Goal: Use online tool/utility: Utilize a website feature to perform a specific function

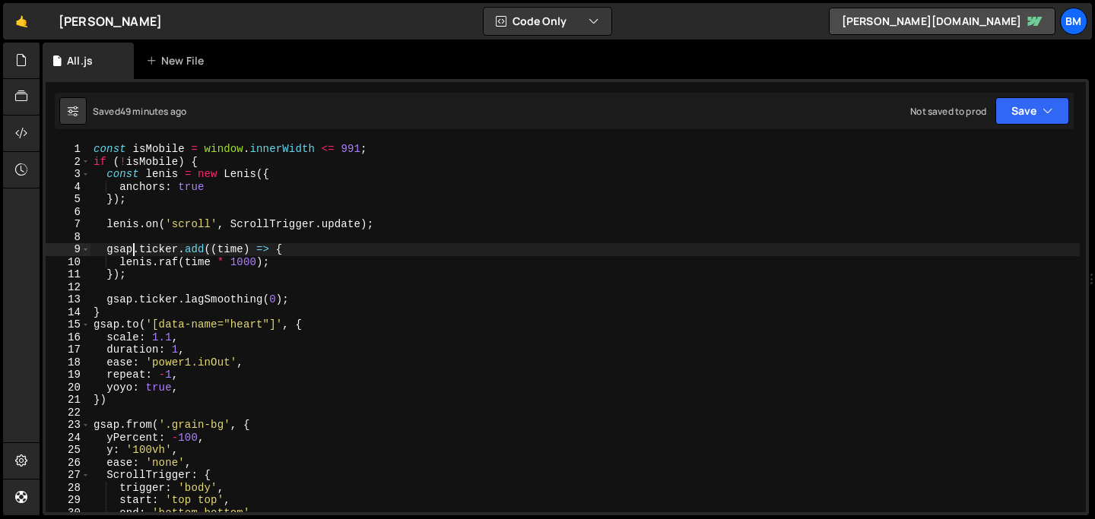
click at [131, 245] on div "const isMobile = window . innerWidth <= 991 ; if ( ! isMobile ) { const [PERSON…" at bounding box center [585, 340] width 989 height 395
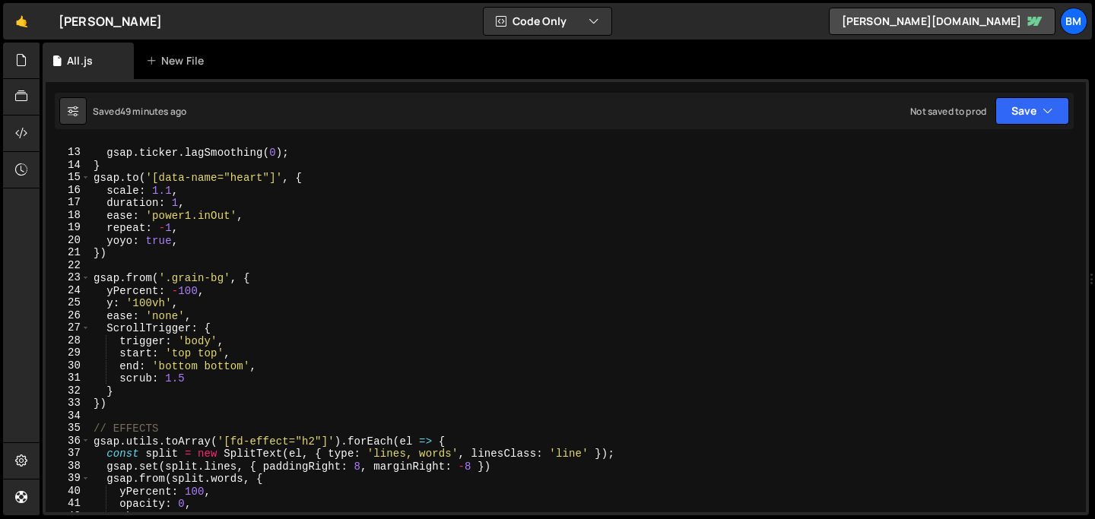
scroll to position [148, 0]
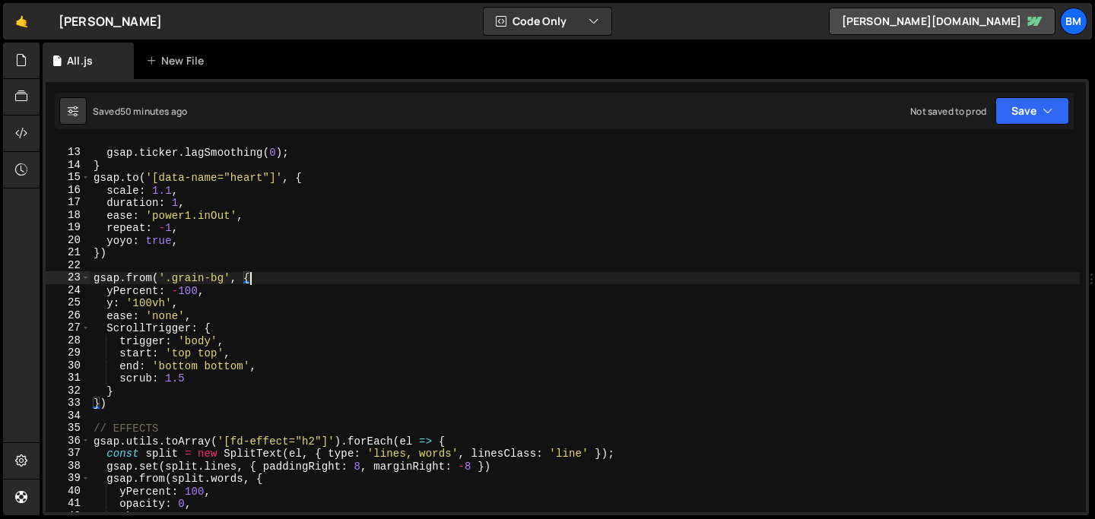
click at [256, 275] on div "gsap . ticker . lagSmoothing ( 0 ) ; } gsap . to ( '[data-name="heart"]' , { sc…" at bounding box center [585, 331] width 989 height 395
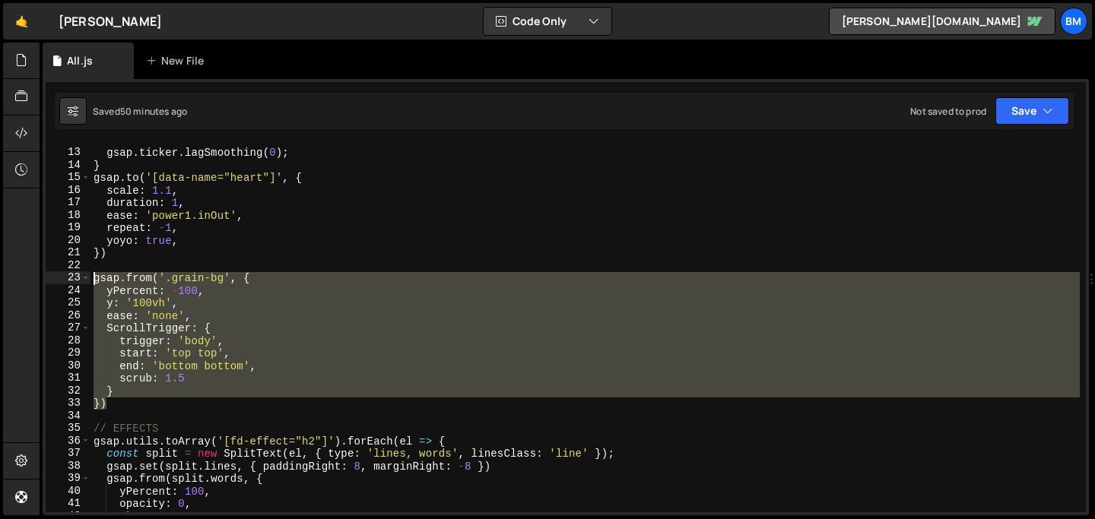
drag, startPoint x: 117, startPoint y: 405, endPoint x: 37, endPoint y: 281, distance: 148.5
click at [37, 281] on div "Hold on a sec... Are you certain you wish to leave this page? Any changes you'v…" at bounding box center [547, 259] width 1095 height 519
type textarea "gsap.from('.grain-bg', { yPercent: -100,"
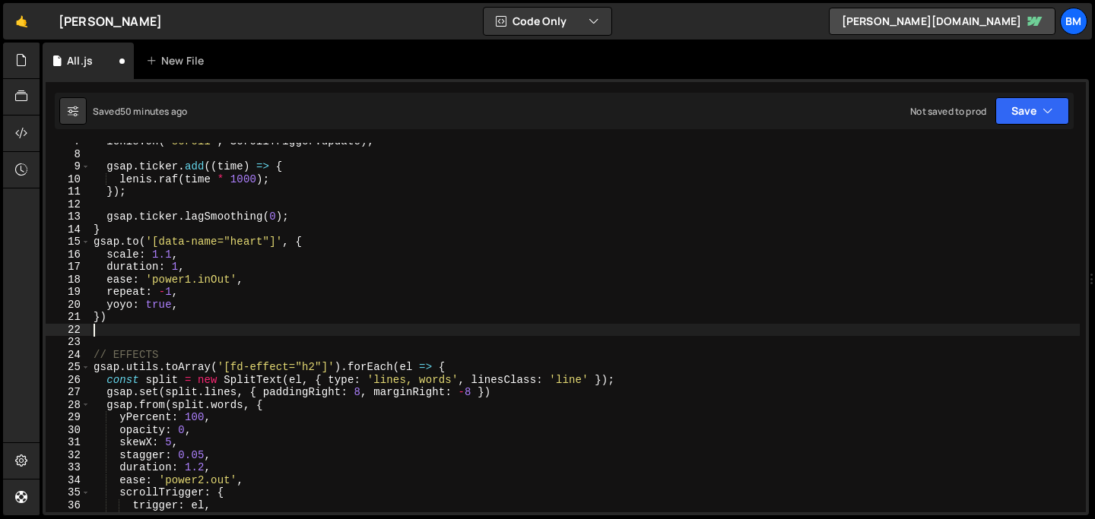
scroll to position [82, 0]
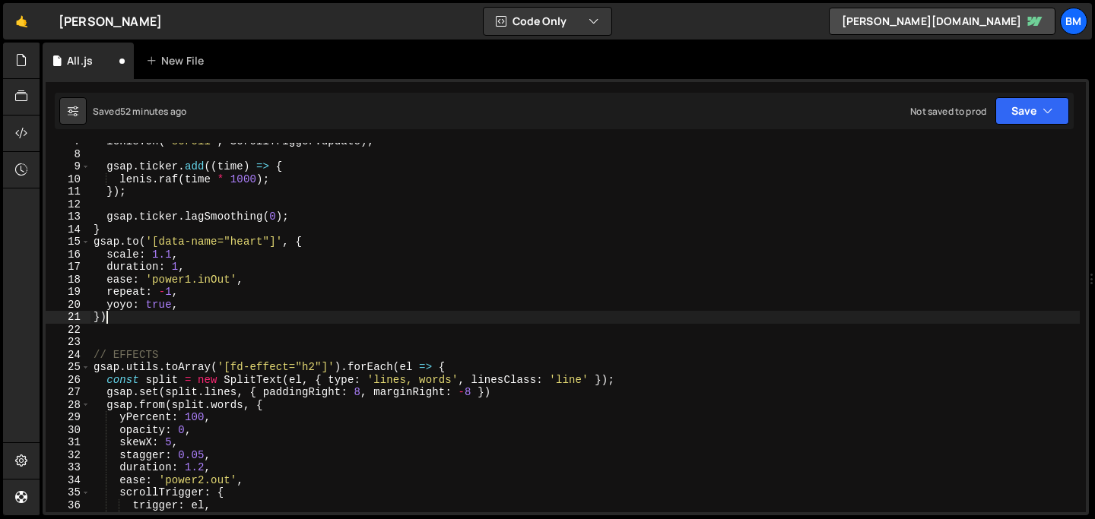
click at [133, 320] on div "[PERSON_NAME] . on ( 'scroll' , ScrollTrigger . update ) ; gsap . ticker . add …" at bounding box center [585, 332] width 989 height 395
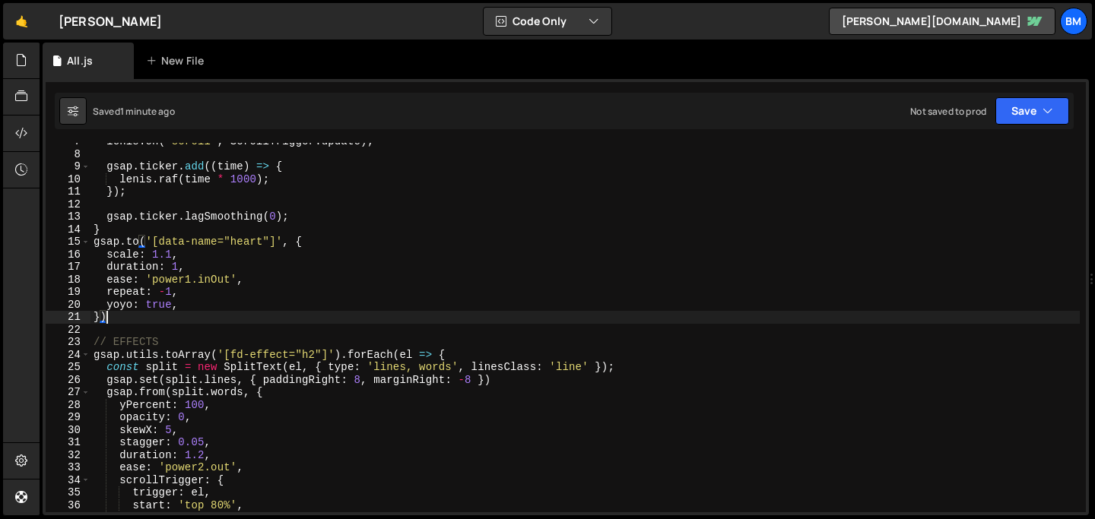
type textarea "});"
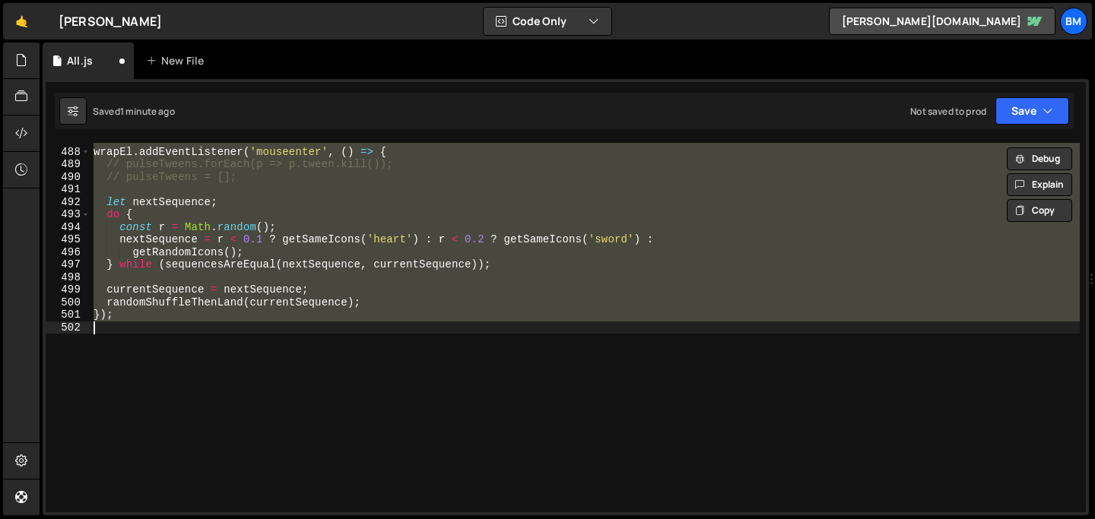
scroll to position [91, 0]
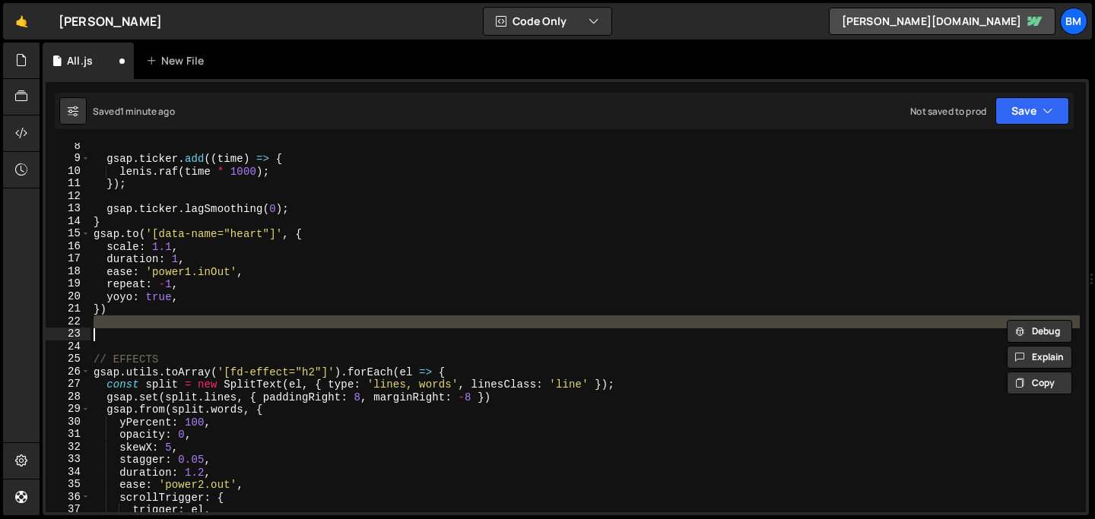
type textarea "} })"
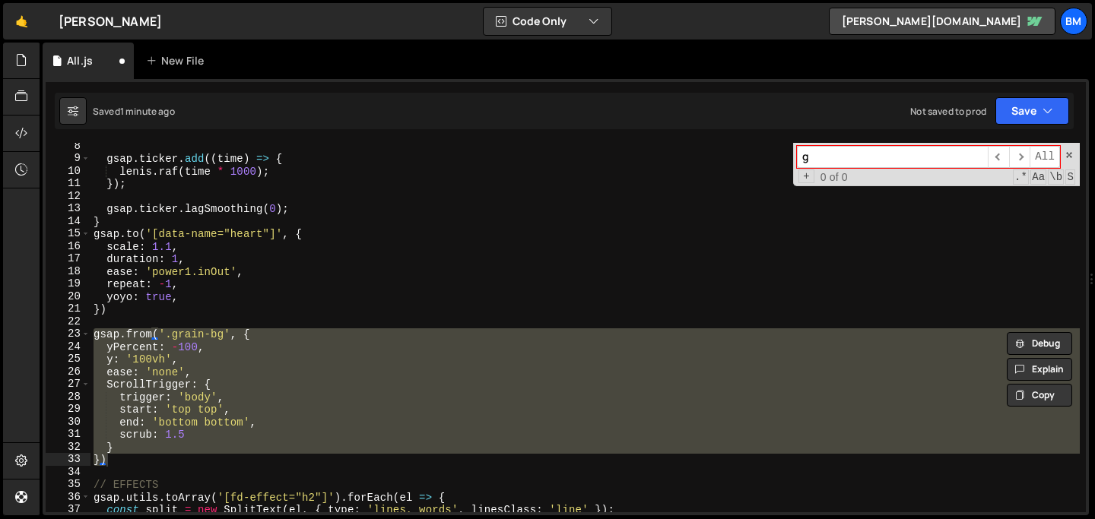
scroll to position [0, 0]
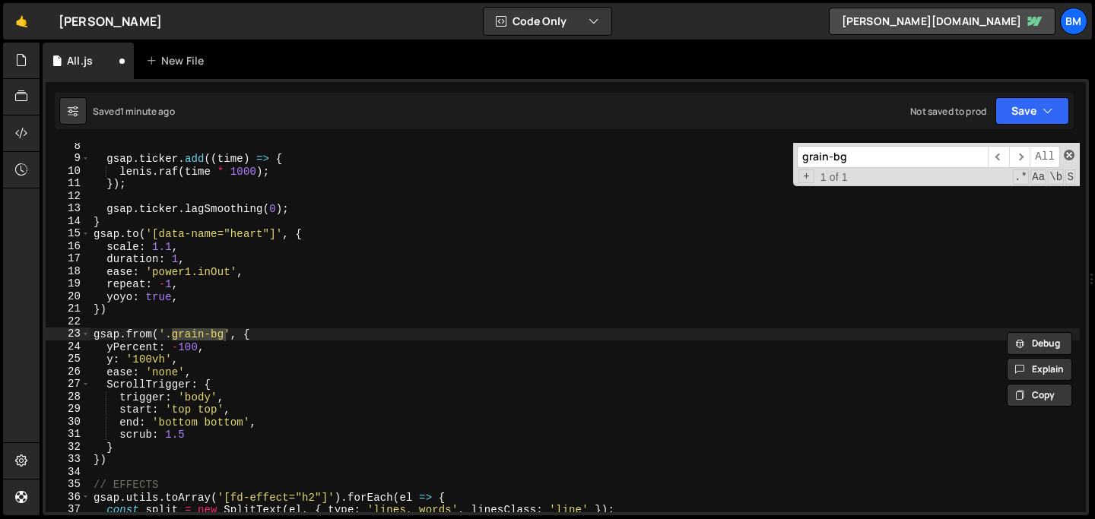
type input "grain-bg"
click at [1067, 153] on span at bounding box center [1069, 155] width 11 height 11
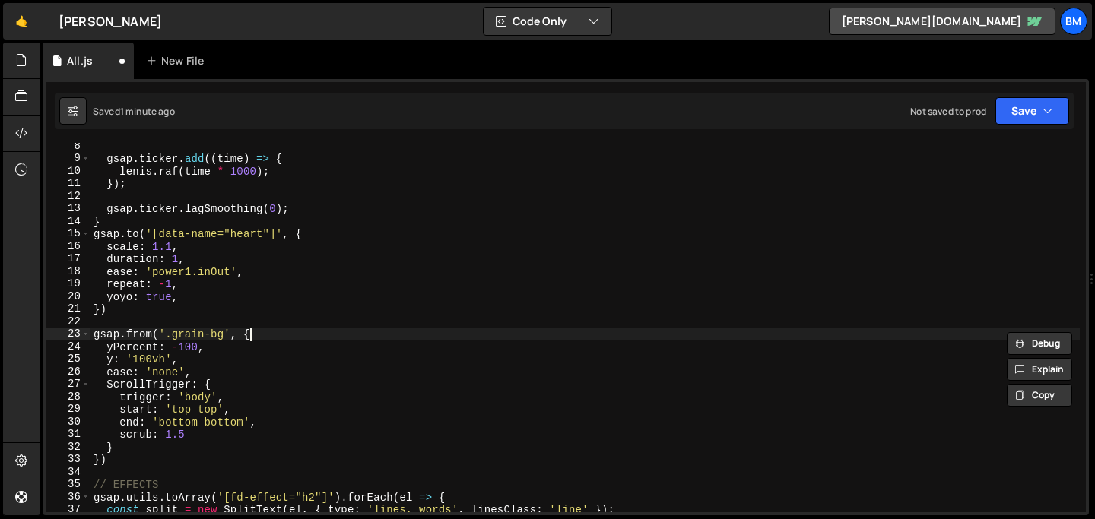
click at [257, 338] on div "gsap . ticker . add (( time ) => { [PERSON_NAME] . raf ( time * 1000 ) ; }) ; g…" at bounding box center [585, 337] width 989 height 395
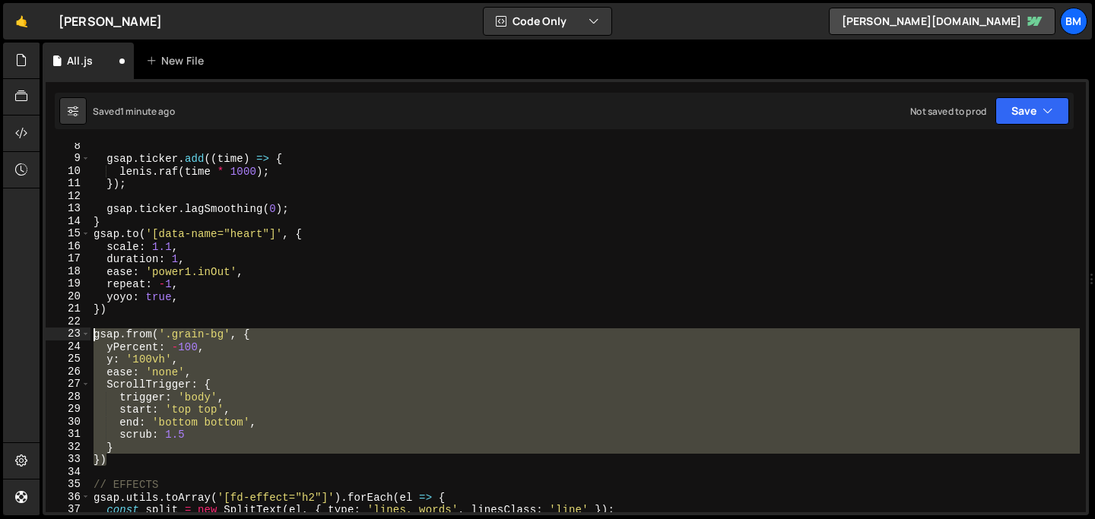
drag, startPoint x: 110, startPoint y: 458, endPoint x: 48, endPoint y: 330, distance: 142.2
click at [48, 330] on div "gsap.from('.grain-bg', { 8 9 10 11 12 13 14 15 16 17 18 19 20 21 22 23 24 25 26…" at bounding box center [566, 328] width 1040 height 370
type textarea "gsap.from('.grain-bg', { yPercent: -100,"
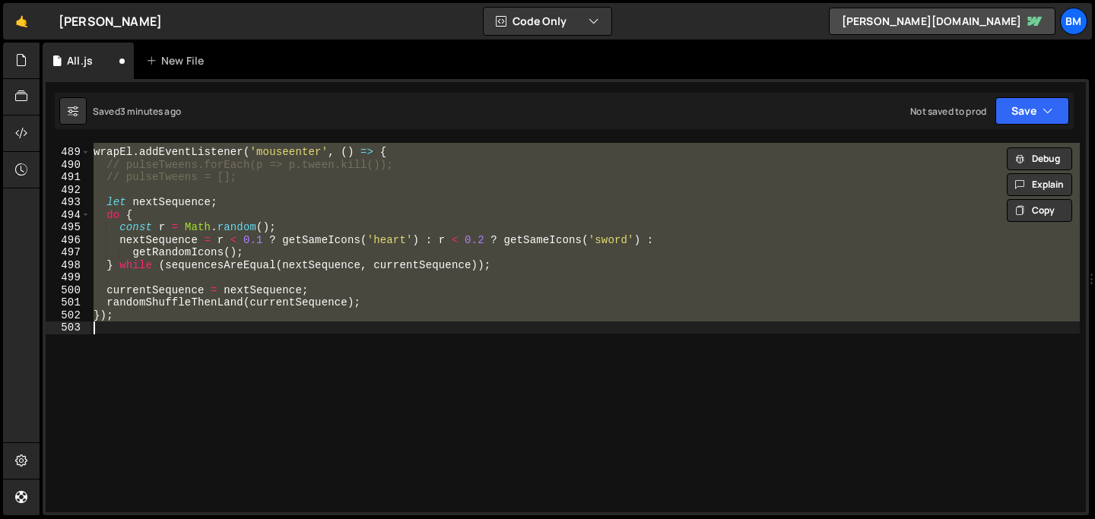
type textarea "} })"
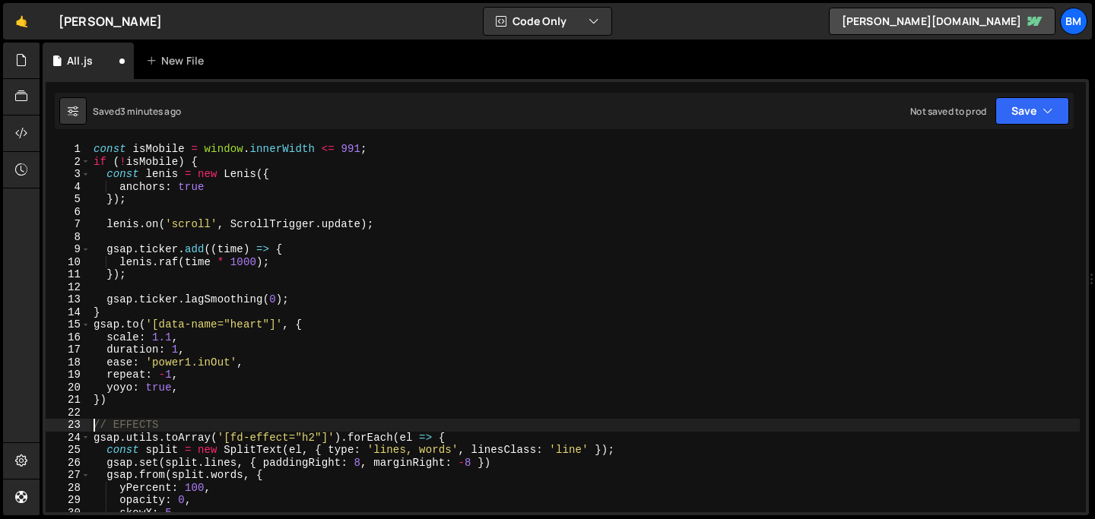
type textarea "// EFFECTS"
click at [16, 68] on div at bounding box center [21, 61] width 37 height 37
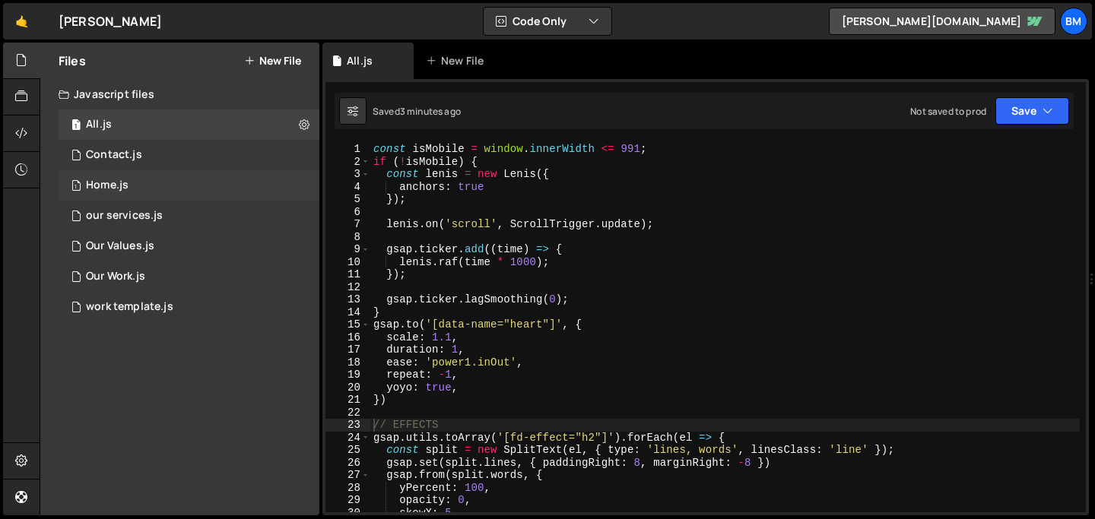
click at [113, 183] on div "Home.js" at bounding box center [107, 186] width 43 height 14
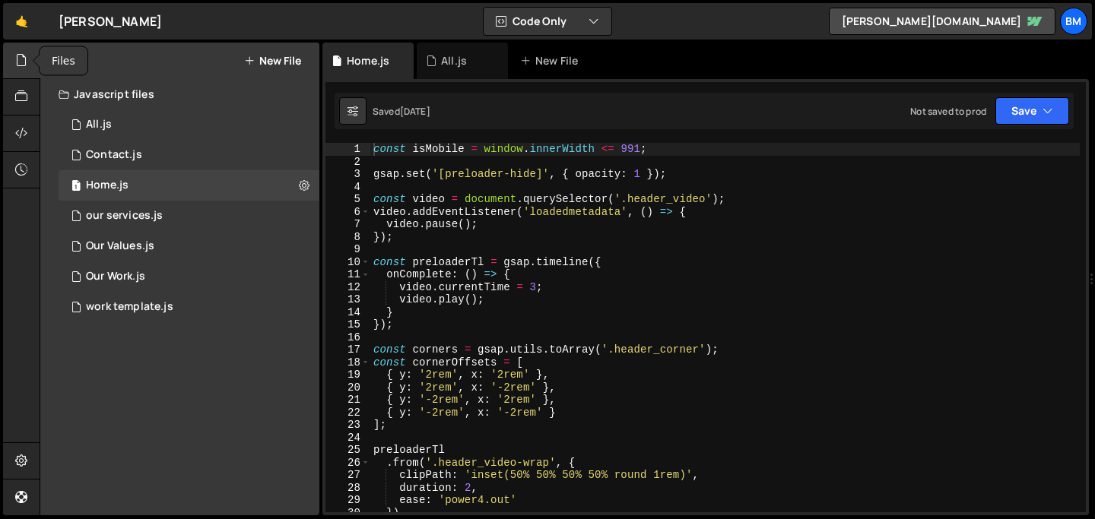
click at [26, 65] on icon at bounding box center [21, 60] width 12 height 17
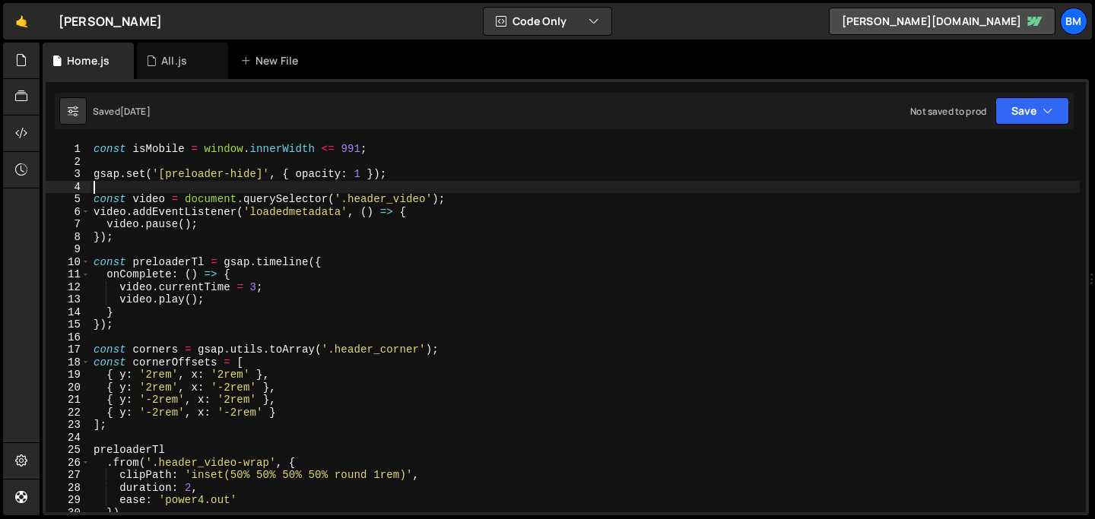
click at [97, 189] on div "const isMobile = window . innerWidth <= 991 ; gsap . set ( '[preloader-hide]' ,…" at bounding box center [585, 340] width 989 height 395
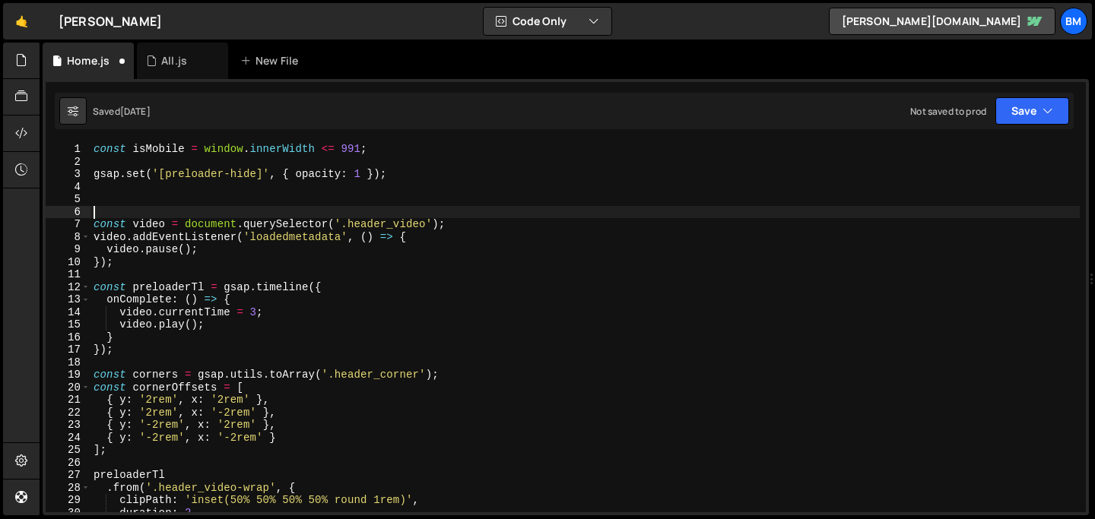
paste textarea "})"
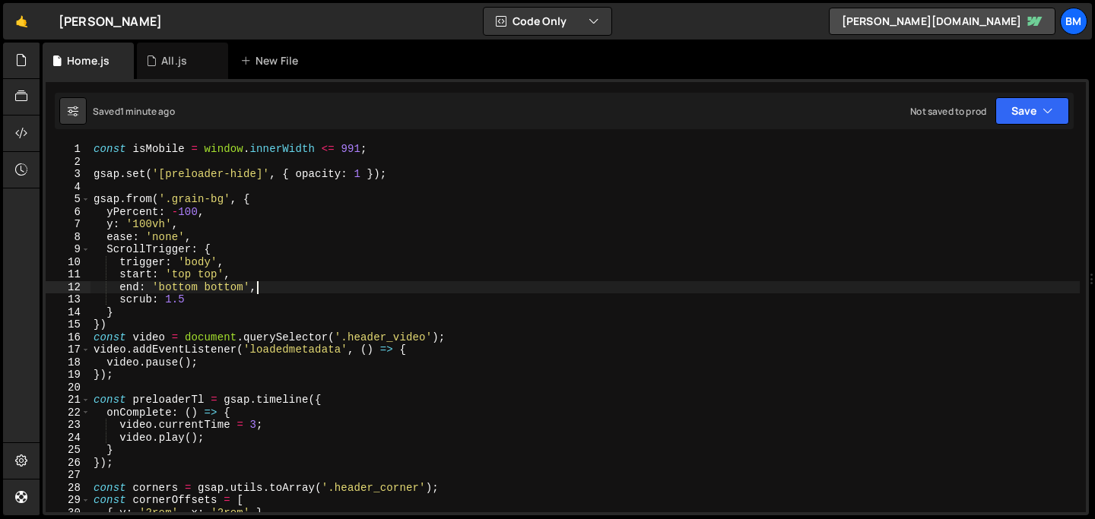
click at [280, 291] on div "const isMobile = window . innerWidth <= 991 ; gsap . set ( '[preloader-hide]' ,…" at bounding box center [585, 340] width 989 height 395
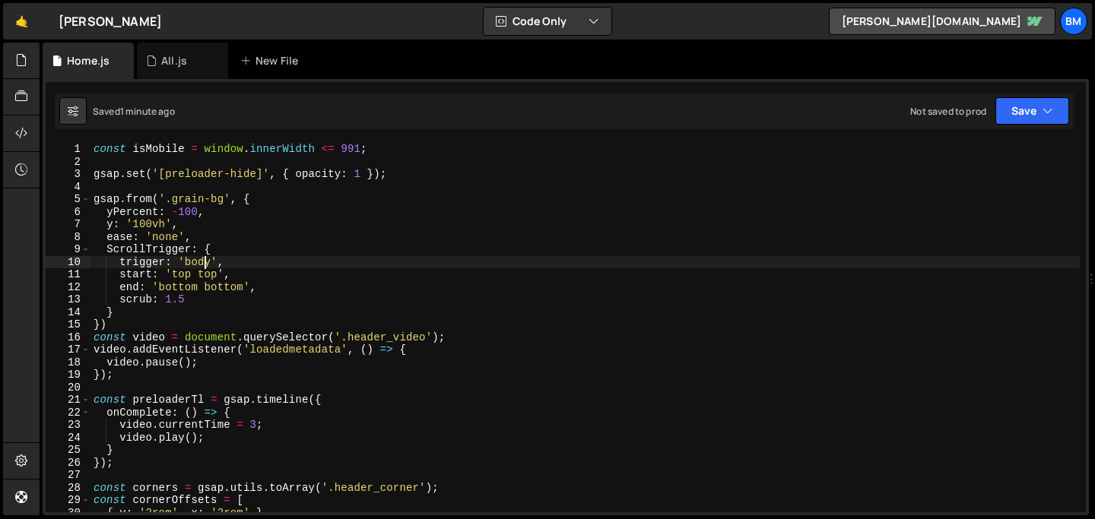
click at [205, 262] on div "const isMobile = window . innerWidth <= 991 ; gsap . set ( '[preloader-hide]' ,…" at bounding box center [585, 340] width 989 height 395
click at [261, 291] on div "const isMobile = window . innerWidth <= 991 ; gsap . set ( '[preloader-hide]' ,…" at bounding box center [585, 340] width 989 height 395
type textarea "end: 'bottom bottom',"
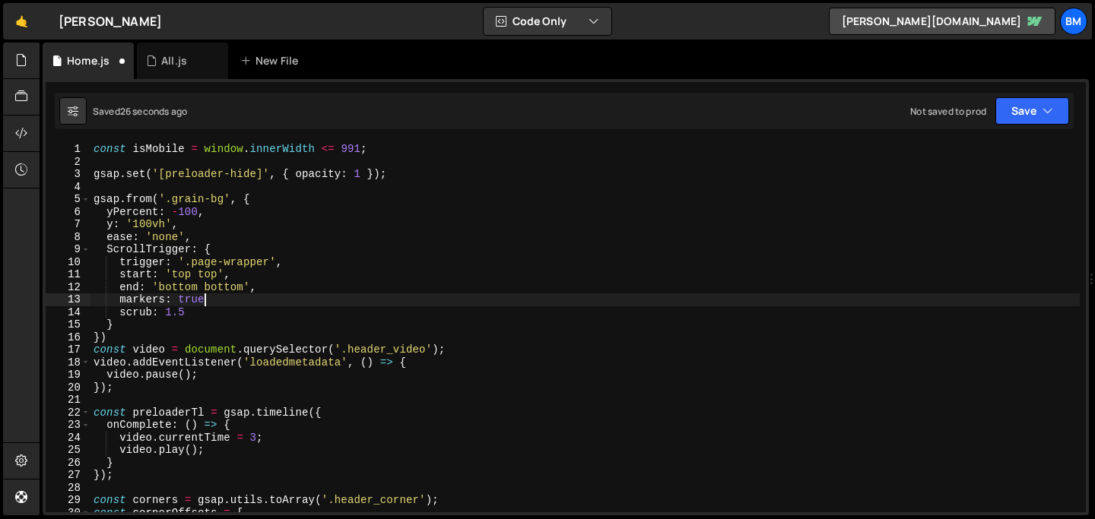
scroll to position [0, 7]
click at [111, 246] on div "const isMobile = window . innerWidth <= 991 ; gsap . set ( '[preloader-hide]' ,…" at bounding box center [585, 340] width 989 height 395
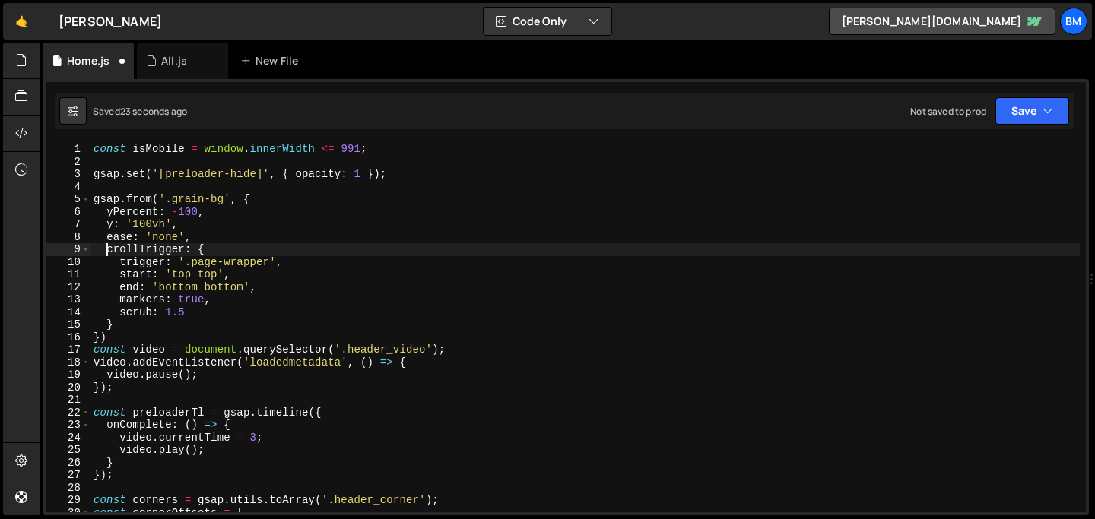
scroll to position [0, 2]
click at [214, 246] on div "const isMobile = window . innerWidth <= 991 ; gsap . set ( '[preloader-hide]' ,…" at bounding box center [585, 340] width 989 height 395
click at [224, 300] on div "const isMobile = window . innerWidth <= 991 ; gsap . set ( '[preloader-hide]' ,…" at bounding box center [585, 340] width 989 height 395
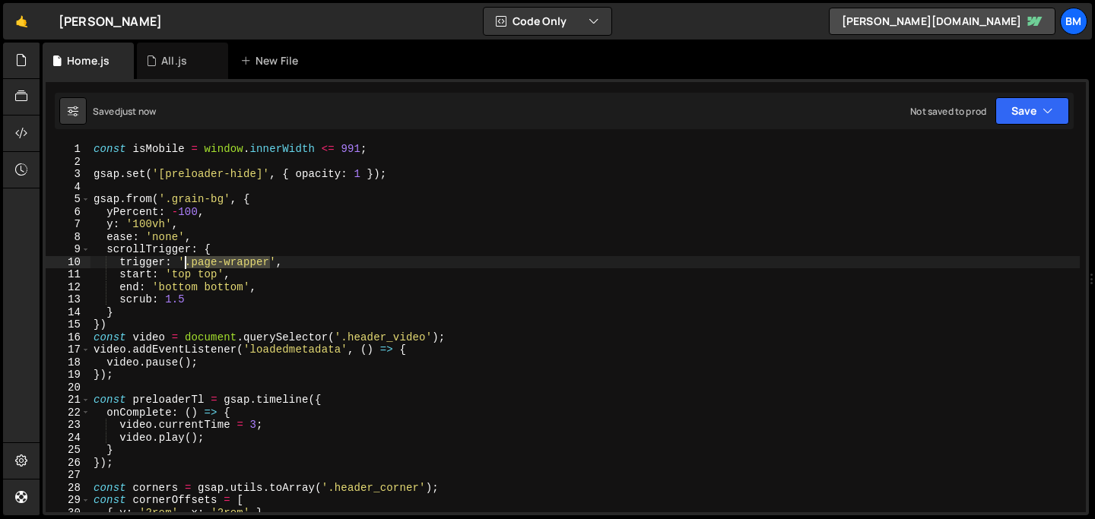
drag, startPoint x: 268, startPoint y: 262, endPoint x: 187, endPoint y: 259, distance: 81.5
click at [187, 259] on div "const isMobile = window . innerWidth <= 991 ; gsap . set ( '[preloader-hide]' ,…" at bounding box center [585, 340] width 989 height 395
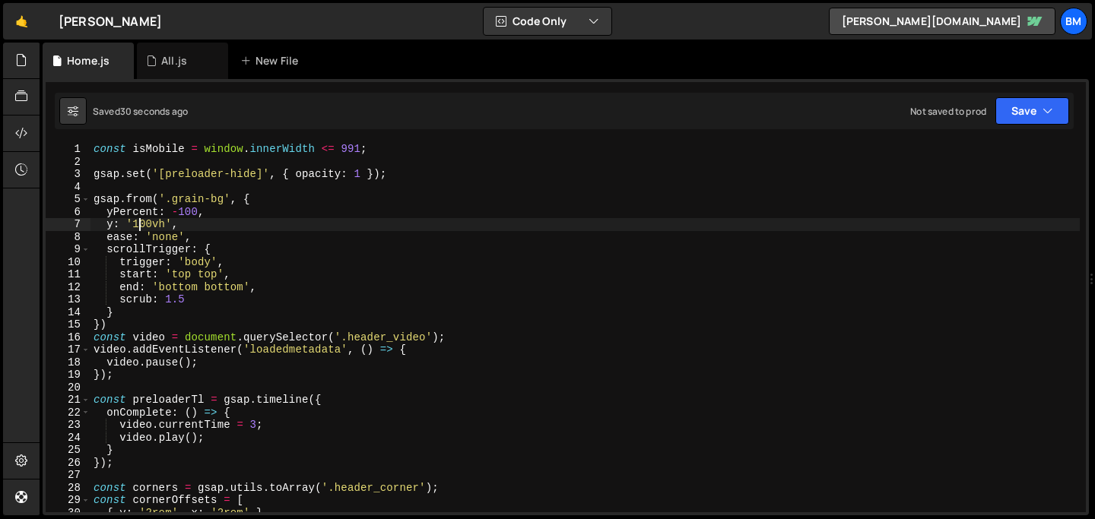
click at [138, 224] on div "const isMobile = window . innerWidth <= 991 ; gsap . set ( '[preloader-hide]' ,…" at bounding box center [585, 340] width 989 height 395
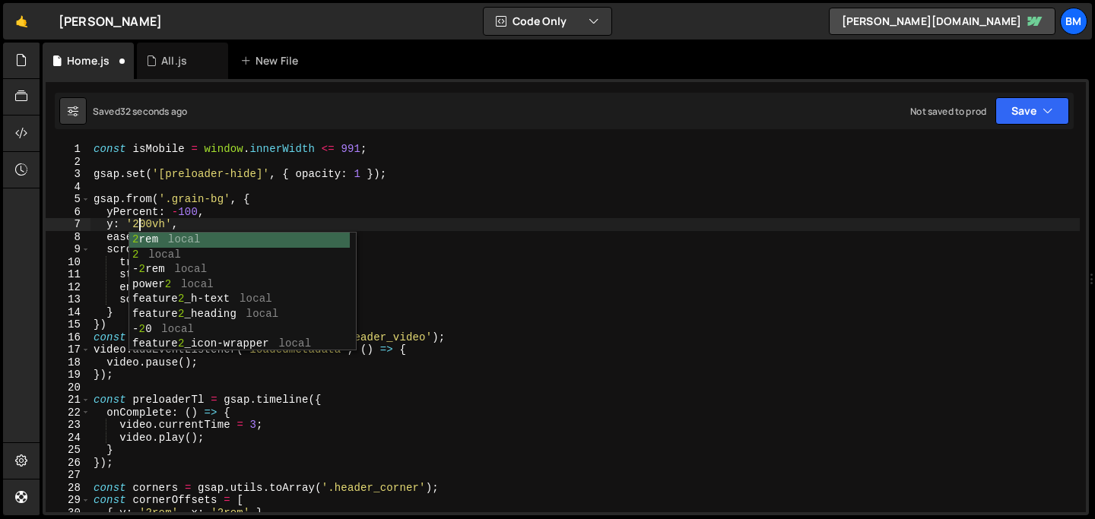
scroll to position [0, 3]
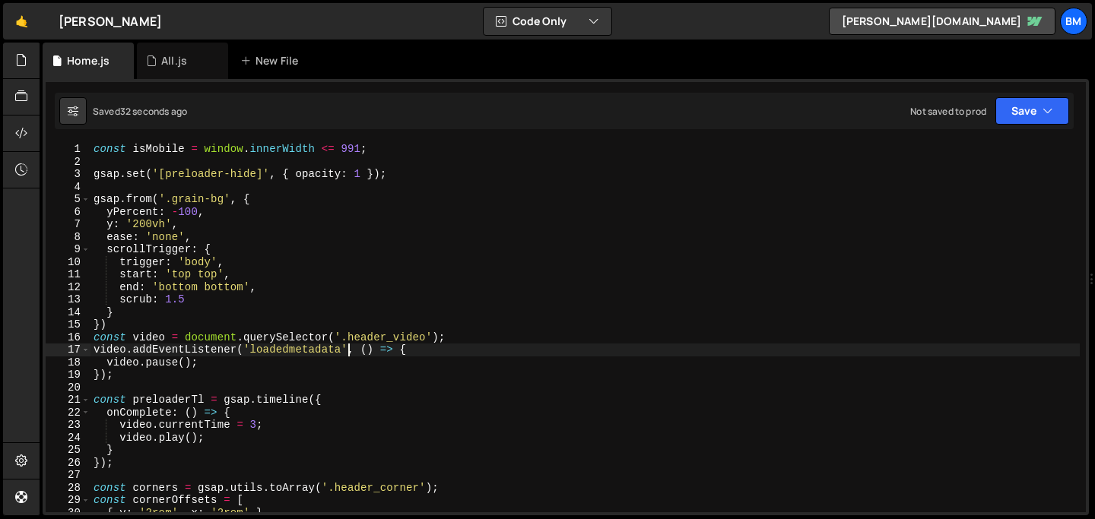
click at [345, 345] on div "const isMobile = window . innerWidth <= 991 ; gsap . set ( '[preloader-hide]' ,…" at bounding box center [585, 340] width 989 height 395
type textarea "video.addEventListener('loadedmetadata', () => {"
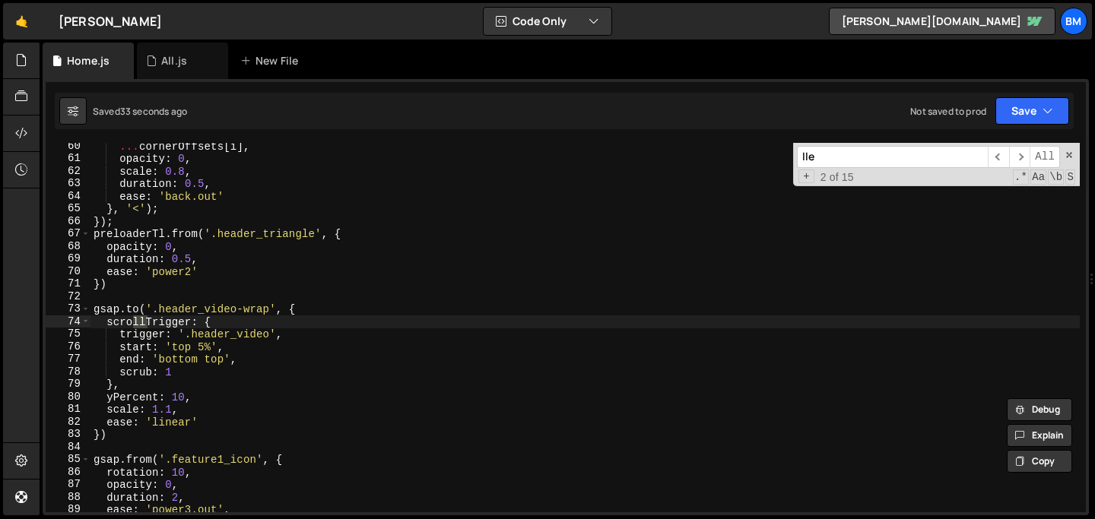
scroll to position [744, 0]
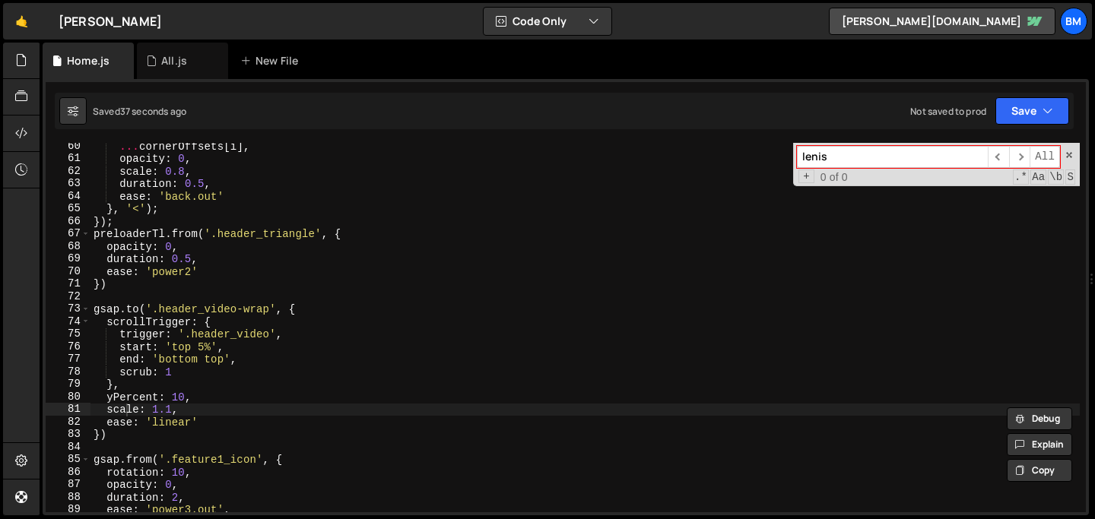
type input "lenis"
type textarea "})"
click at [254, 288] on div "... cornerOffsets [ i ] , opacity : 0 , scale : 0.8 , duration : 0.5 , ease : '…" at bounding box center [585, 337] width 989 height 395
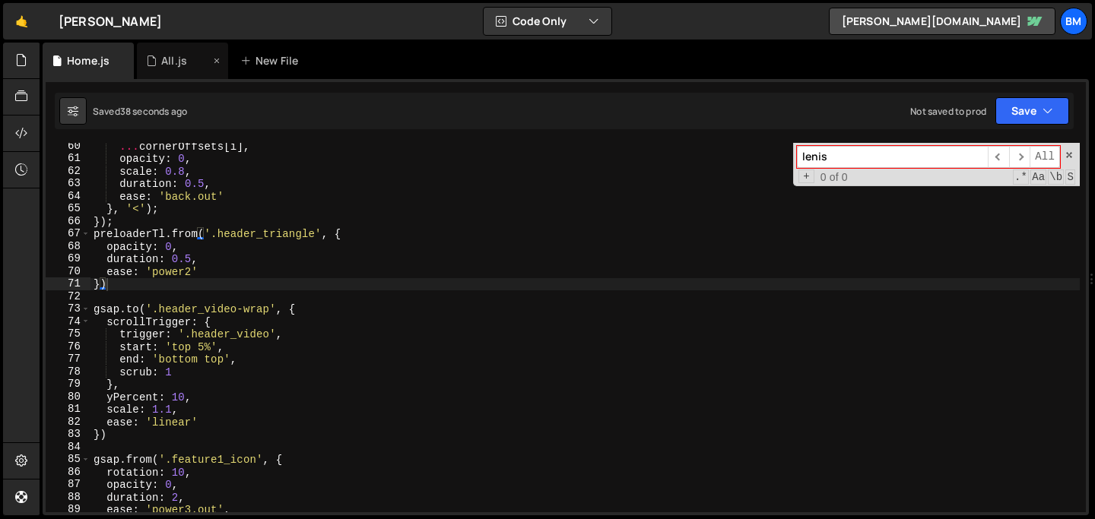
click at [169, 62] on div "All.js" at bounding box center [174, 60] width 26 height 15
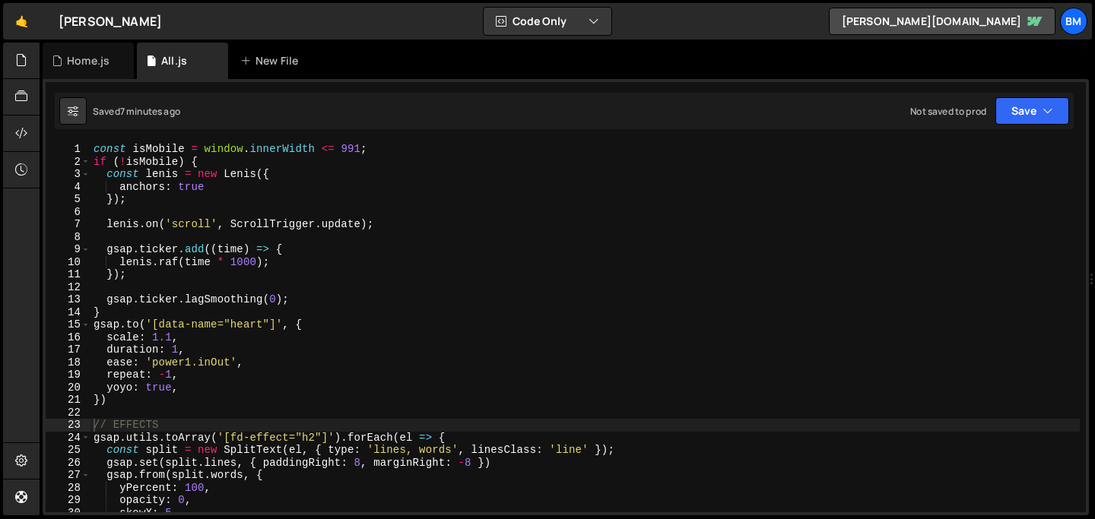
type textarea "lenis.raf(time * 1000);"
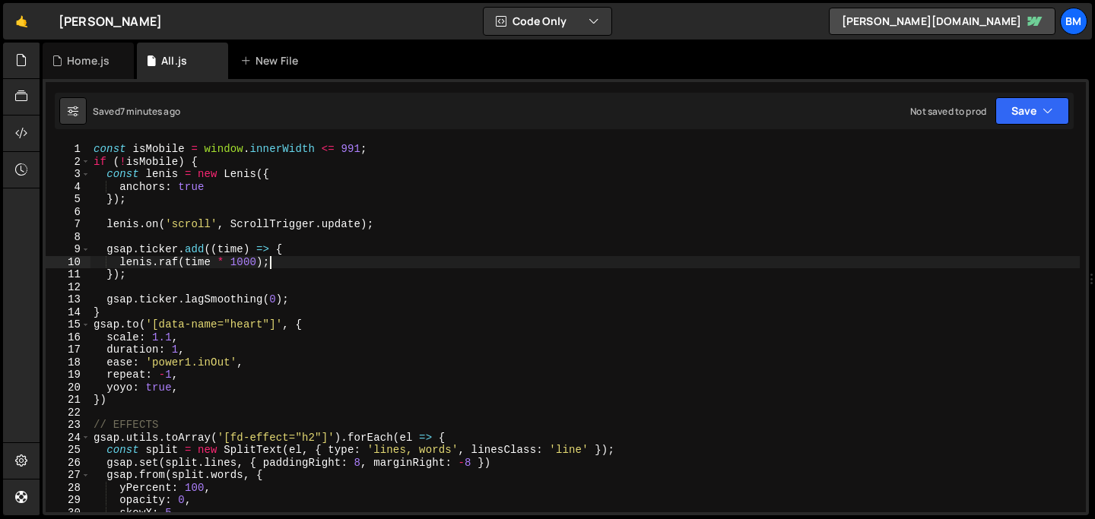
click at [336, 256] on div "const isMobile = window . innerWidth <= 991 ; if ( ! isMobile ) { const [PERSON…" at bounding box center [585, 340] width 989 height 395
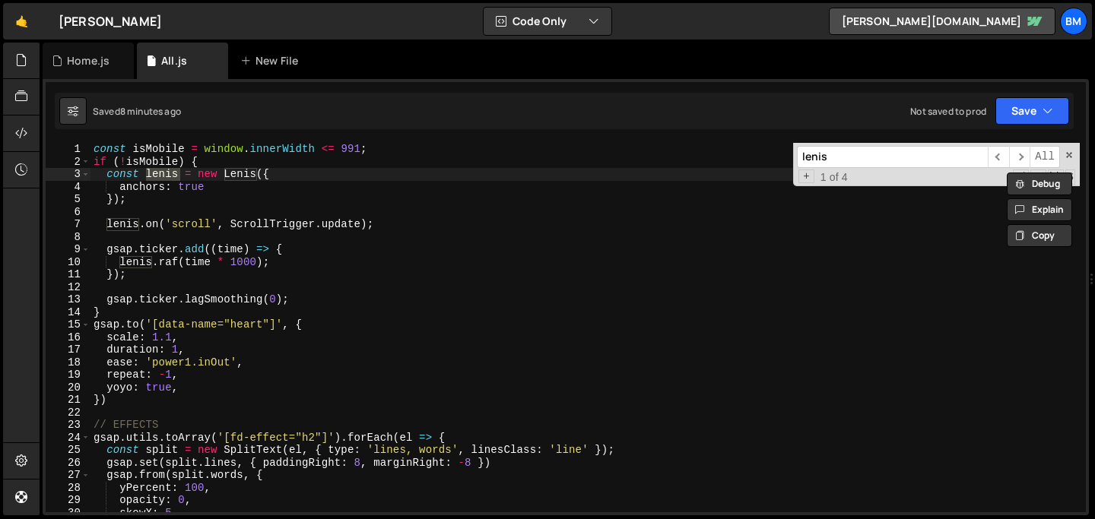
type input "lenis"
click at [279, 174] on div "const isMobile = window . innerWidth <= 991 ; if ( ! isMobile ) { const [PERSON…" at bounding box center [585, 340] width 989 height 395
click at [208, 164] on div "const isMobile = window . innerWidth <= 991 ; if ( ! isMobile ) { const [PERSON…" at bounding box center [585, 340] width 989 height 395
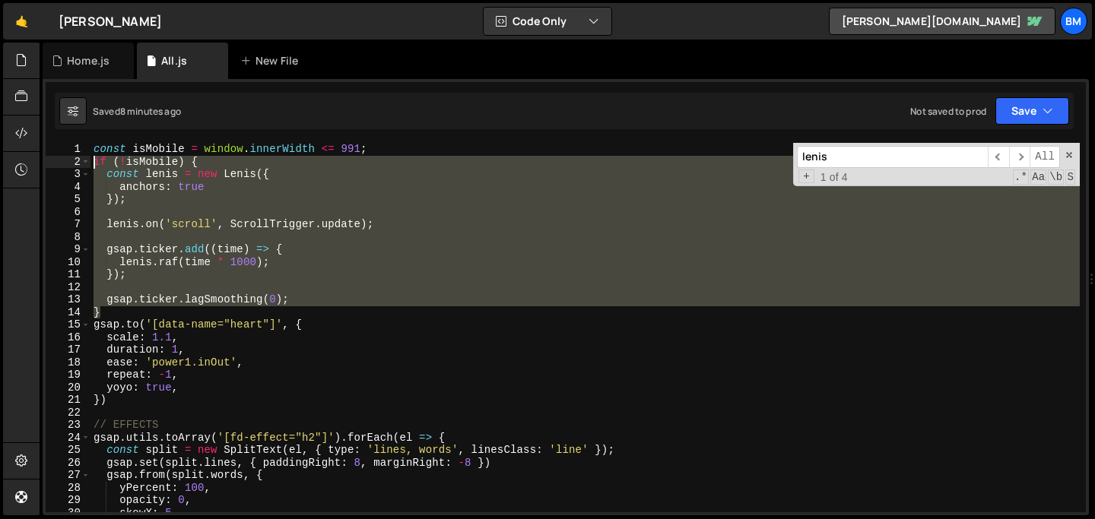
drag, startPoint x: 115, startPoint y: 313, endPoint x: 78, endPoint y: 157, distance: 161.0
click at [78, 157] on div "if (!isMobile) { 1 2 3 4 5 6 7 8 9 10 11 12 13 14 15 16 17 18 19 20 21 22 23 24…" at bounding box center [566, 328] width 1040 height 370
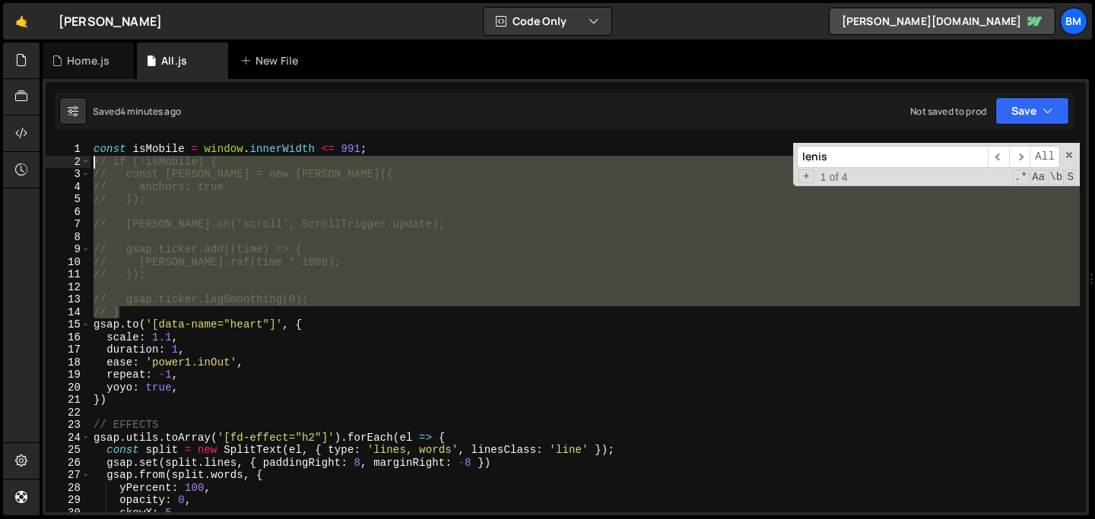
drag, startPoint x: 131, startPoint y: 310, endPoint x: 54, endPoint y: 167, distance: 163.0
click at [54, 167] on div "// if (!isMobile) { 1 2 3 4 5 6 7 8 9 10 11 12 13 14 15 16 17 18 19 20 21 22 23…" at bounding box center [566, 328] width 1040 height 370
type textarea "// if (!isMobile) { // const [PERSON_NAME] = new [PERSON_NAME]({"
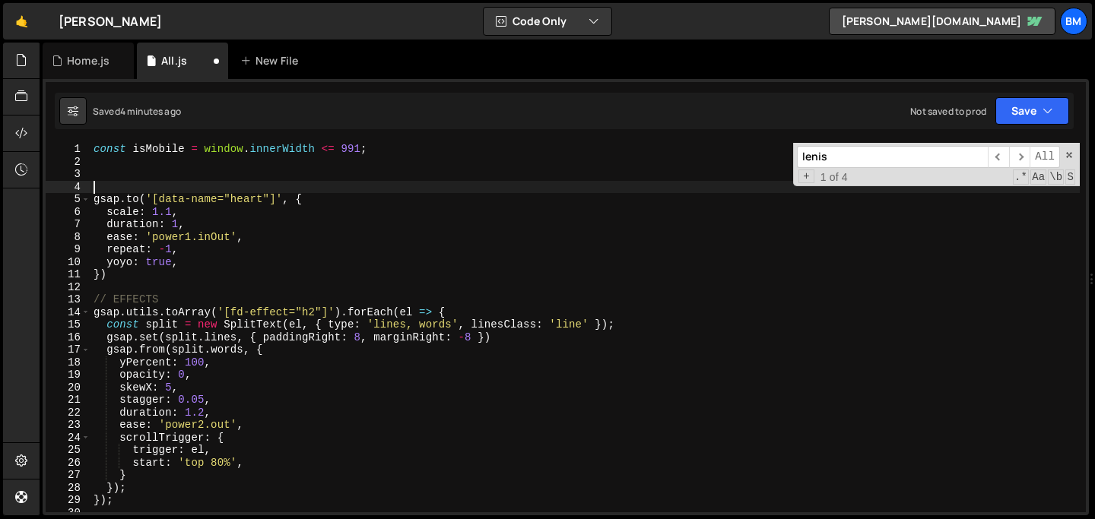
click at [103, 177] on div "const isMobile = window . innerWidth <= 991 ; gsap . to ( '[data-name="heart"]'…" at bounding box center [585, 340] width 989 height 395
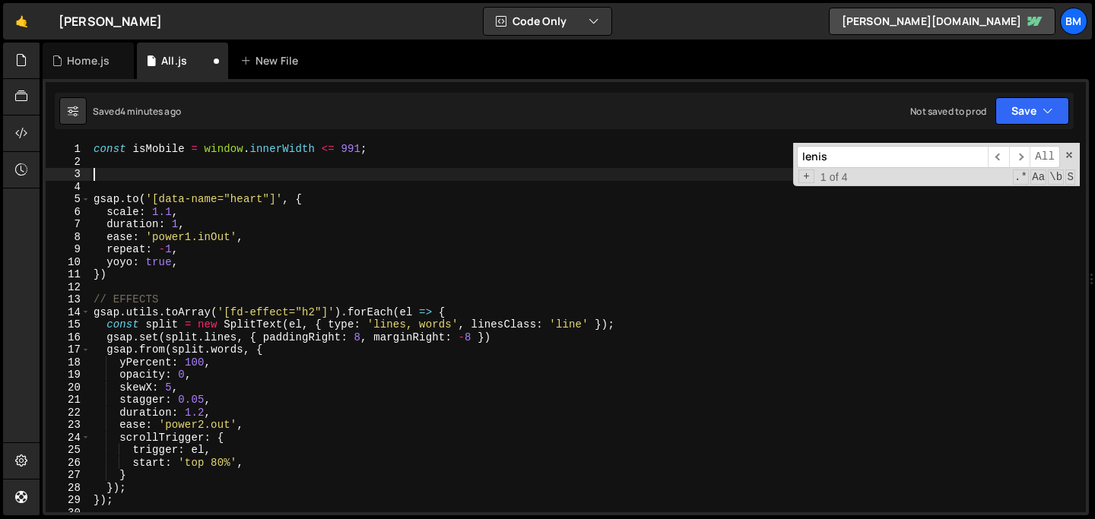
paste textarea "});"
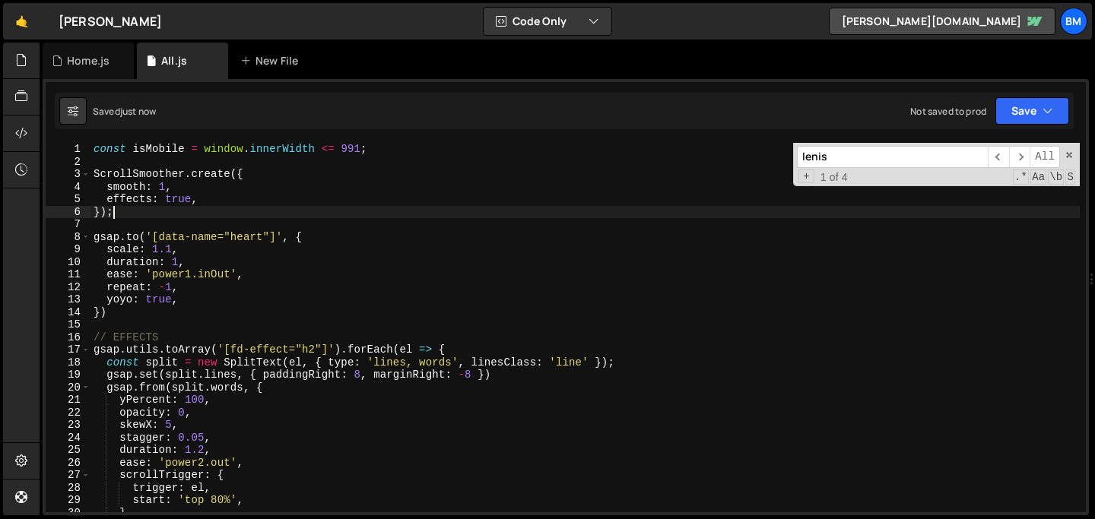
type textarea "});"
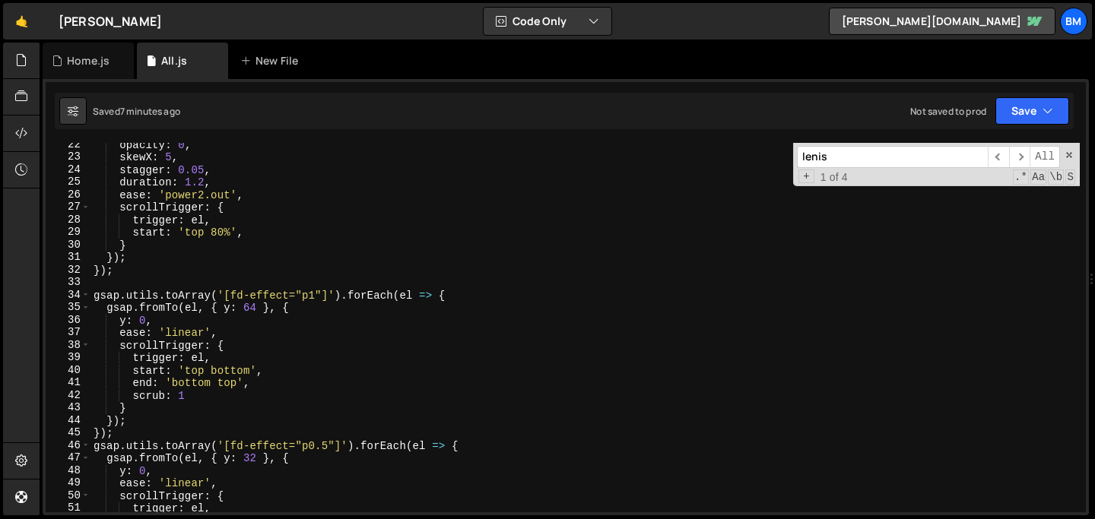
scroll to position [371, 0]
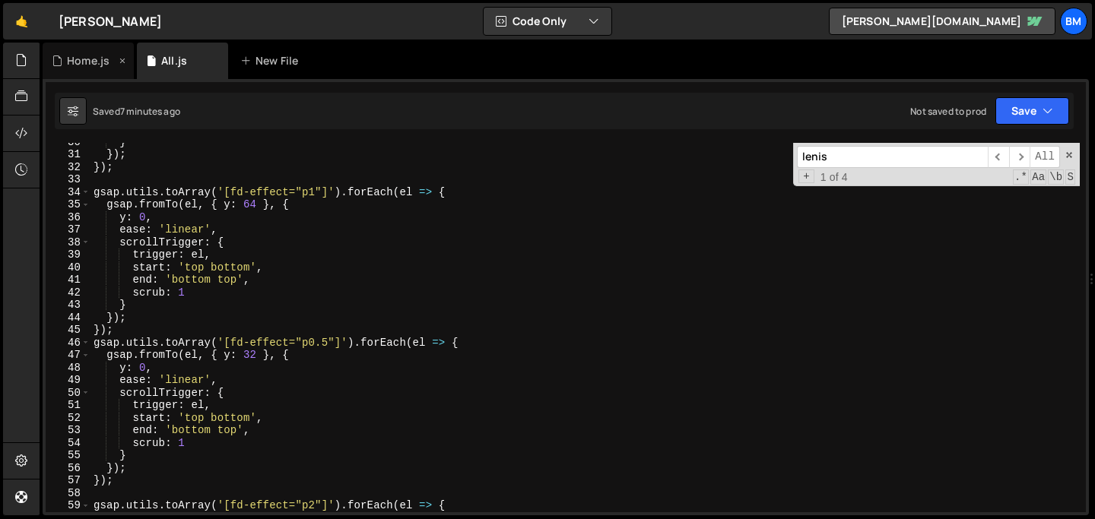
click at [78, 71] on div "Home.js" at bounding box center [88, 61] width 91 height 37
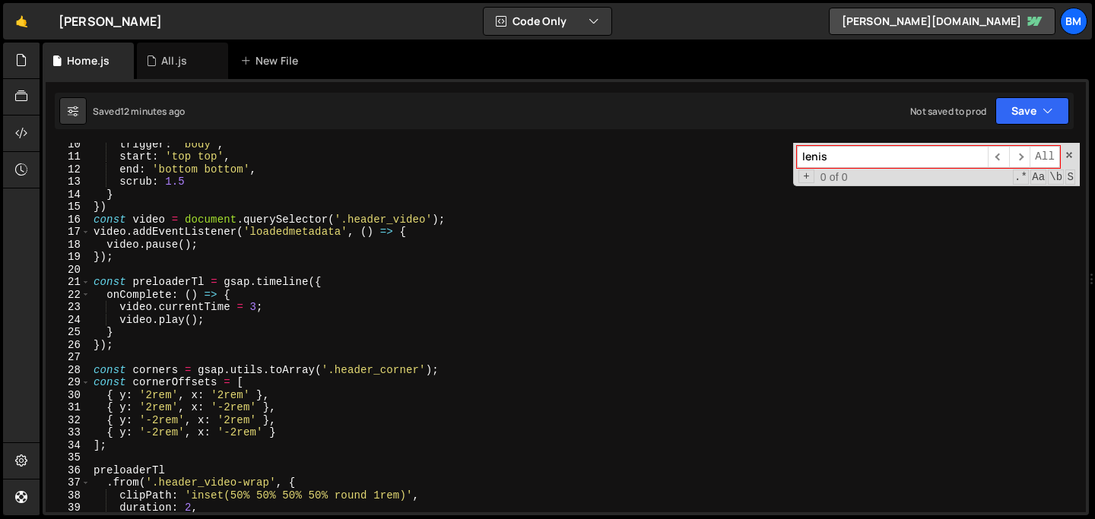
scroll to position [0, 0]
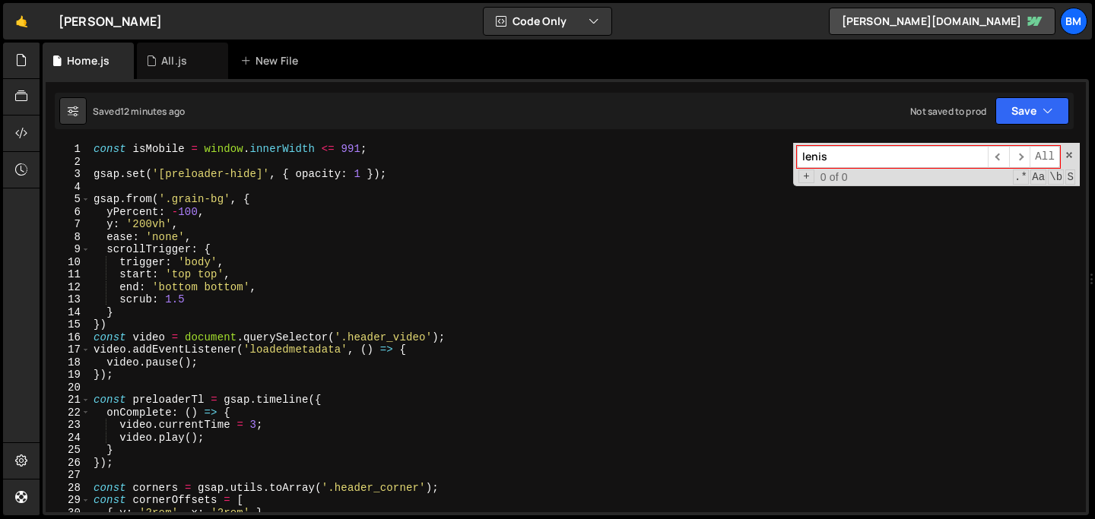
click at [235, 287] on div "const isMobile = window . innerWidth <= 991 ; gsap . set ( '[preloader-hide]' ,…" at bounding box center [585, 340] width 989 height 395
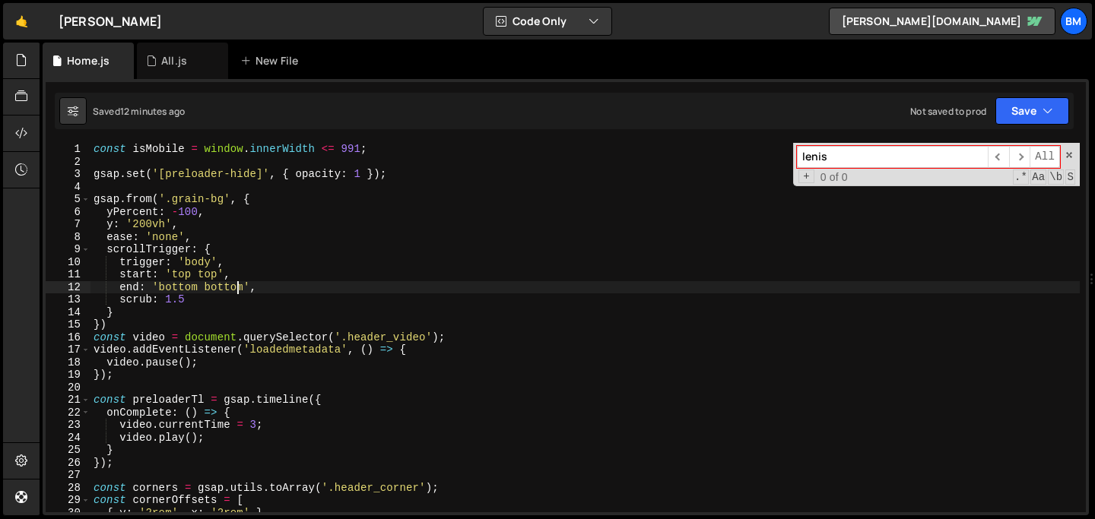
click at [235, 287] on div "const isMobile = window . innerWidth <= 991 ; gsap . set ( '[preloader-hide]' ,…" at bounding box center [585, 340] width 989 height 395
click at [218, 285] on div "const isMobile = window . innerWidth <= 991 ; gsap . set ( '[preloader-hide]' ,…" at bounding box center [585, 340] width 989 height 395
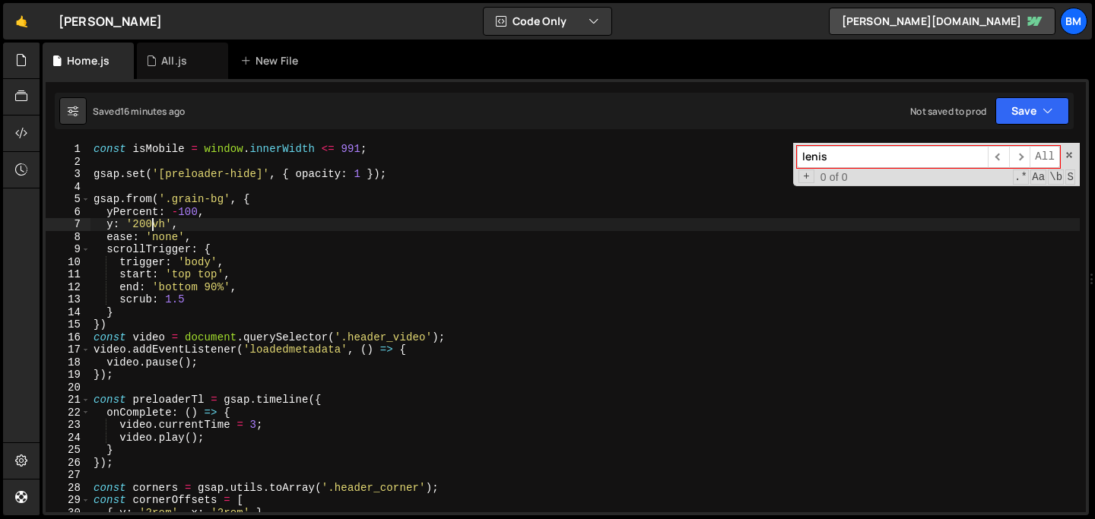
click at [151, 226] on div "const isMobile = window . innerWidth <= 991 ; gsap . set ( '[preloader-hide]' ,…" at bounding box center [585, 340] width 989 height 395
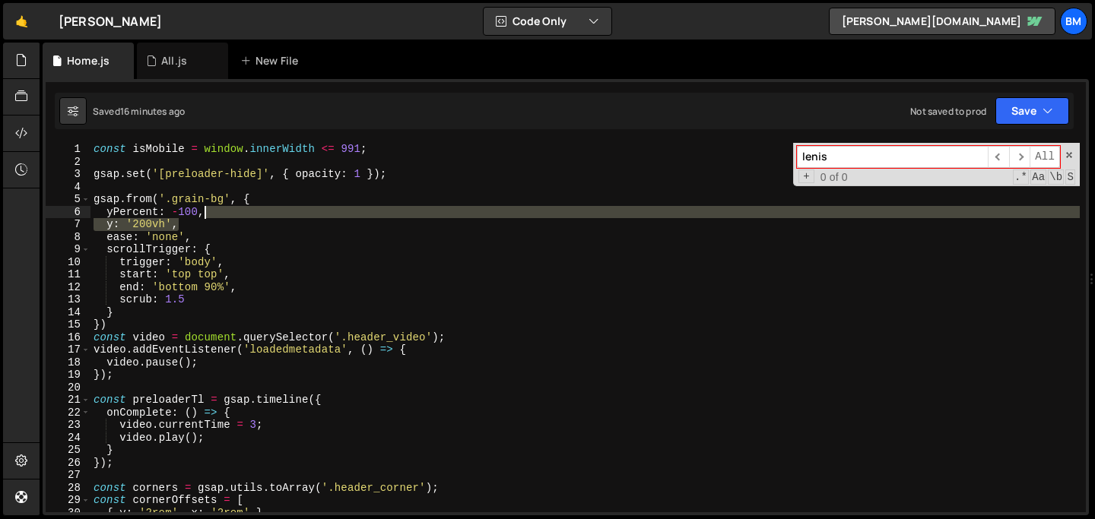
drag, startPoint x: 192, startPoint y: 222, endPoint x: 239, endPoint y: 211, distance: 48.5
click at [239, 211] on div "const isMobile = window . innerWidth <= 991 ; gsap . set ( '[preloader-hide]' ,…" at bounding box center [585, 340] width 989 height 395
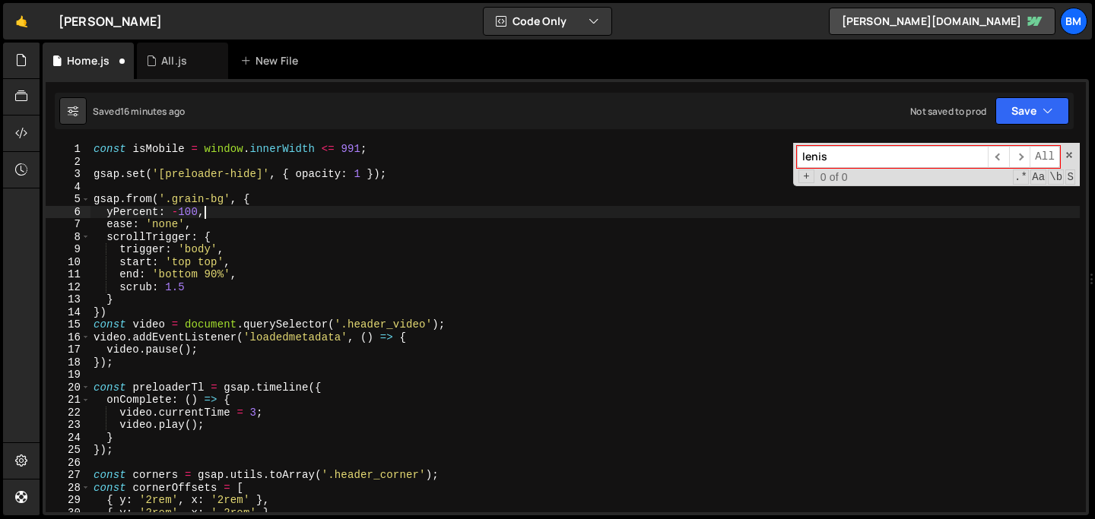
click at [225, 275] on div "const isMobile = window . innerWidth <= 991 ; gsap . set ( '[preloader-hide]' ,…" at bounding box center [585, 340] width 989 height 395
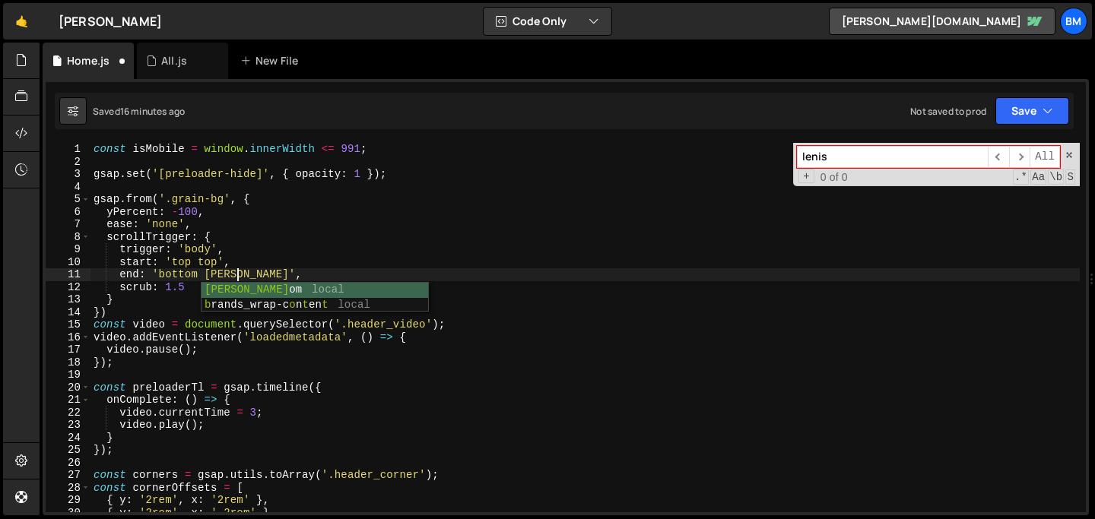
scroll to position [0, 10]
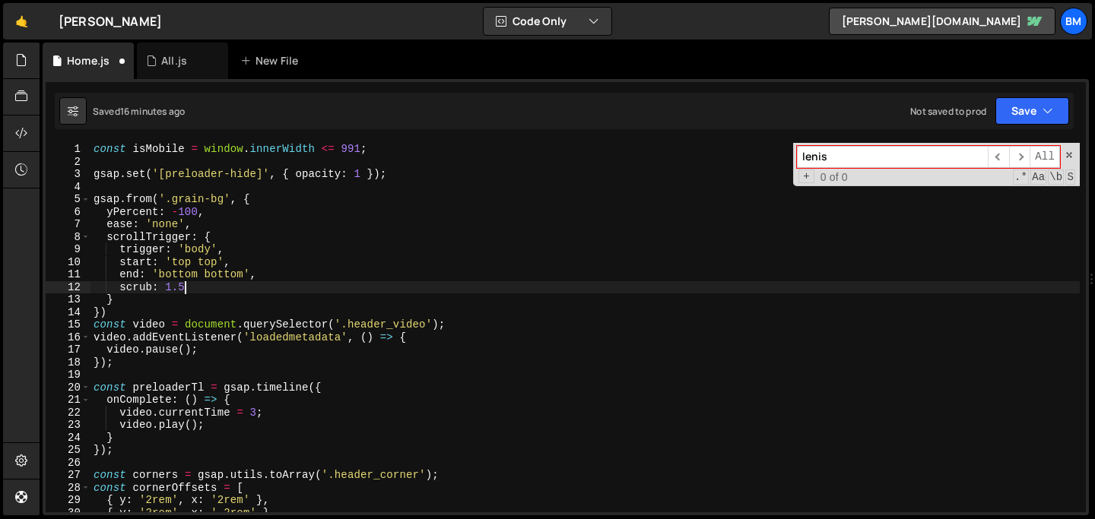
click at [188, 286] on div "const isMobile = window . innerWidth <= 991 ; gsap . set ( '[preloader-hide]' ,…" at bounding box center [585, 340] width 989 height 395
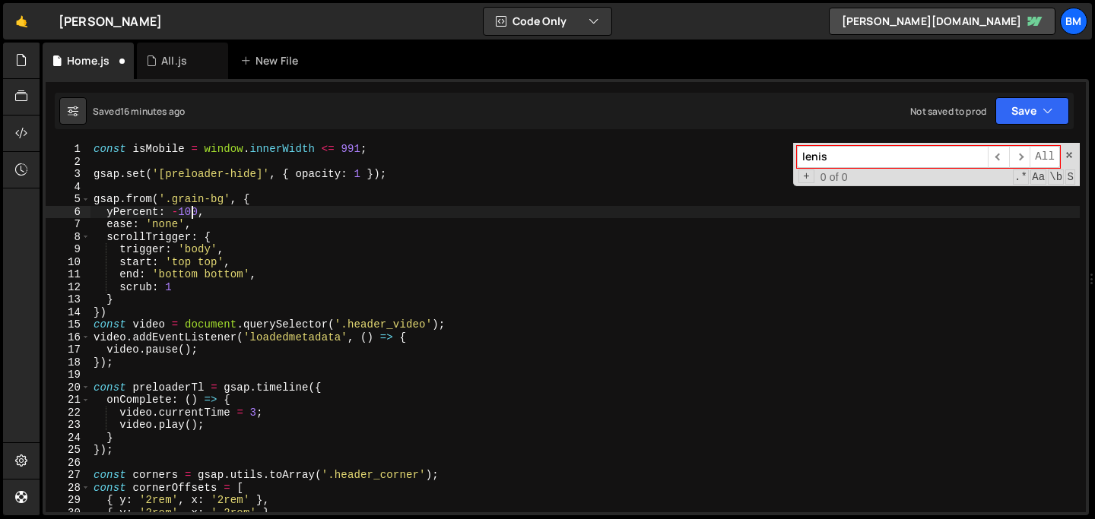
click at [191, 211] on div "const isMobile = window . innerWidth <= 991 ; gsap . set ( '[preloader-hide]' ,…" at bounding box center [585, 340] width 989 height 395
click at [195, 249] on div "const isMobile = window . innerWidth <= 991 ; gsap . set ( '[preloader-hide]' ,…" at bounding box center [585, 340] width 989 height 395
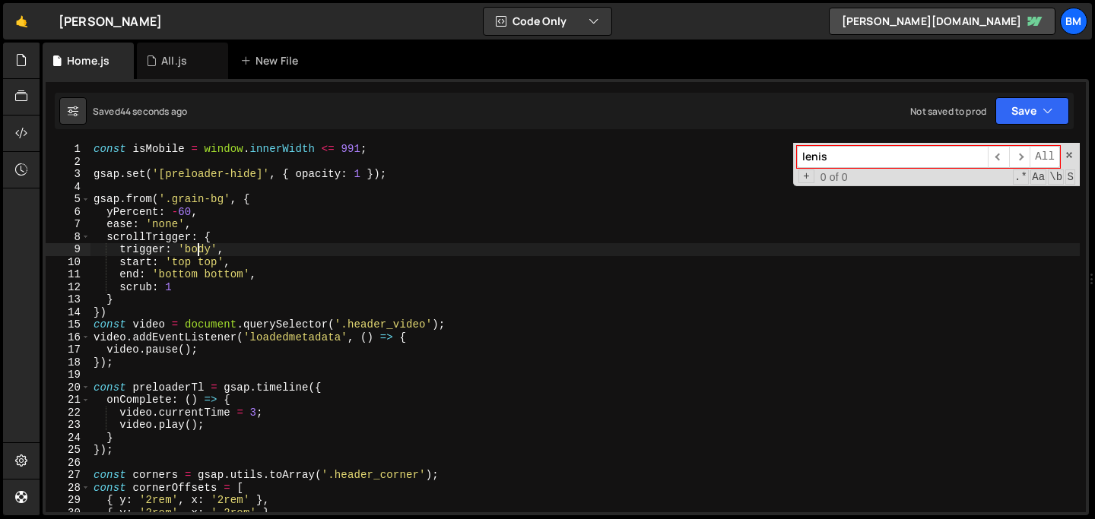
click at [195, 249] on div "const isMobile = window . innerWidth <= 991 ; gsap . set ( '[preloader-hide]' ,…" at bounding box center [585, 340] width 989 height 395
click at [219, 274] on div "const isMobile = window . innerWidth <= 991 ; gsap . set ( '[preloader-hide]' ,…" at bounding box center [585, 340] width 989 height 395
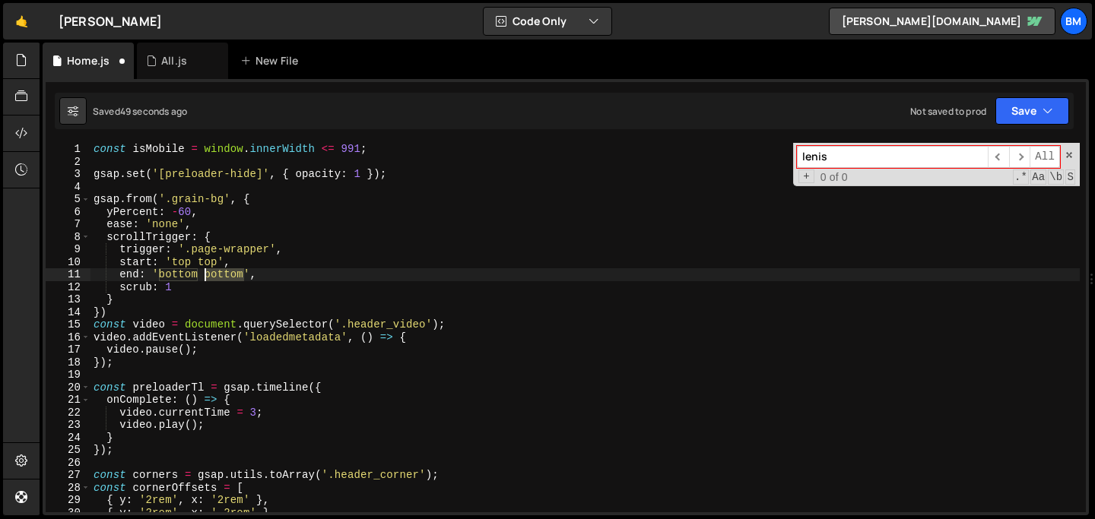
click at [219, 274] on div "const isMobile = window . innerWidth <= 991 ; gsap . set ( '[preloader-hide]' ,…" at bounding box center [585, 340] width 989 height 395
type textarea "end: 'bottom 95%',"
click at [251, 278] on div "const isMobile = window . innerWidth <= 991 ; gsap . set ( '[preloader-hide]' ,…" at bounding box center [585, 340] width 989 height 395
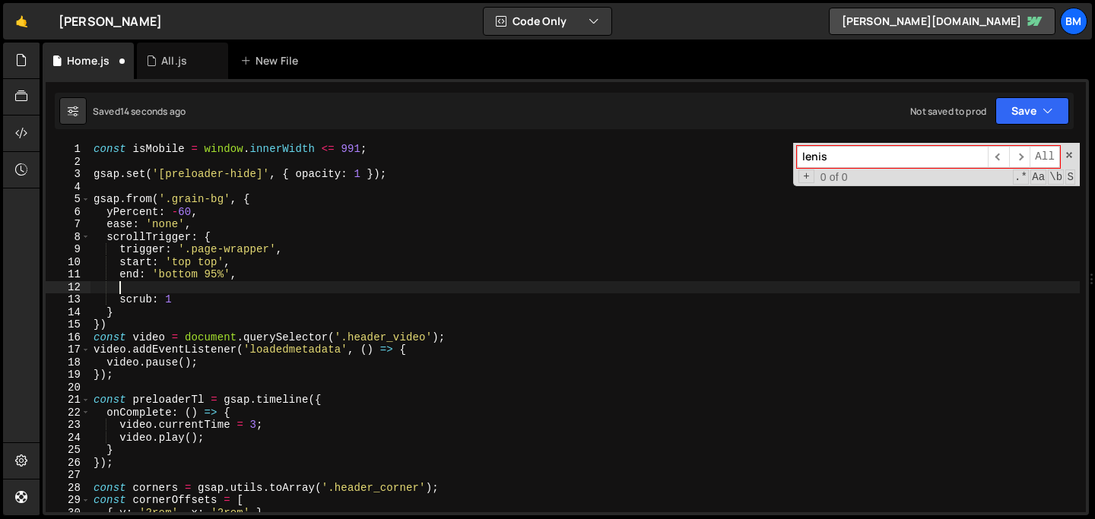
scroll to position [0, 1]
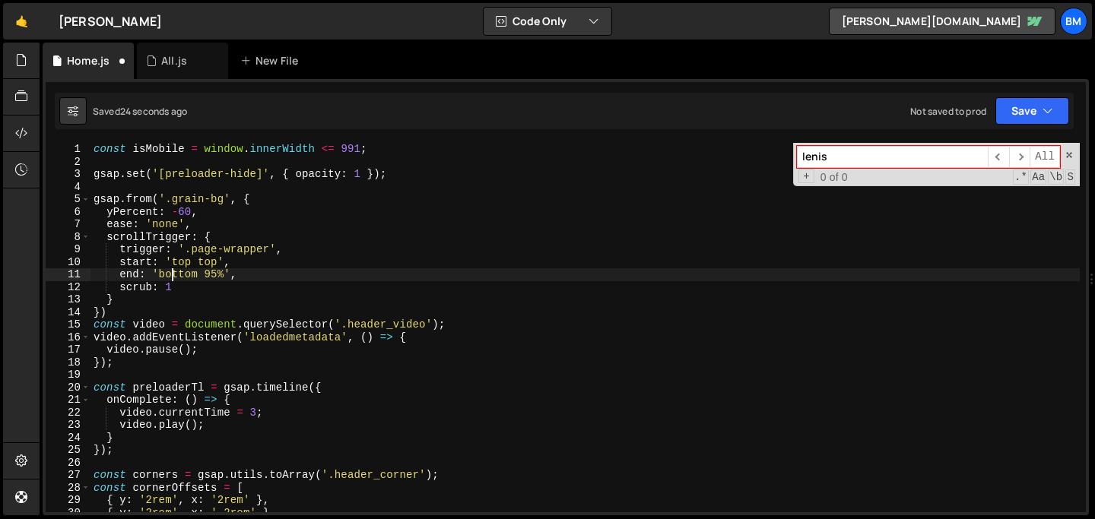
click at [175, 272] on div "const isMobile = window . innerWidth <= 991 ; gsap . set ( '[preloader-hide]' ,…" at bounding box center [585, 340] width 989 height 395
click at [196, 274] on div "const isMobile = window . innerWidth <= 991 ; gsap . set ( '[preloader-hide]' ,…" at bounding box center [585, 340] width 989 height 395
click at [205, 276] on div "const isMobile = window . innerWidth <= 991 ; gsap . set ( '[preloader-hide]' ,…" at bounding box center [585, 340] width 989 height 395
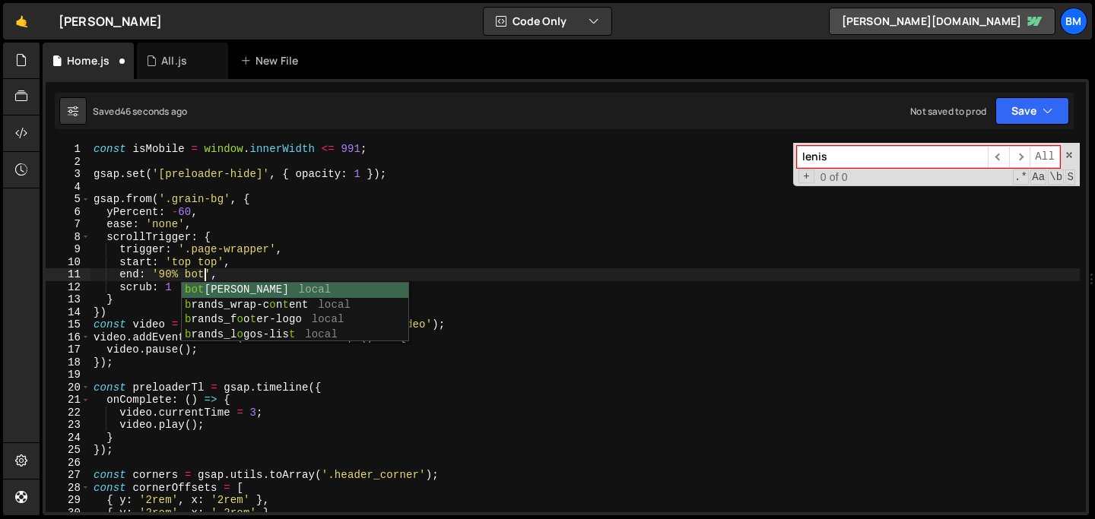
type textarea "end: '90% bottom',"
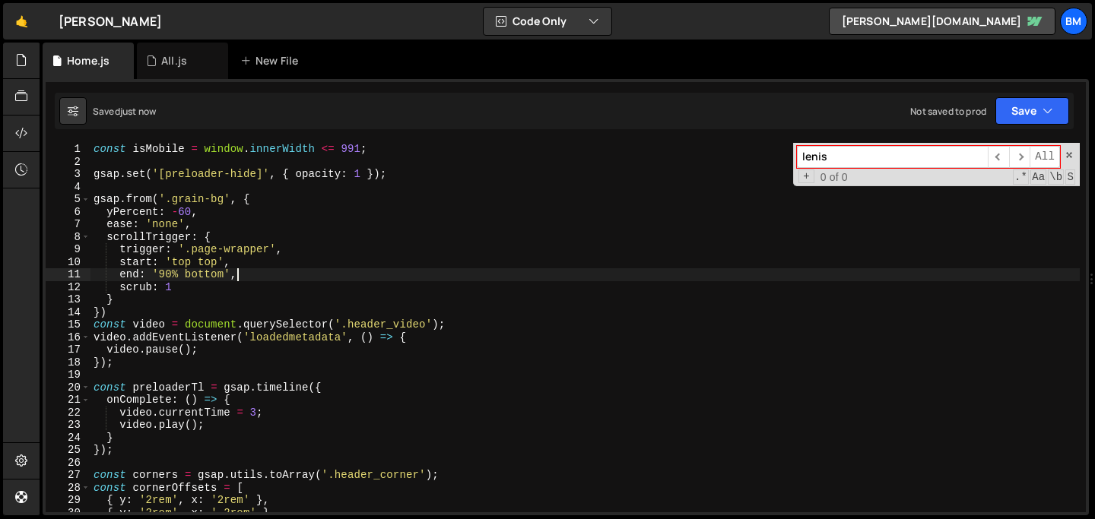
click at [249, 273] on div "const isMobile = window . innerWidth <= 991 ; gsap . set ( '[preloader-hide]' ,…" at bounding box center [585, 340] width 989 height 395
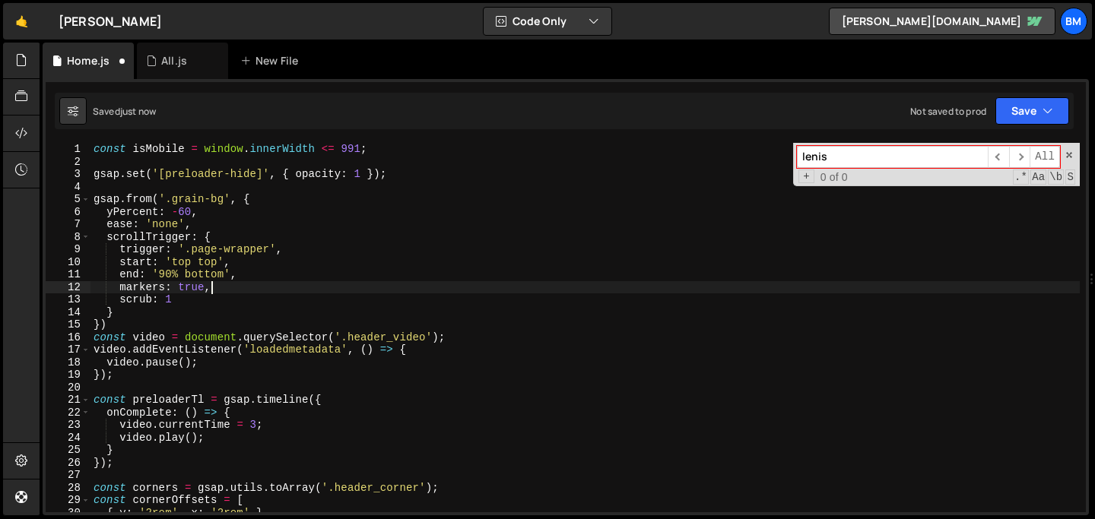
scroll to position [0, 7]
type textarea "markers: true,"
click at [153, 62] on icon at bounding box center [151, 60] width 11 height 15
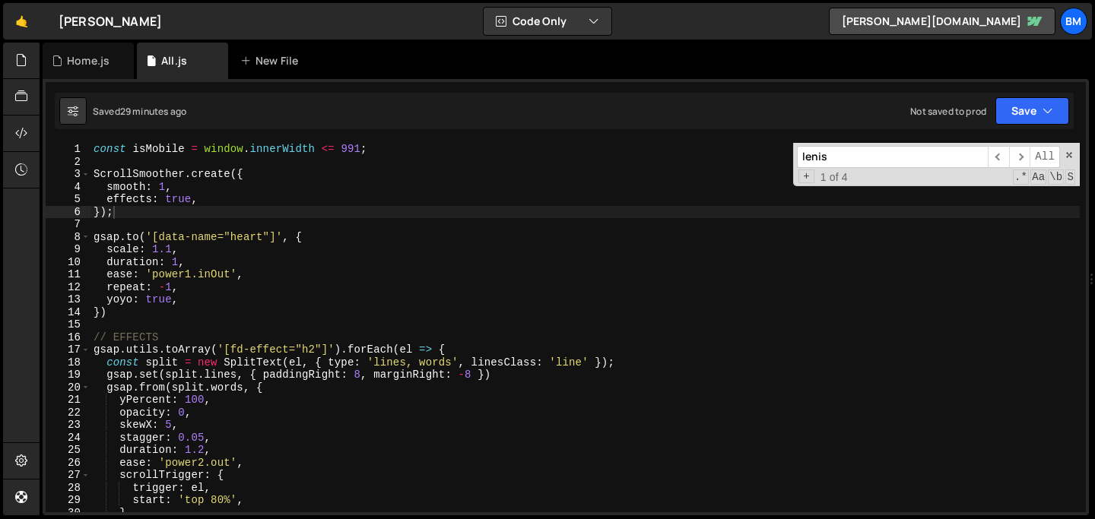
scroll to position [0, 0]
click at [1066, 150] on div "[PERSON_NAME] ​ ​ All Replace All + 1 of 4 .* Aa \b S" at bounding box center [936, 164] width 287 height 43
click at [291, 205] on div "const isMobile = window . innerWidth <= 991 ; ScrollSmoother . create ({ smooth…" at bounding box center [585, 340] width 989 height 395
type textarea "effects: true,"
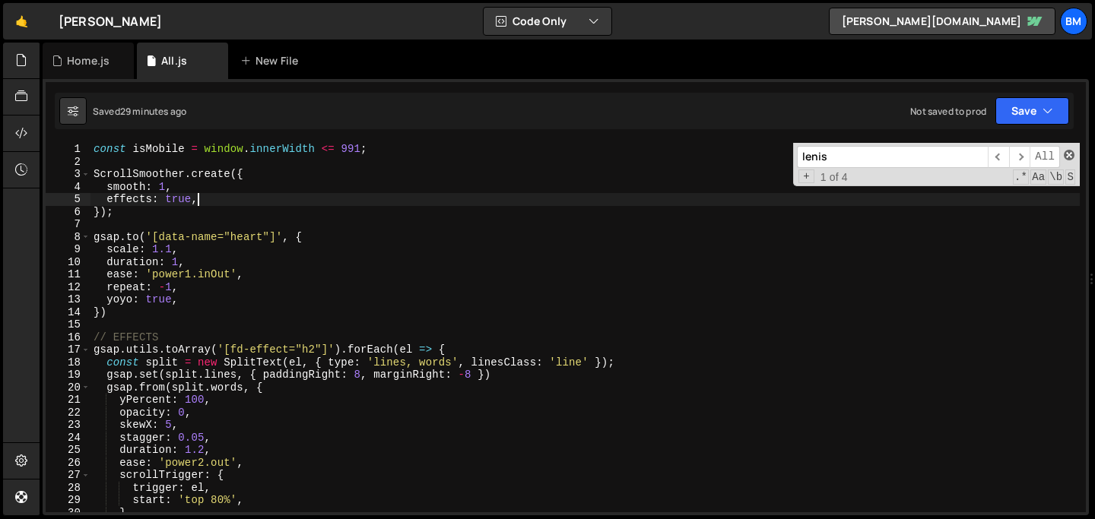
click at [1066, 154] on span at bounding box center [1069, 155] width 11 height 11
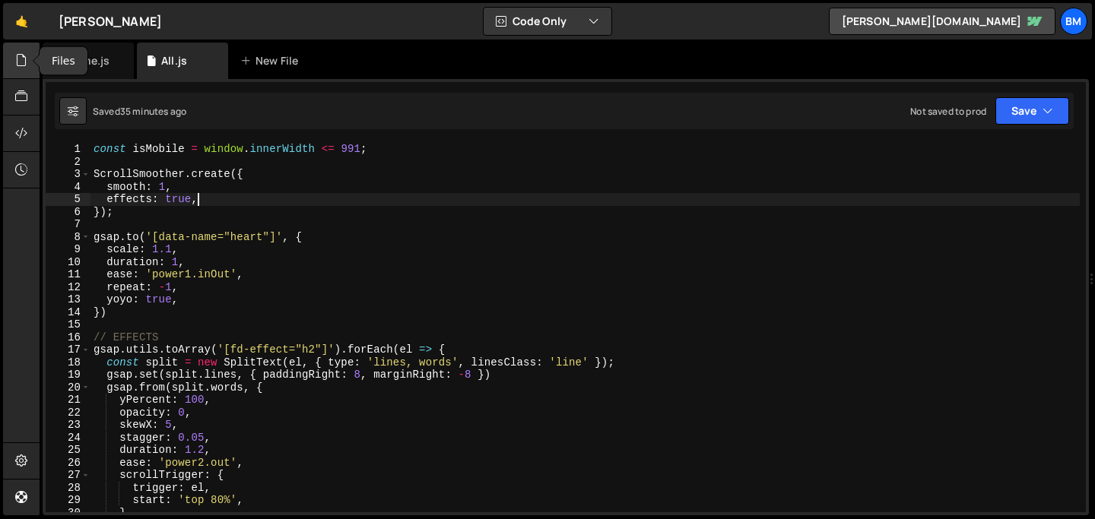
click at [23, 58] on icon at bounding box center [21, 60] width 12 height 17
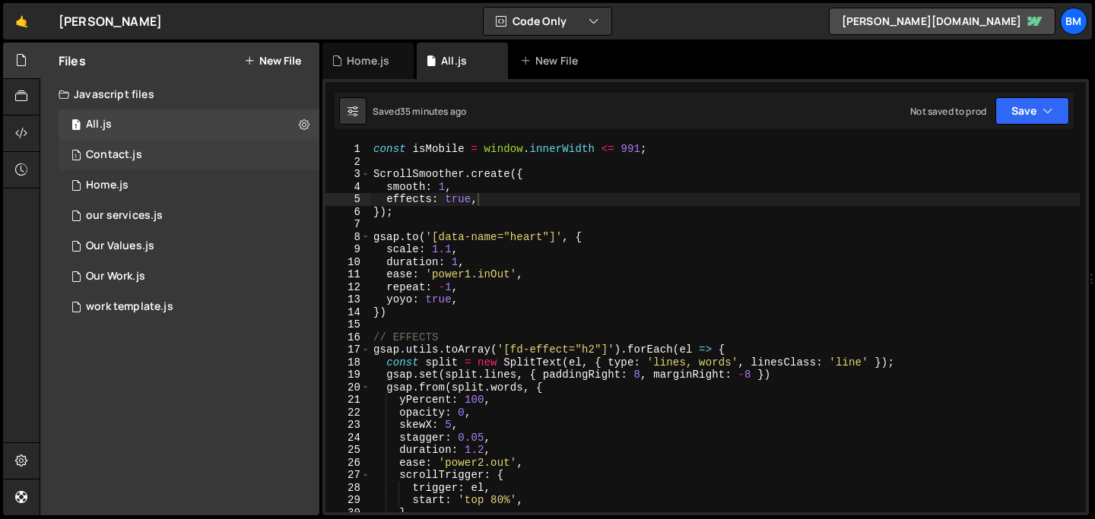
click at [117, 151] on div "Contact.js" at bounding box center [114, 155] width 56 height 14
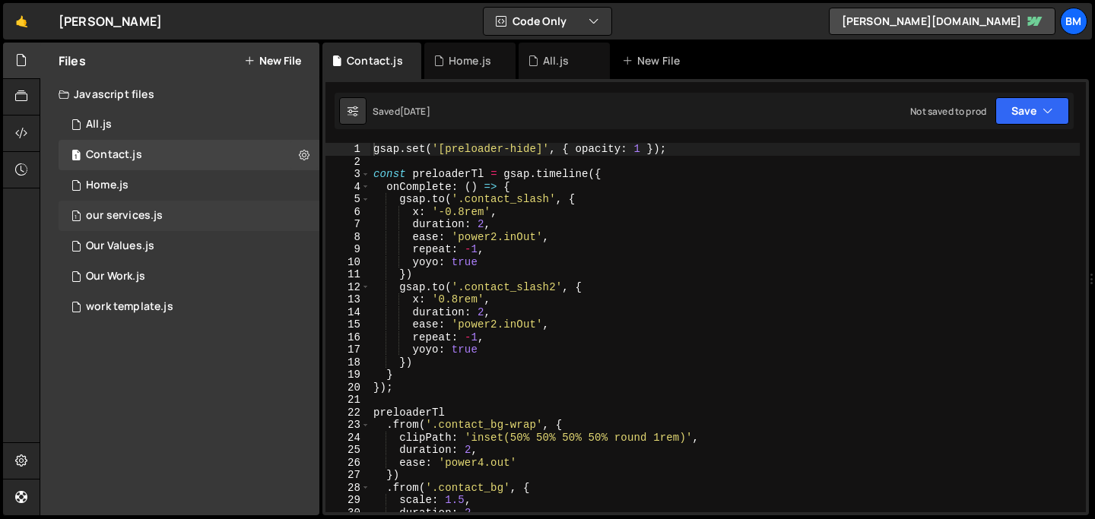
click at [110, 221] on div "our services.js" at bounding box center [124, 216] width 77 height 14
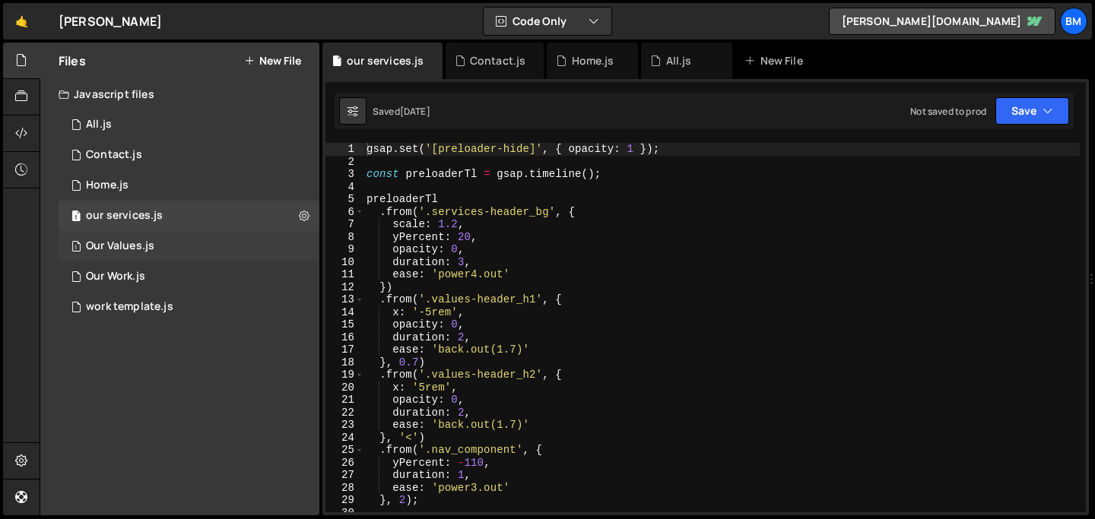
click at [110, 249] on div "Our Values.js" at bounding box center [120, 247] width 68 height 14
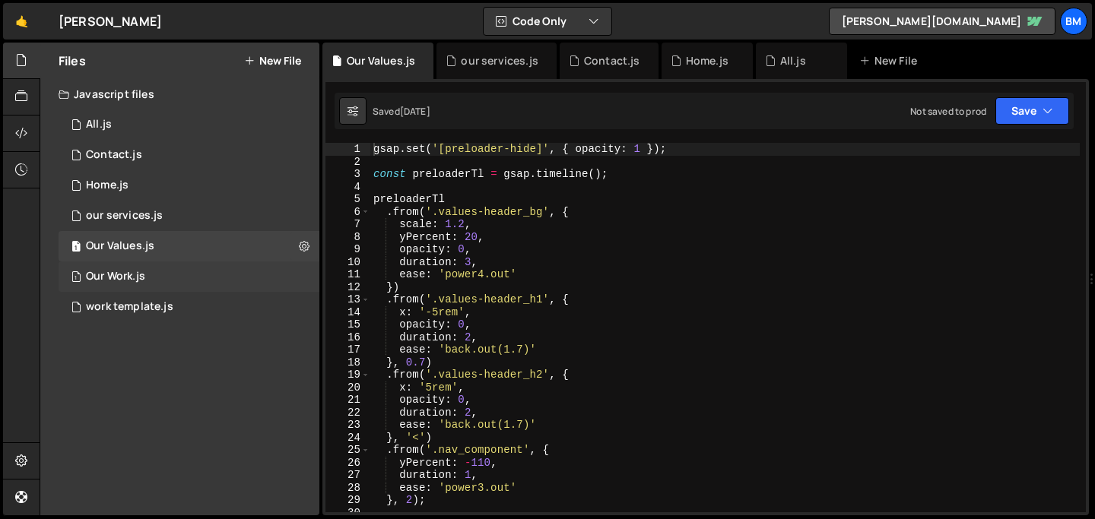
click at [110, 275] on div "Our Work.js" at bounding box center [115, 277] width 59 height 14
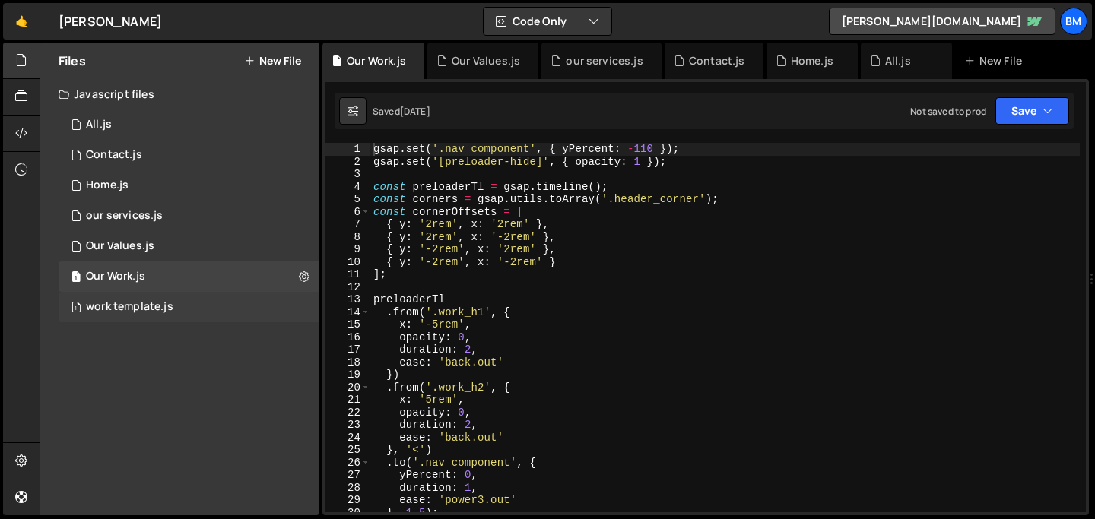
click at [109, 306] on div "work template.js" at bounding box center [129, 307] width 87 height 14
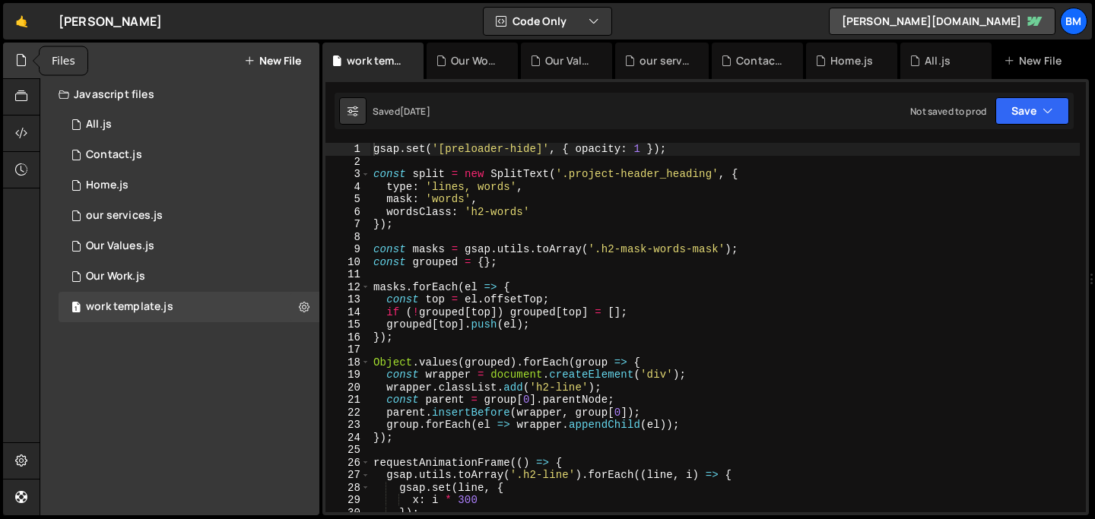
click at [21, 70] on div at bounding box center [21, 61] width 37 height 37
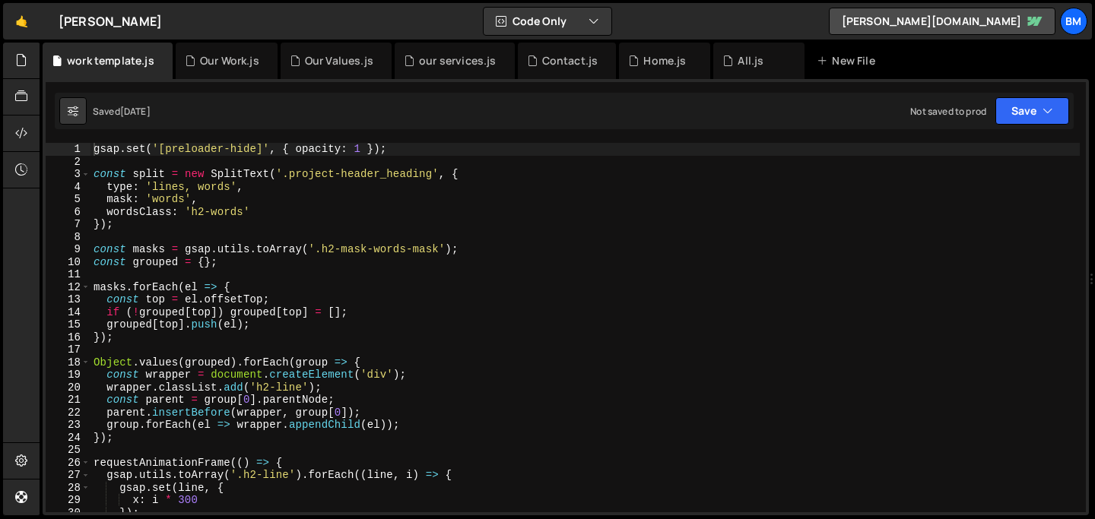
click at [223, 227] on div "gsap . set ( '[preloader-hide]' , { opacity : 1 }) ; const split = new SplitTex…" at bounding box center [585, 340] width 989 height 395
type textarea "});"
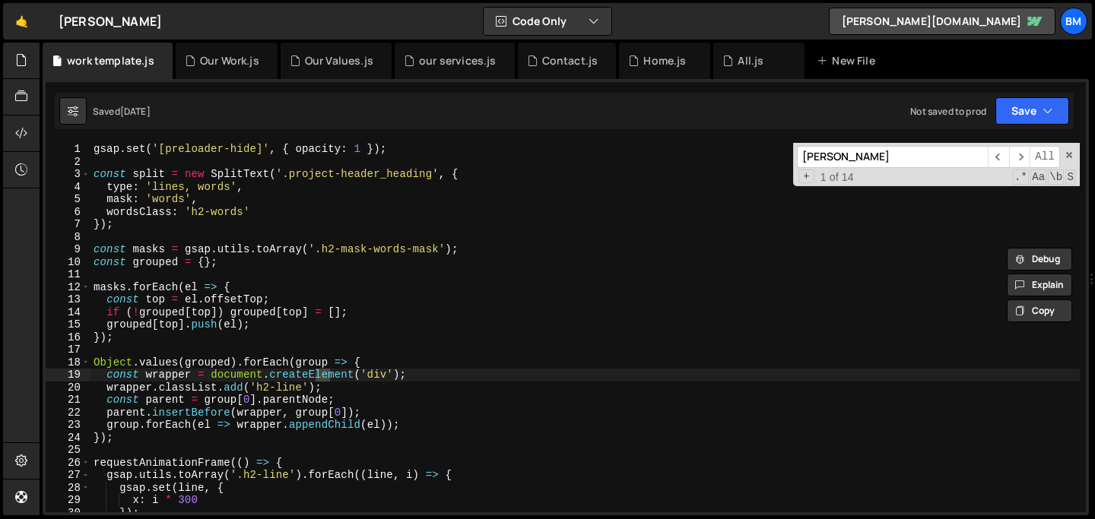
type input "lenis"
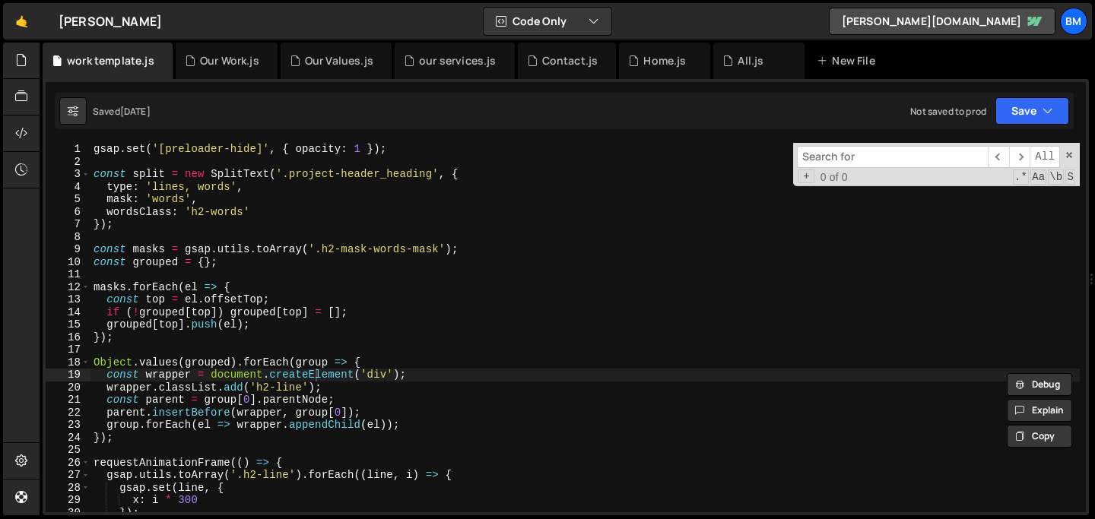
click at [1068, 149] on div "​ ​ All Replace All + 0 of 0 .* Aa \b S" at bounding box center [936, 164] width 287 height 43
click at [1068, 153] on span at bounding box center [1069, 155] width 11 height 11
type textarea "const wrapper = document.createElement('div');"
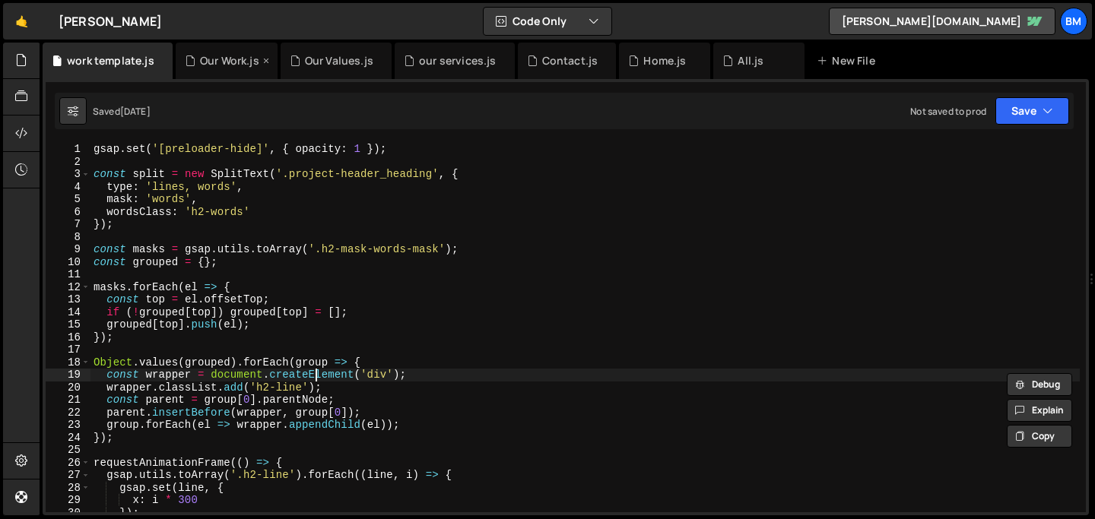
click at [213, 63] on div "Our Work.js" at bounding box center [229, 60] width 59 height 15
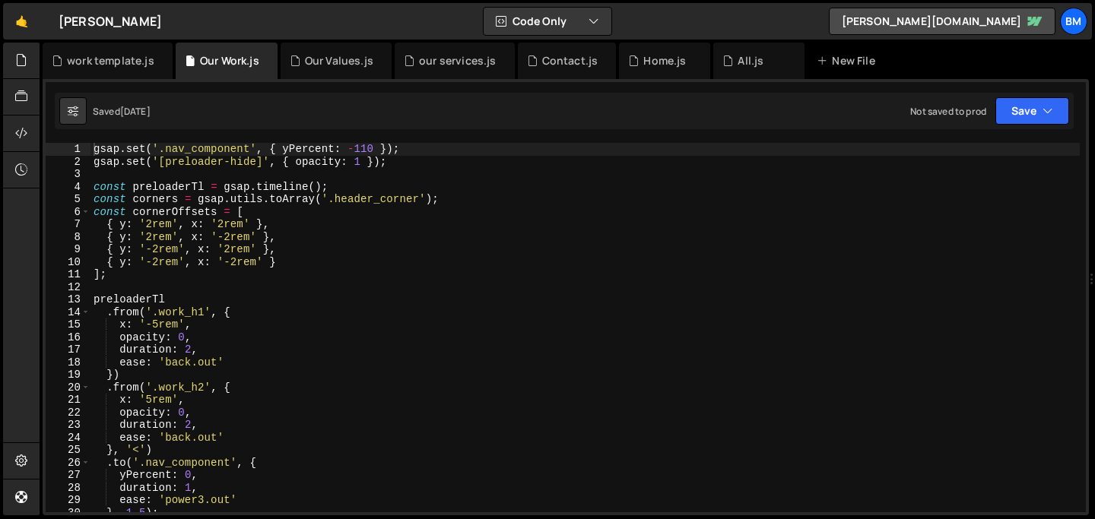
click at [500, 271] on div "gsap . set ( '.nav_component' , { yPercent : - 110 }) ; gsap . set ( '[preloade…" at bounding box center [585, 340] width 989 height 395
type textarea "];"
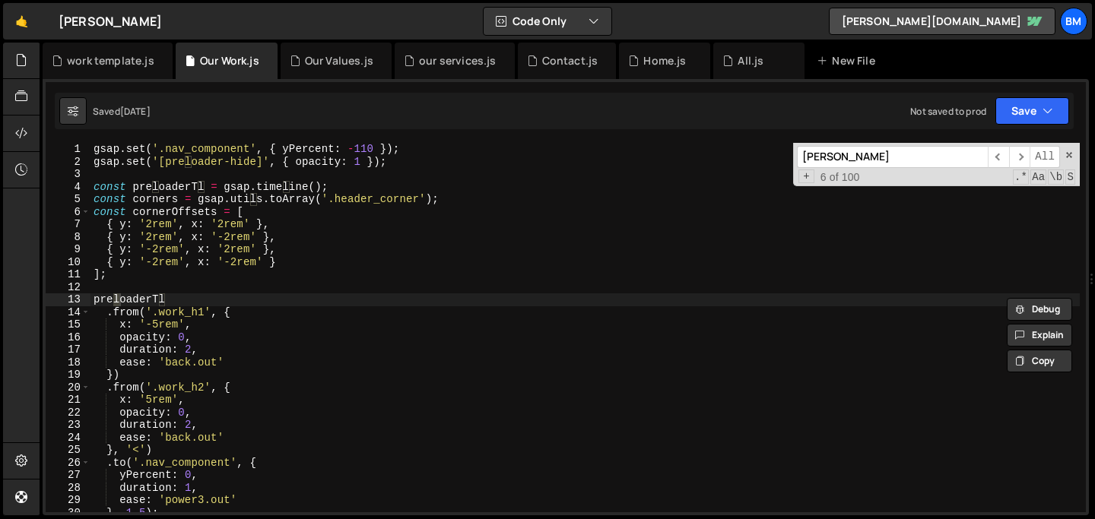
scroll to position [267, 0]
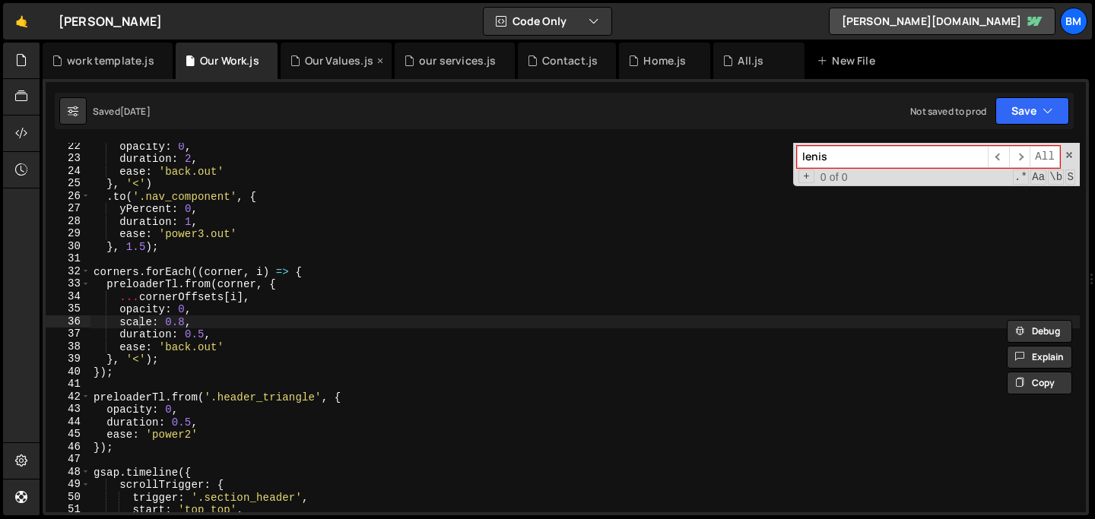
type input "lenis"
click at [309, 57] on div "Our Values.js" at bounding box center [339, 60] width 68 height 15
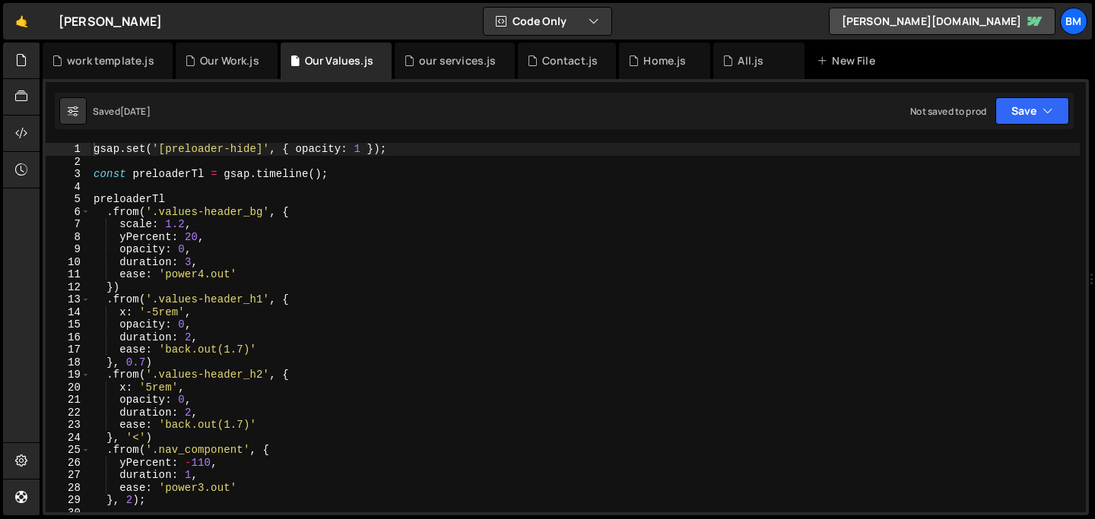
type textarea "opacity: 0,"
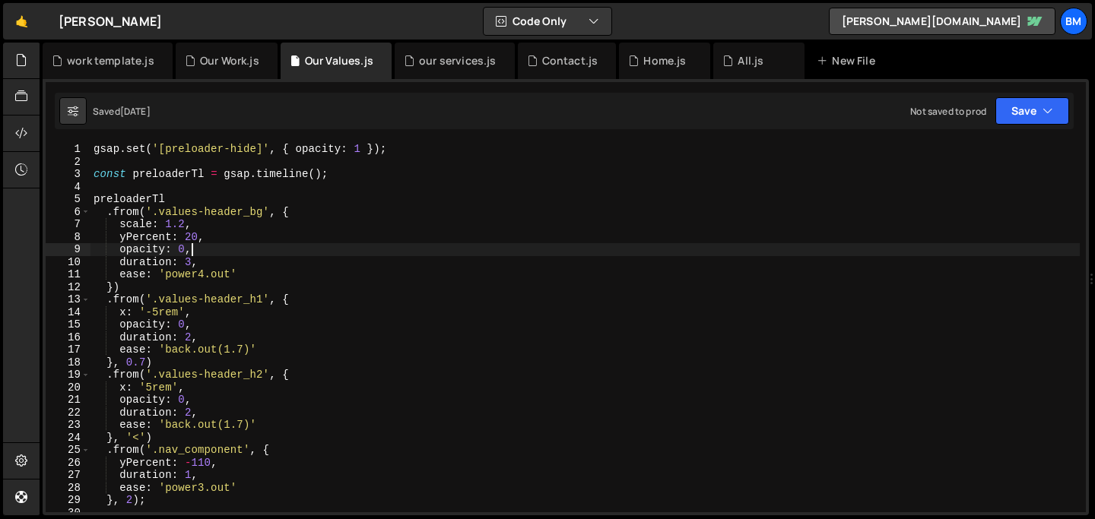
click at [307, 256] on div "gsap . set ( '[preloader-hide]' , { opacity : 1 }) ; const preloaderTl = gsap .…" at bounding box center [585, 340] width 989 height 395
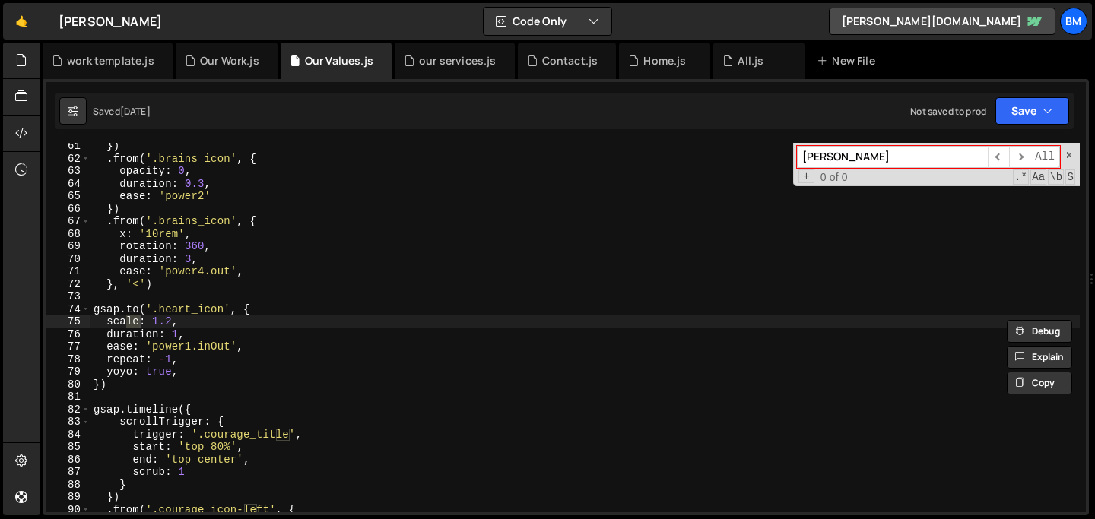
scroll to position [756, 0]
type input "lenis"
click at [427, 62] on div "our services.js" at bounding box center [457, 60] width 77 height 15
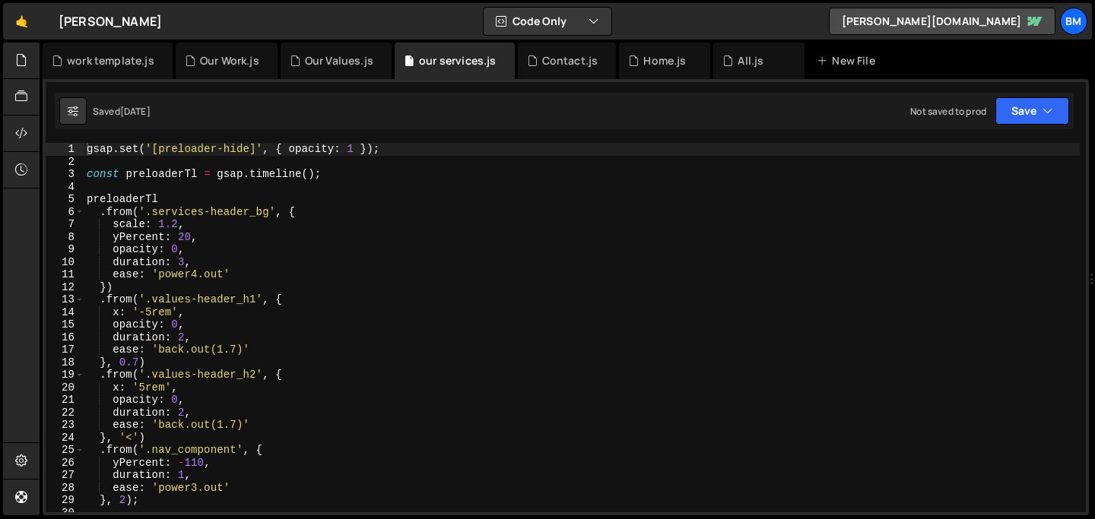
type textarea "const preloaderTl = gsap.timeline();"
click at [529, 170] on div "gsap . set ( '[preloader-hide]' , { opacity : 1 }) ; const preloaderTl = gsap .…" at bounding box center [582, 340] width 996 height 395
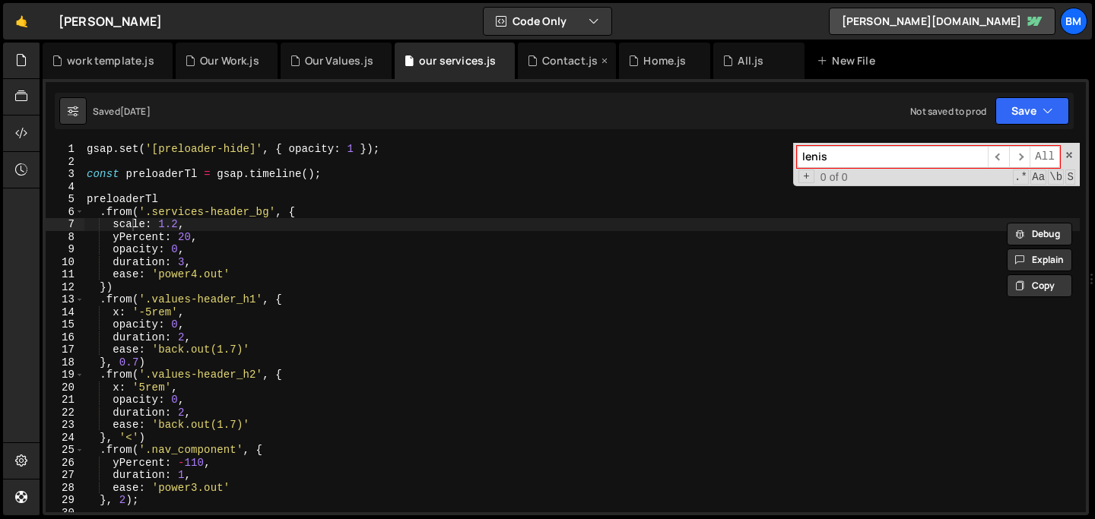
type input "lenis"
click at [554, 62] on div "Contact.js" at bounding box center [570, 60] width 56 height 15
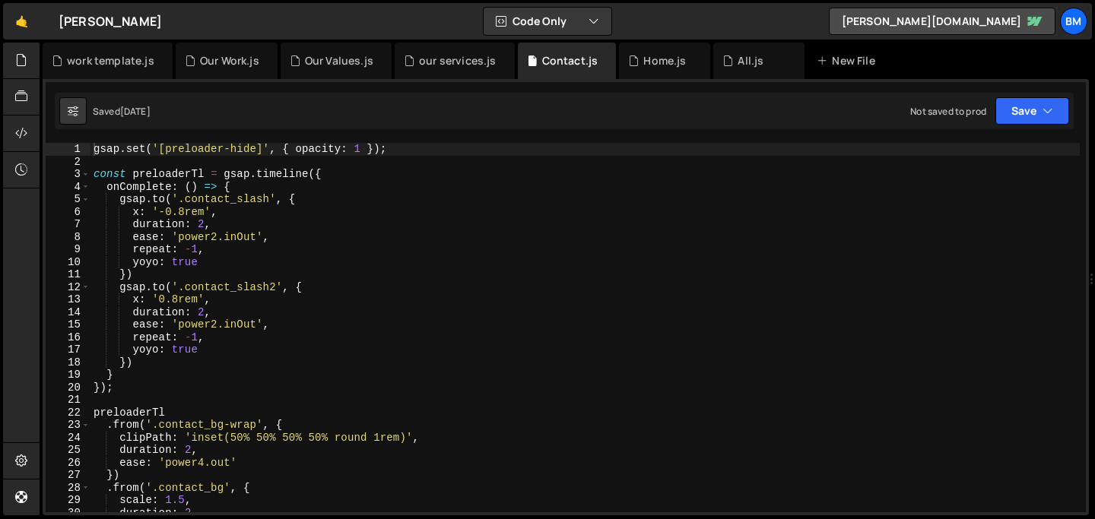
click at [523, 228] on div "gsap . set ( '[preloader-hide]' , { opacity : 1 }) ; const preloaderTl = gsap .…" at bounding box center [585, 340] width 989 height 395
type textarea "duration: 2,"
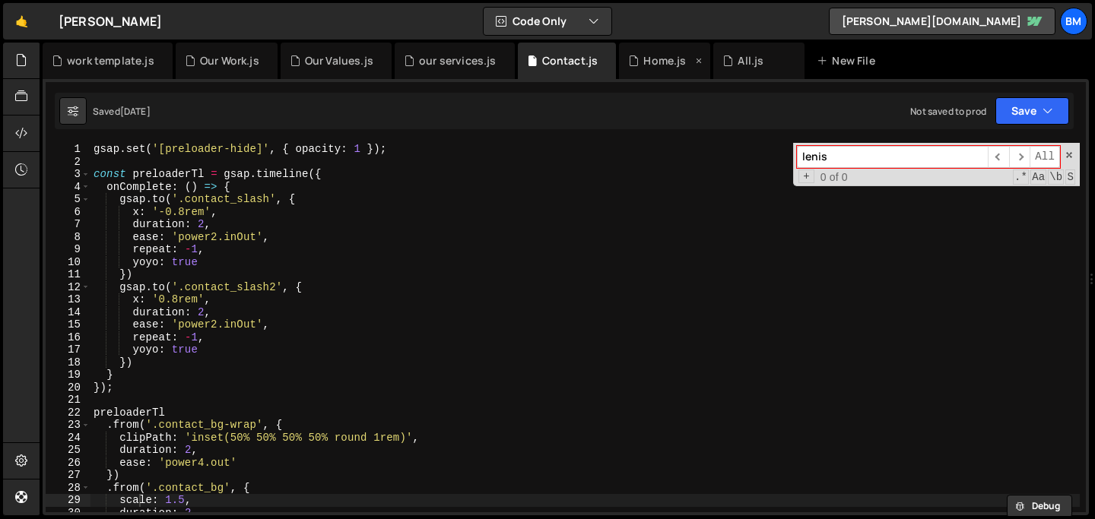
type input "lenis"
click at [643, 69] on div "Home.js" at bounding box center [664, 61] width 91 height 37
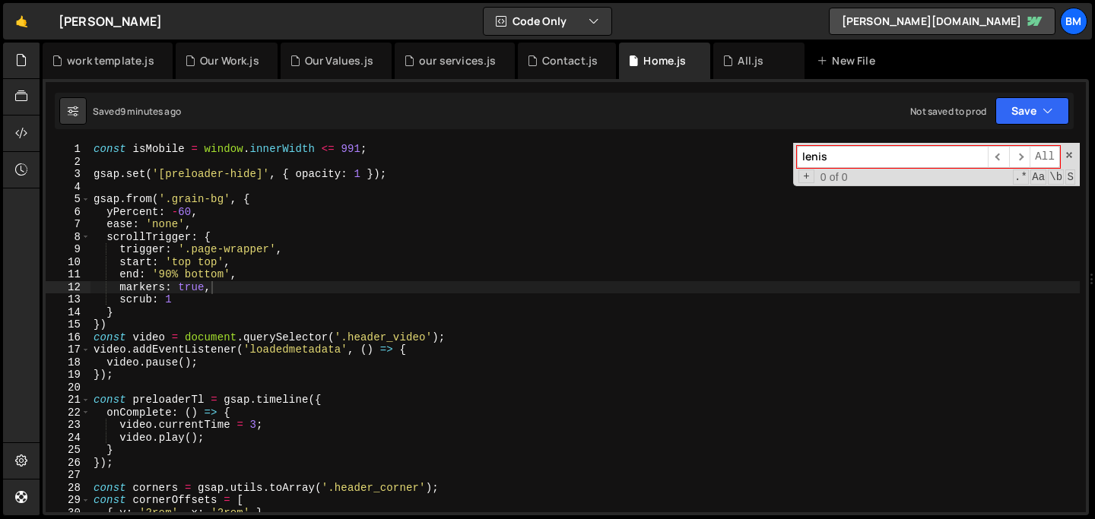
type textarea "end: '90% bottom',"
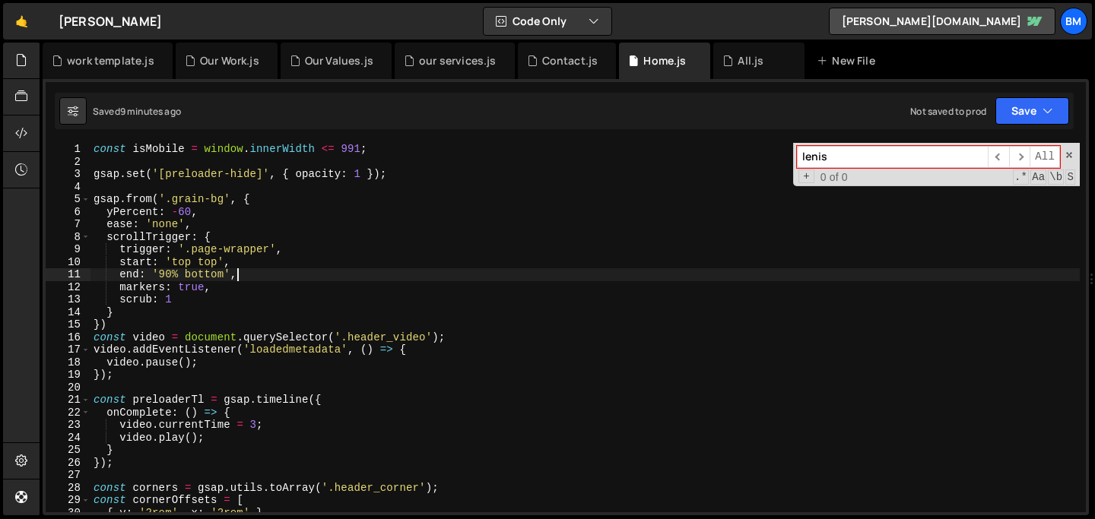
click at [503, 277] on div "const isMobile = window . innerWidth <= 991 ; gsap . set ( '[preloader-hide]' ,…" at bounding box center [585, 340] width 989 height 395
click at [738, 62] on div "All.js" at bounding box center [751, 60] width 26 height 15
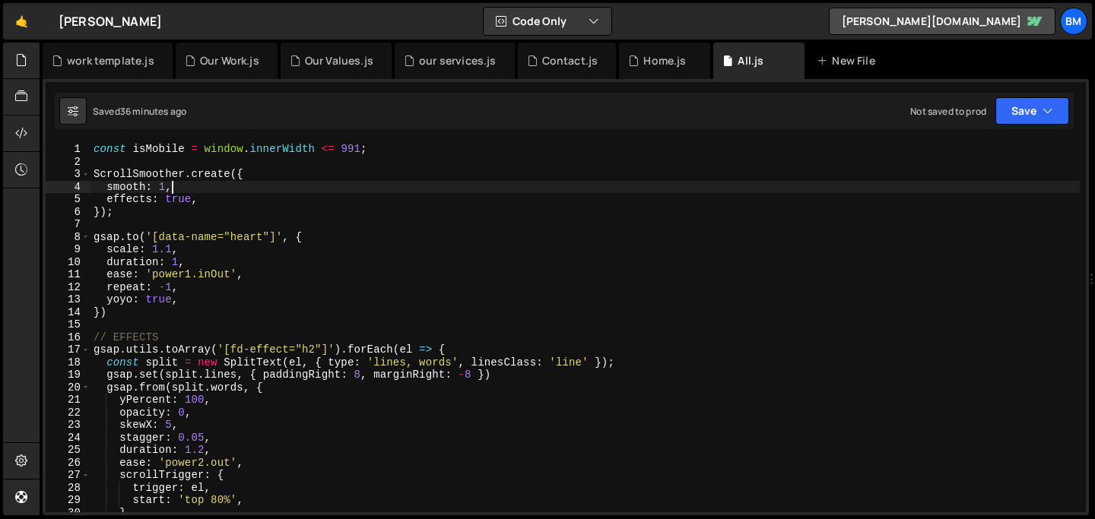
click at [507, 190] on div "const isMobile = window . innerWidth <= 991 ; ScrollSmoother . create ({ smooth…" at bounding box center [585, 340] width 989 height 395
click at [266, 173] on div "const isMobile = window . innerWidth <= 991 ; ScrollSmoother . create ({ smooth…" at bounding box center [585, 340] width 989 height 395
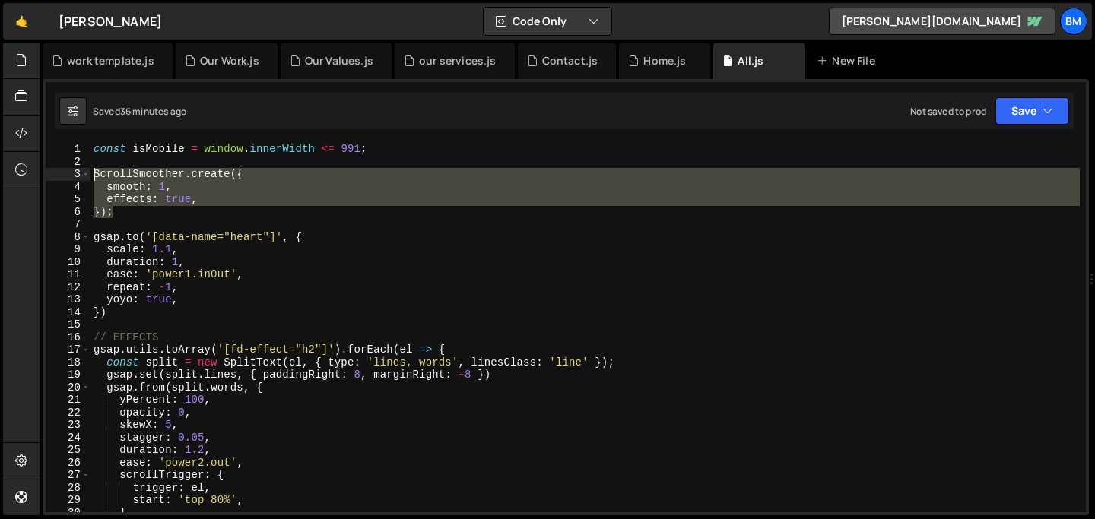
drag, startPoint x: 116, startPoint y: 214, endPoint x: 66, endPoint y: 173, distance: 64.8
click at [66, 173] on div "ScrollSmoother.create({ 1 2 3 4 5 6 7 8 9 10 11 12 13 14 15 16 17 18 19 20 21 2…" at bounding box center [566, 328] width 1040 height 370
paste textarea "});"
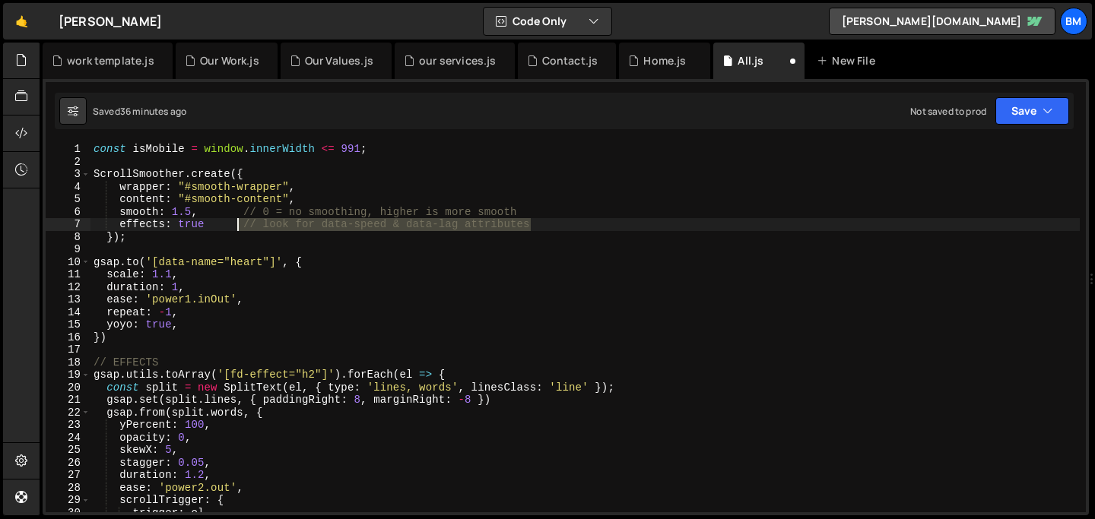
drag, startPoint x: 553, startPoint y: 222, endPoint x: 237, endPoint y: 221, distance: 315.6
click at [237, 221] on div "const isMobile = window . innerWidth <= 991 ; ScrollSmoother . create ({ wrappe…" at bounding box center [585, 340] width 989 height 395
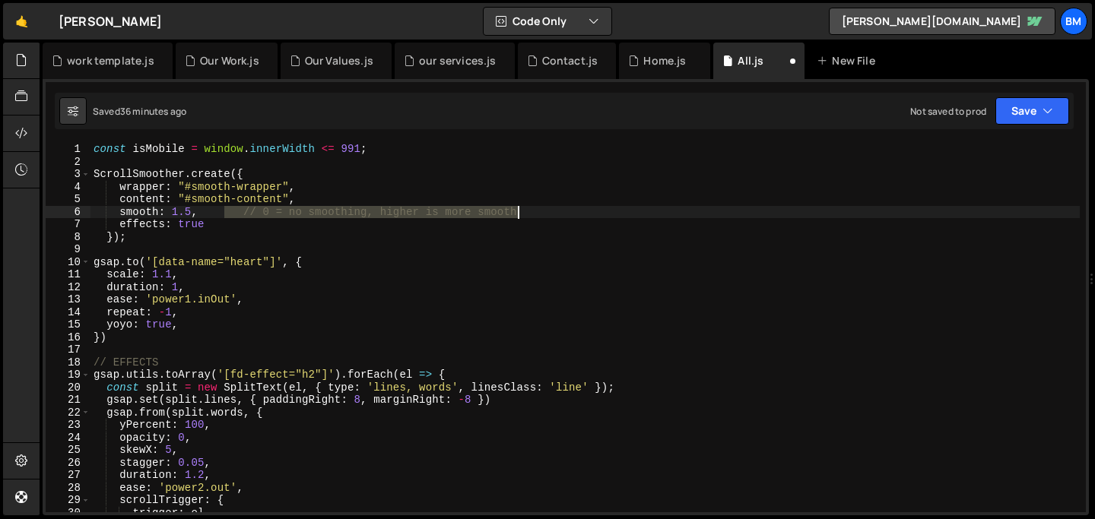
drag, startPoint x: 224, startPoint y: 214, endPoint x: 525, endPoint y: 214, distance: 301.2
click at [525, 214] on div "const isMobile = window . innerWidth <= 991 ; ScrollSmoother . create ({ wrappe…" at bounding box center [585, 340] width 989 height 395
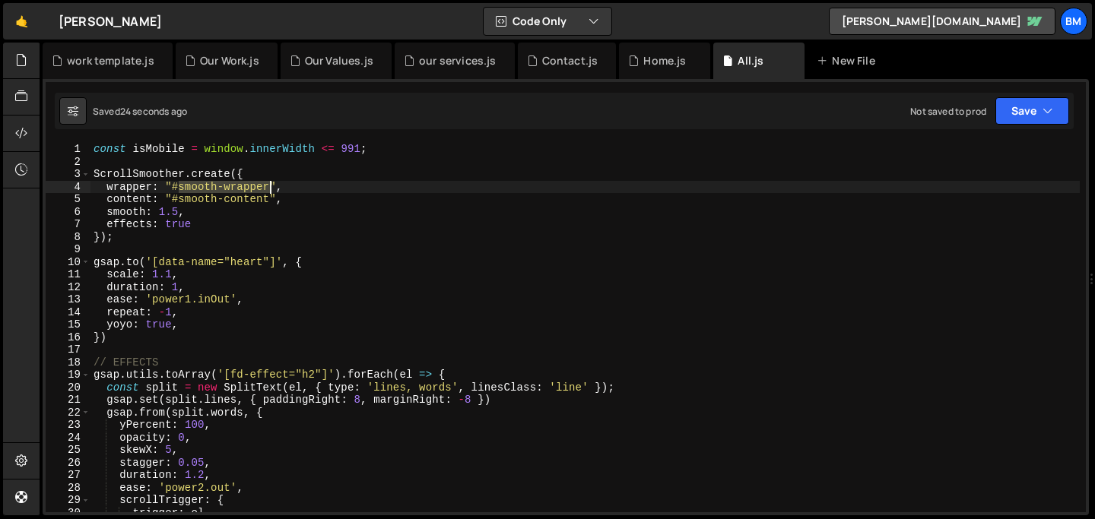
drag, startPoint x: 179, startPoint y: 187, endPoint x: 272, endPoint y: 184, distance: 92.8
click at [272, 184] on div "const isMobile = window . innerWidth <= 991 ; ScrollSmoother . create ({ wrappe…" at bounding box center [585, 340] width 989 height 395
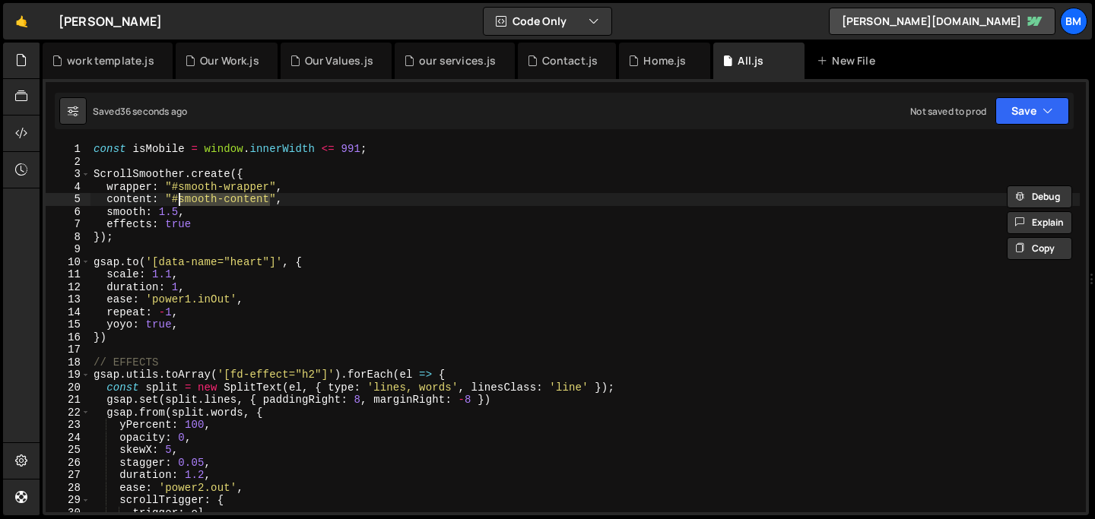
drag, startPoint x: 269, startPoint y: 199, endPoint x: 176, endPoint y: 201, distance: 93.6
click at [176, 201] on div "const isMobile = window . innerWidth <= 991 ; ScrollSmoother . create ({ wrappe…" at bounding box center [585, 340] width 989 height 395
click at [14, 17] on link "🤙" at bounding box center [21, 21] width 37 height 37
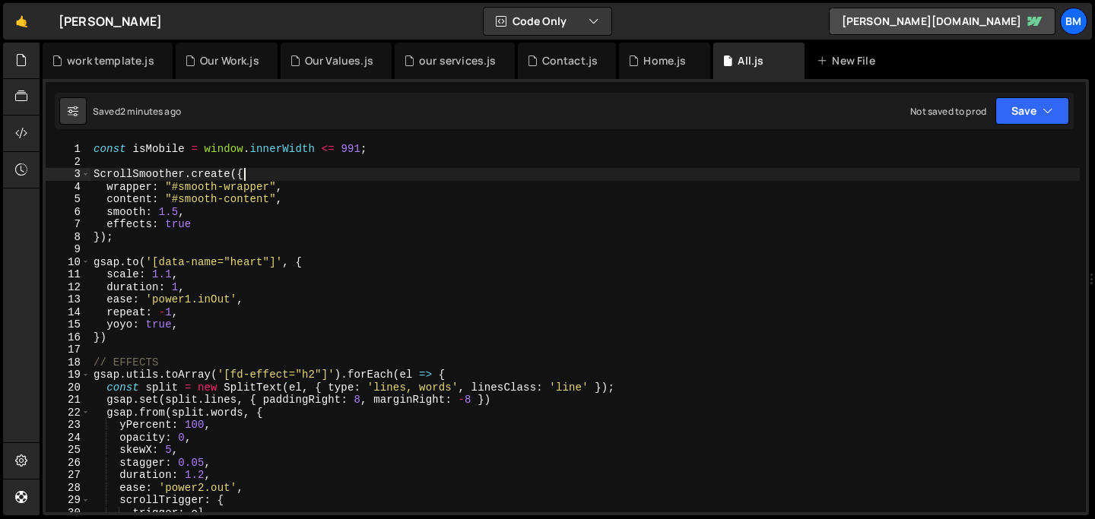
click at [268, 173] on div "const isMobile = window . innerWidth <= 991 ; ScrollSmoother . create ({ wrappe…" at bounding box center [585, 340] width 989 height 395
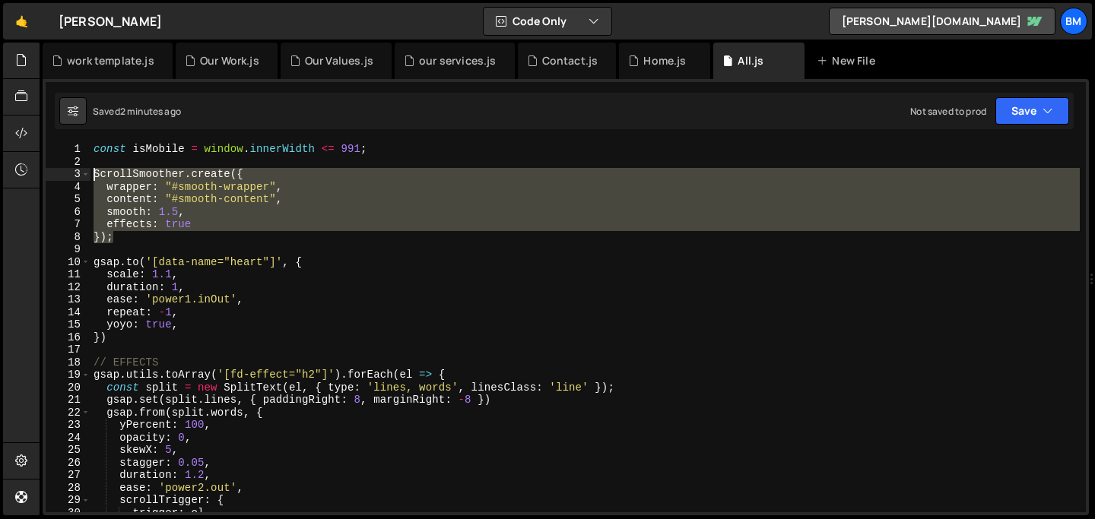
drag, startPoint x: 126, startPoint y: 239, endPoint x: 67, endPoint y: 173, distance: 88.3
click at [67, 173] on div "ScrollSmoother.create({ 1 2 3 4 5 6 7 8 9 10 11 12 13 14 15 16 17 18 19 20 21 2…" at bounding box center [566, 328] width 1040 height 370
paste textarea "});"
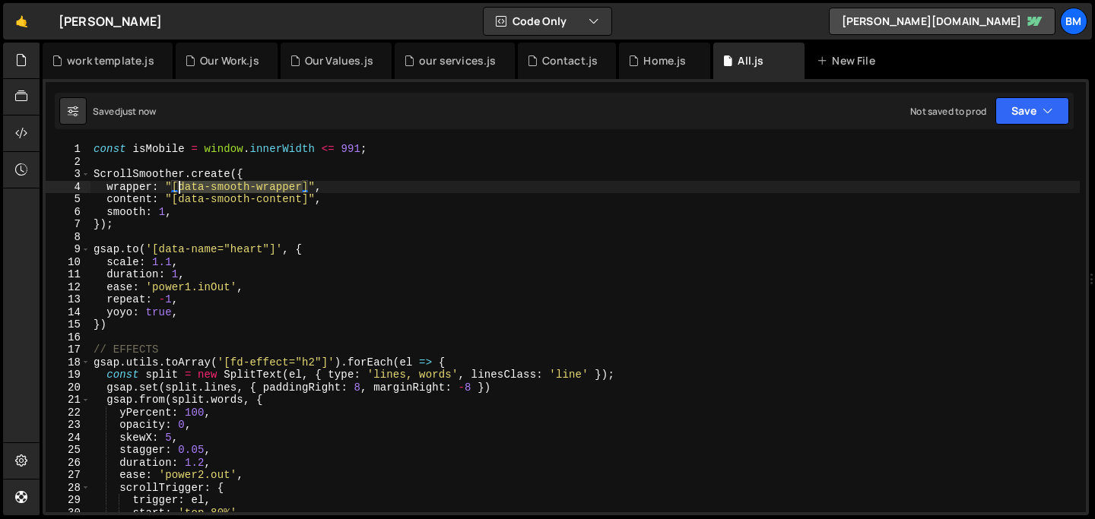
drag, startPoint x: 302, startPoint y: 183, endPoint x: 176, endPoint y: 188, distance: 125.6
click at [176, 188] on div "const isMobile = window . innerWidth <= 991 ; ScrollSmoother . create ({ wrappe…" at bounding box center [585, 340] width 989 height 395
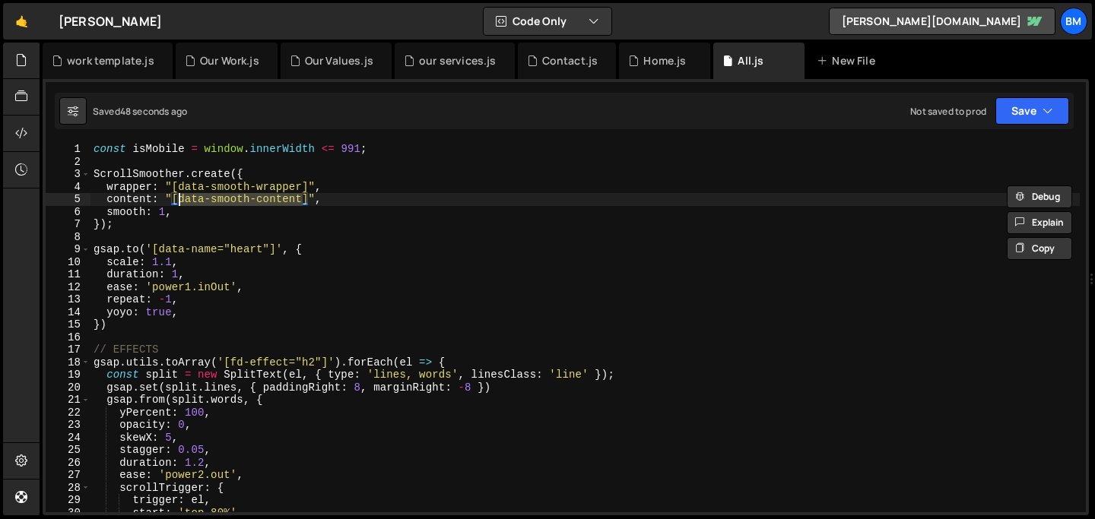
drag, startPoint x: 303, startPoint y: 196, endPoint x: 176, endPoint y: 199, distance: 127.0
click at [176, 199] on div "const isMobile = window . innerWidth <= 991 ; ScrollSmoother . create ({ wrappe…" at bounding box center [585, 340] width 989 height 395
paste textarea "wrapper"
type textarea "content: "[data-smooth-wrapper]","
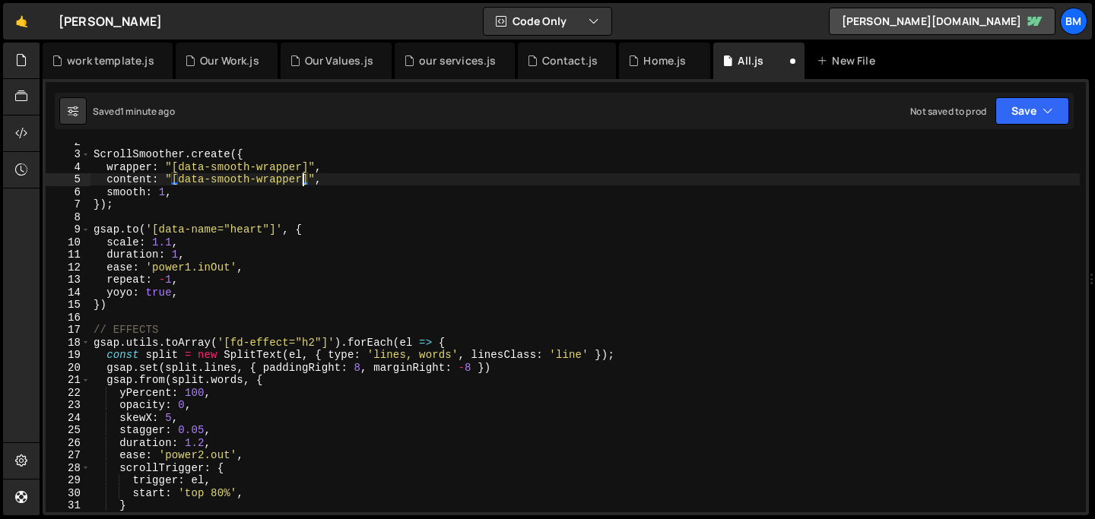
scroll to position [33, 0]
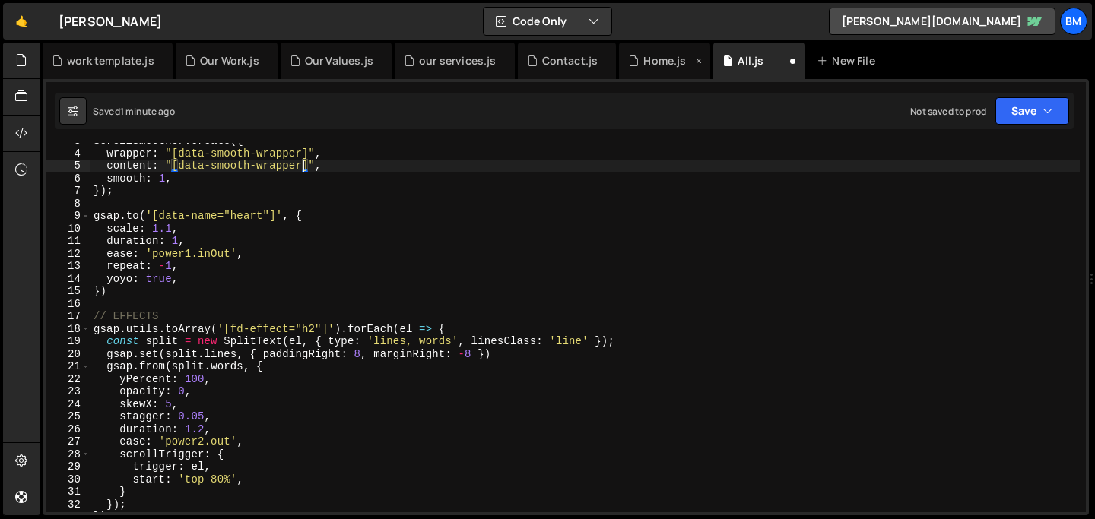
click at [651, 66] on div "Home.js" at bounding box center [664, 60] width 43 height 15
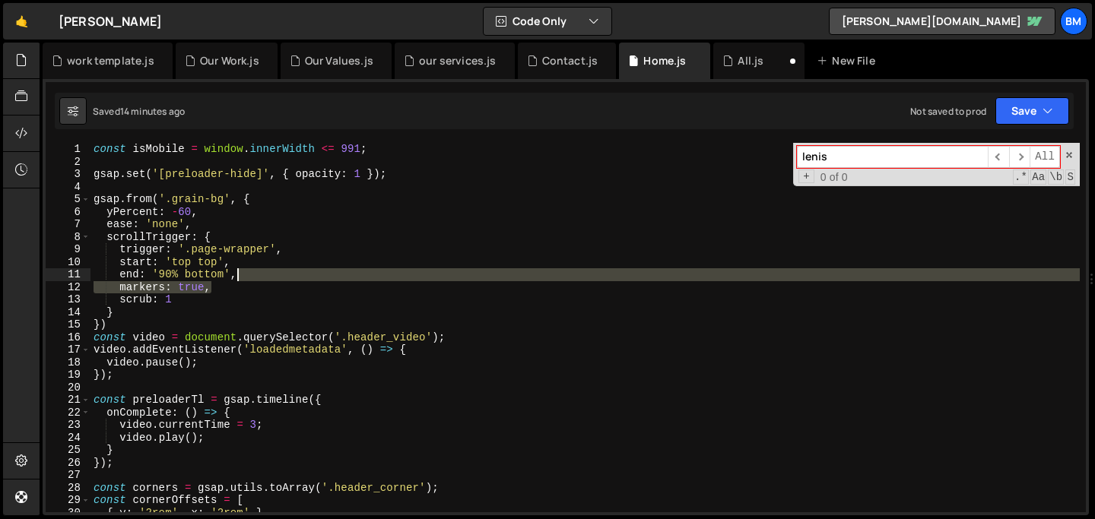
drag, startPoint x: 224, startPoint y: 282, endPoint x: 247, endPoint y: 269, distance: 26.9
click at [247, 269] on div "const isMobile = window . innerWidth <= 991 ; gsap . set ( '[preloader-hide]' ,…" at bounding box center [585, 340] width 989 height 395
type textarea "end: '90% bottom',"
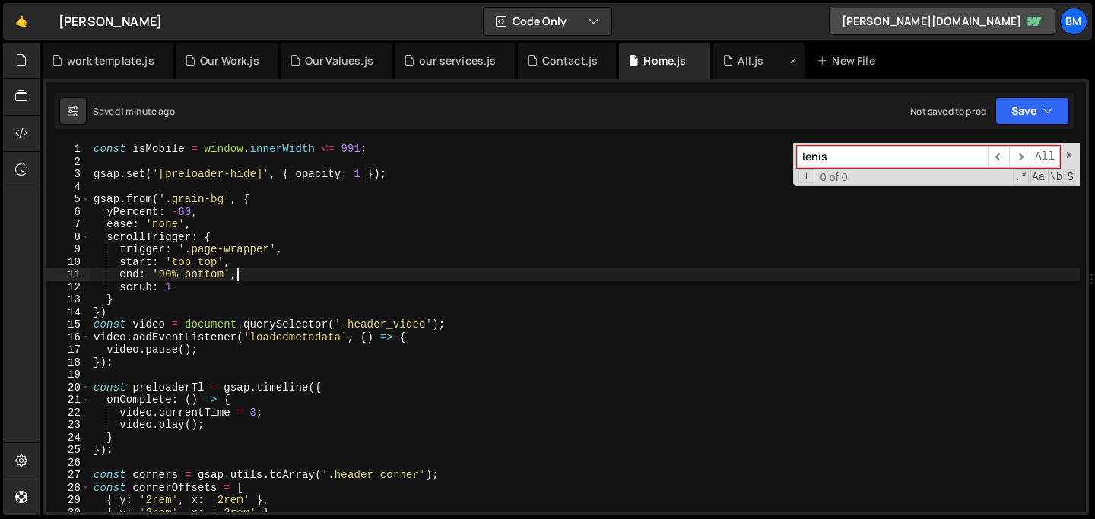
click at [742, 61] on div "All.js" at bounding box center [751, 60] width 26 height 15
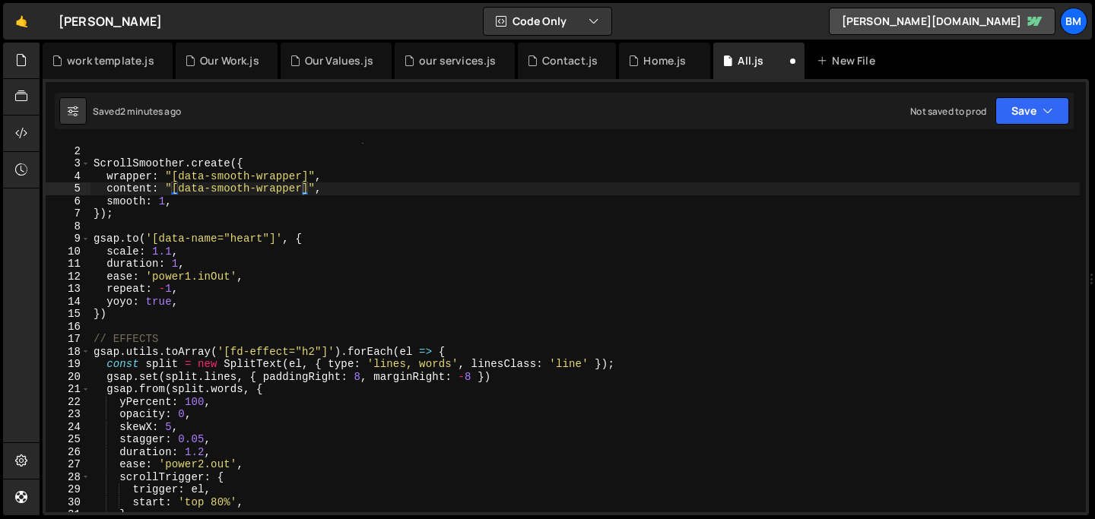
scroll to position [0, 0]
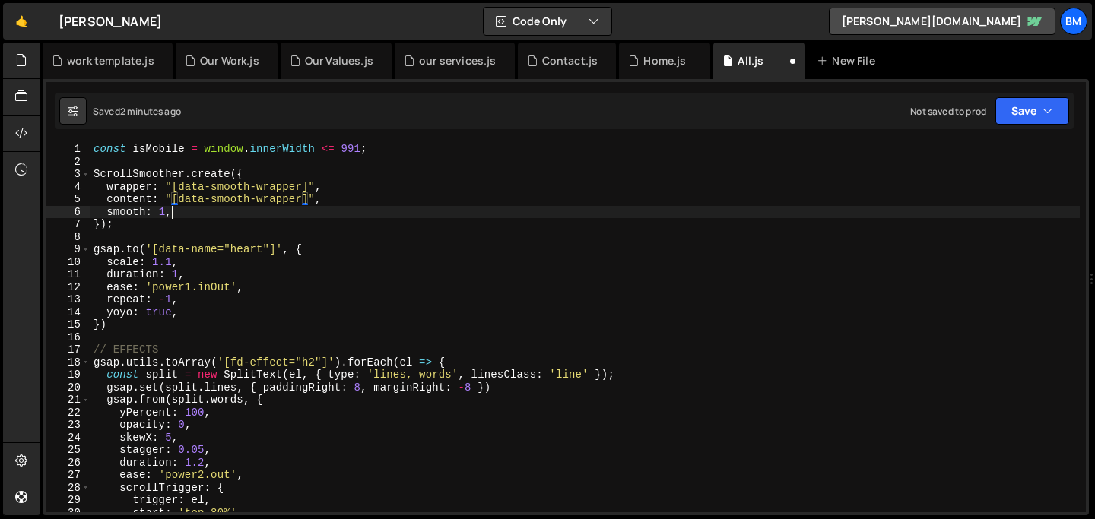
click at [180, 214] on div "const isMobile = window . innerWidth <= 991 ; ScrollSmoother . create ({ wrappe…" at bounding box center [585, 340] width 989 height 395
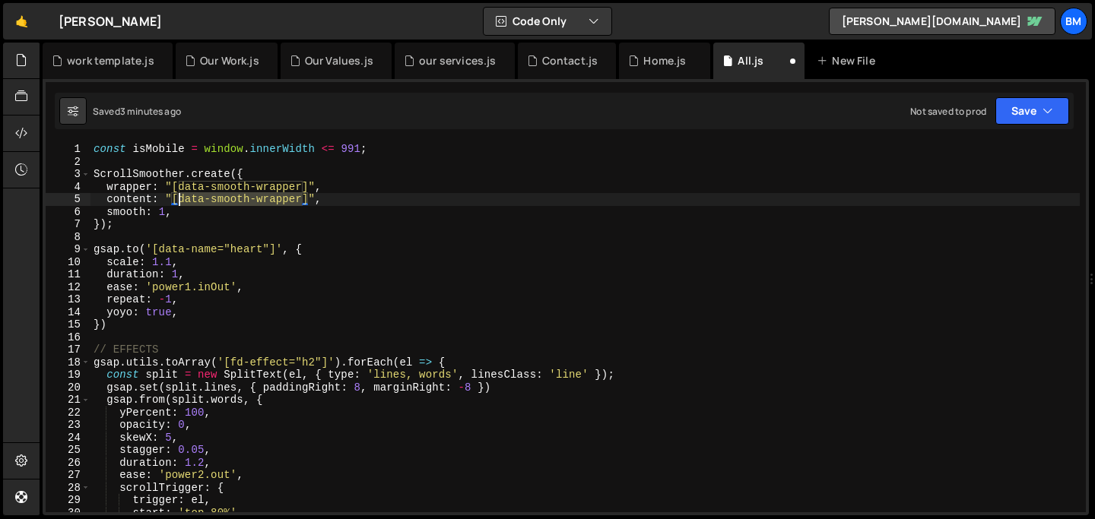
drag, startPoint x: 303, startPoint y: 197, endPoint x: 181, endPoint y: 195, distance: 122.5
click at [181, 195] on div "const isMobile = window . innerWidth <= 991 ; ScrollSmoother . create ({ wrappe…" at bounding box center [585, 340] width 989 height 395
paste textarea "content"
click at [328, 211] on div "const isMobile = window . innerWidth <= 991 ; ScrollSmoother . create ({ wrappe…" at bounding box center [585, 340] width 989 height 395
type textarea "smooth: 1,"
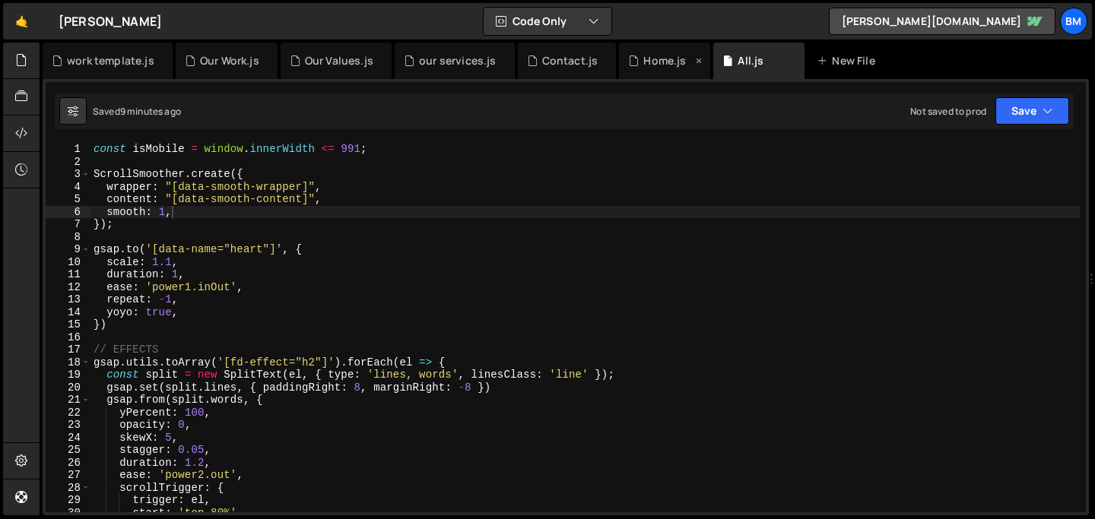
click at [645, 63] on div "Home.js" at bounding box center [664, 60] width 43 height 15
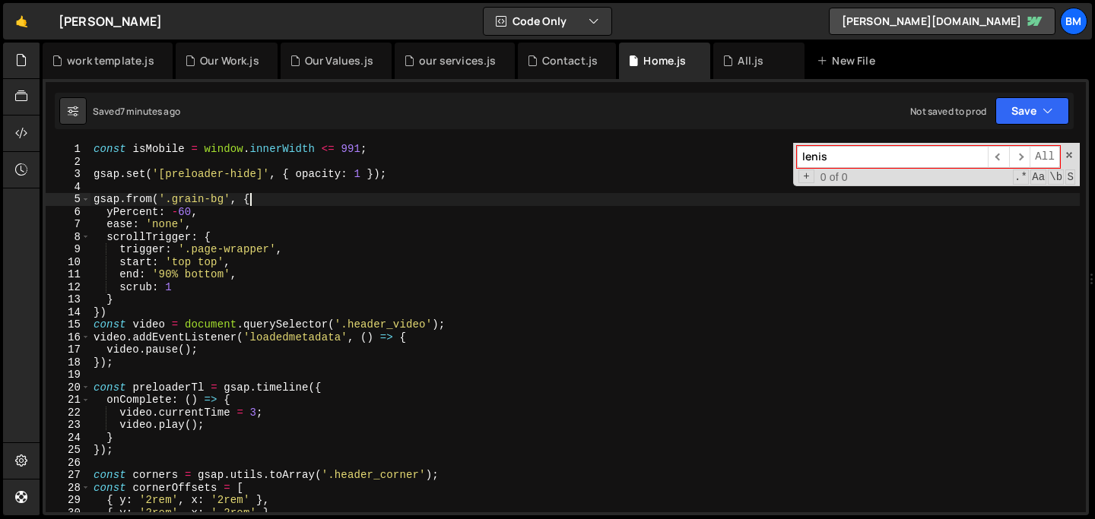
click at [261, 199] on div "const isMobile = window . innerWidth <= 991 ; gsap . set ( '[preloader-hide]' ,…" at bounding box center [585, 340] width 989 height 395
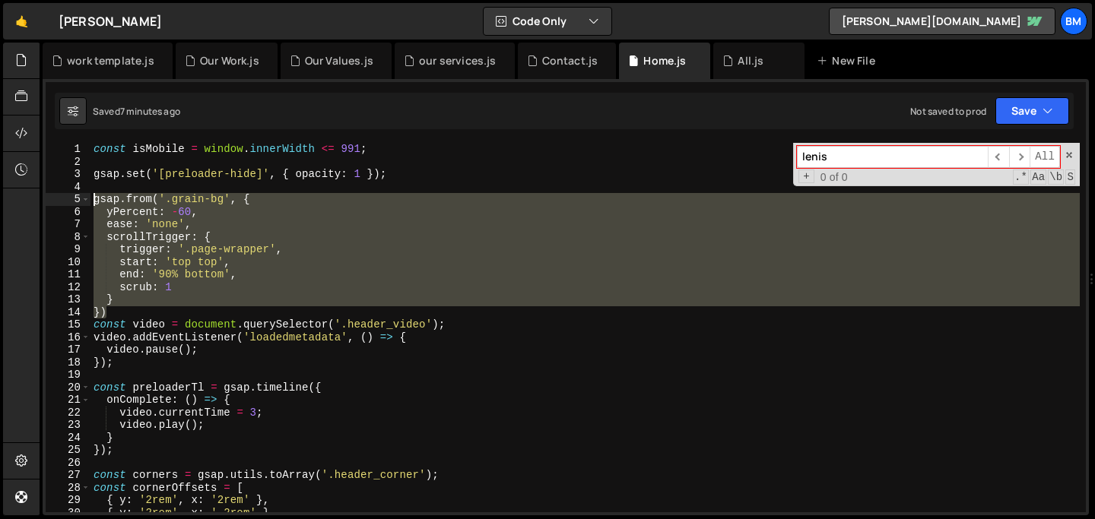
drag, startPoint x: 119, startPoint y: 314, endPoint x: 43, endPoint y: 203, distance: 134.2
click at [43, 203] on div "1 Type cmd + s to save your Javascript file. הההההההההההההההההההההההההההההההההה…" at bounding box center [566, 297] width 1047 height 437
type textarea "gsap.from('.grain-bg', { yPercent: -60,"
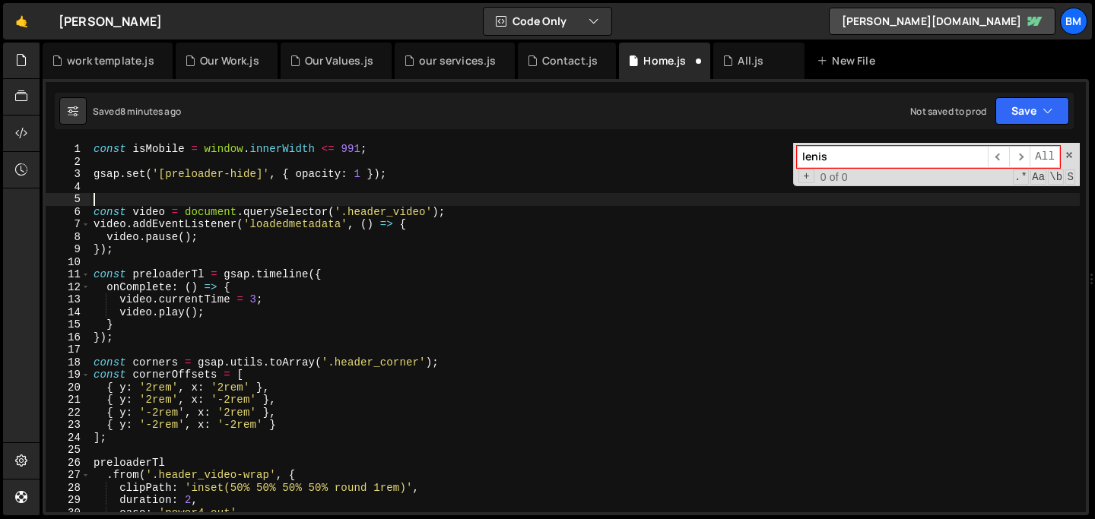
type textarea "const video = document.querySelector('.header_video');"
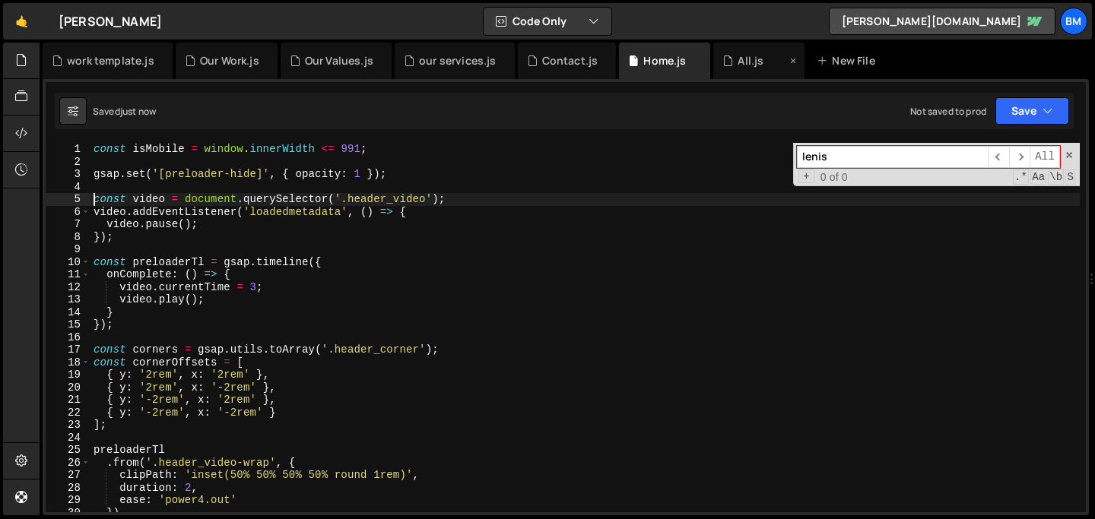
click at [723, 56] on icon at bounding box center [728, 60] width 11 height 15
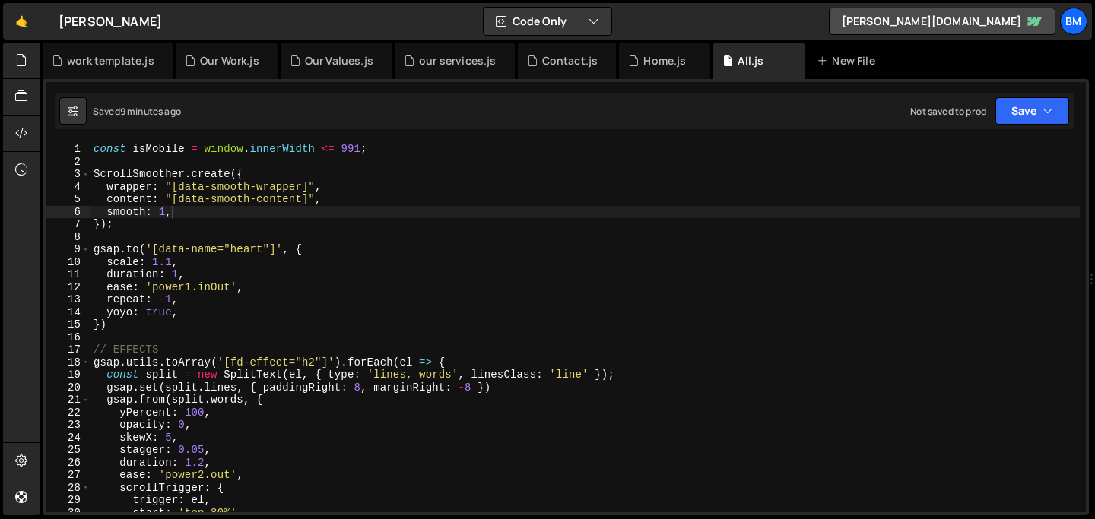
click at [119, 231] on div "const isMobile = window . innerWidth <= 991 ; ScrollSmoother . create ({ wrappe…" at bounding box center [585, 340] width 989 height 395
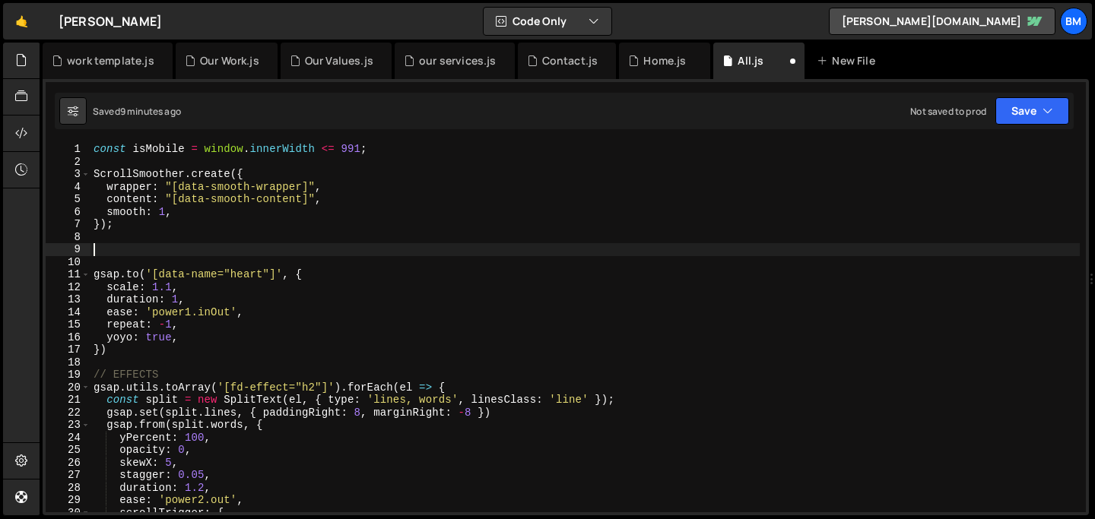
paste textarea "})"
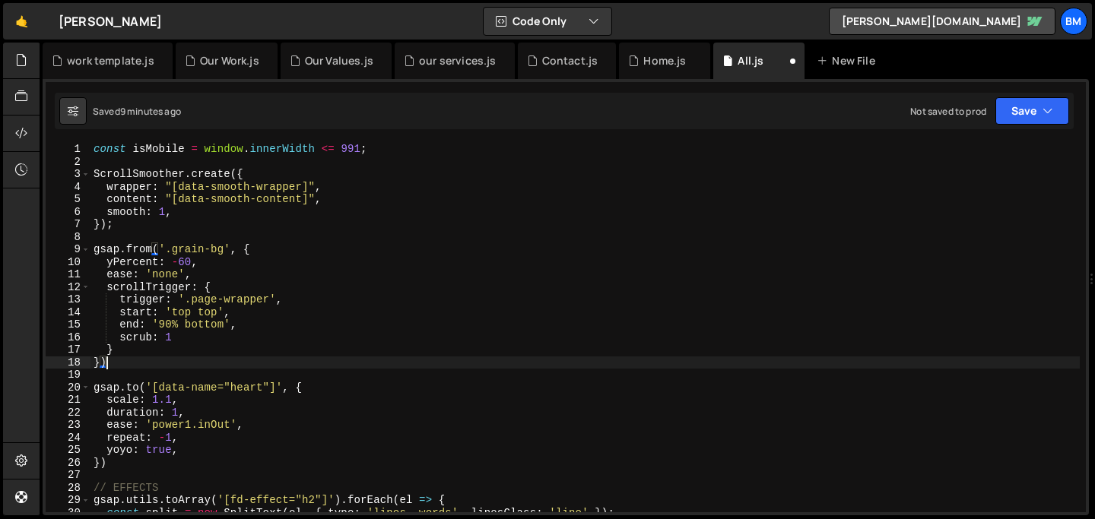
click at [179, 261] on div "const isMobile = window . innerWidth <= 991 ; ScrollSmoother . create ({ wrappe…" at bounding box center [585, 340] width 989 height 395
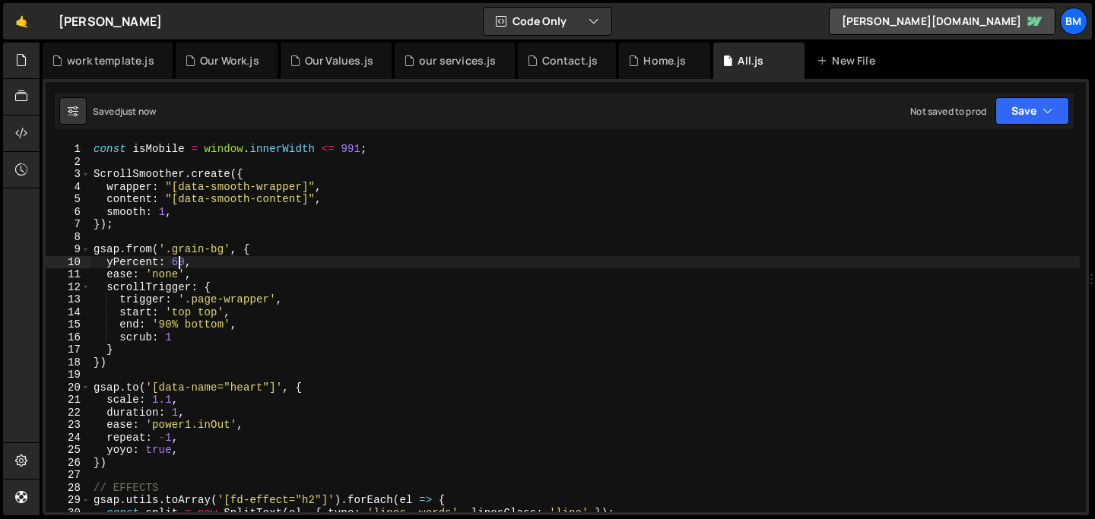
click at [179, 261] on div "const isMobile = window . innerWidth <= 991 ; ScrollSmoother . create ({ wrappe…" at bounding box center [585, 340] width 989 height 395
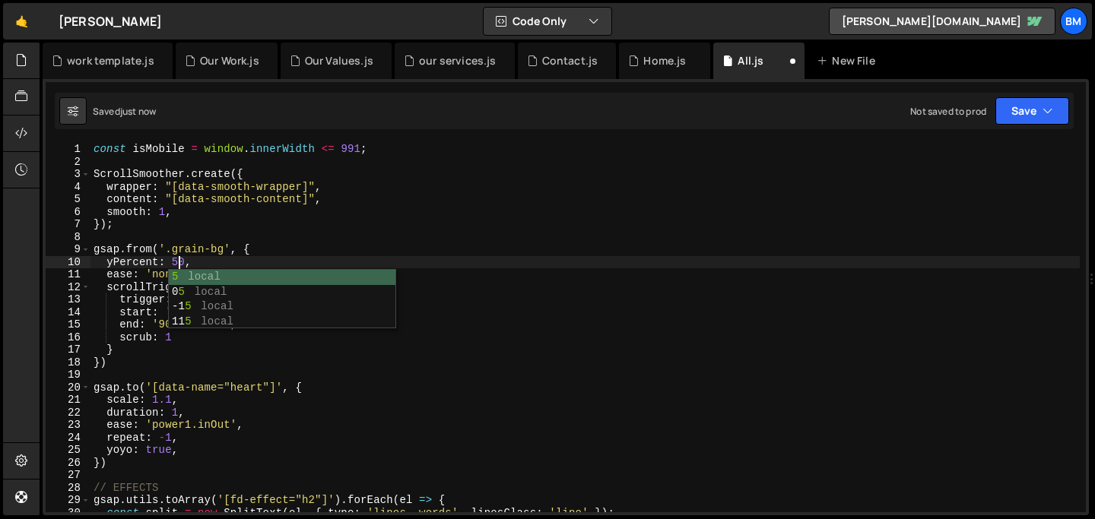
scroll to position [0, 5]
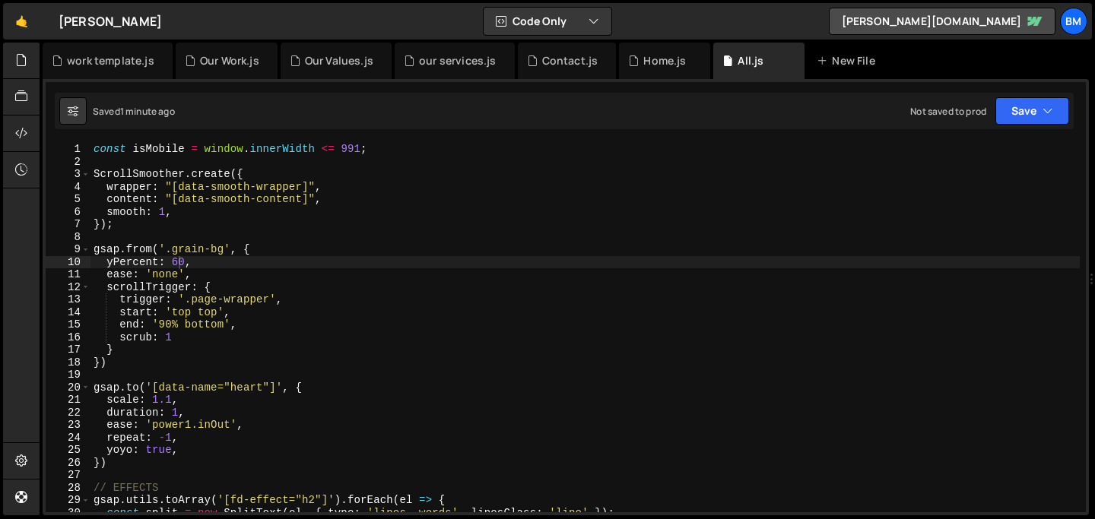
click at [683, 14] on div "🤙 [PERSON_NAME] ⚠️ Code is being edited in another browser Code Only Code Only …" at bounding box center [547, 21] width 1089 height 37
click at [213, 254] on div "const isMobile = window . innerWidth <= 991 ; ScrollSmoother . create ({ wrappe…" at bounding box center [585, 340] width 989 height 395
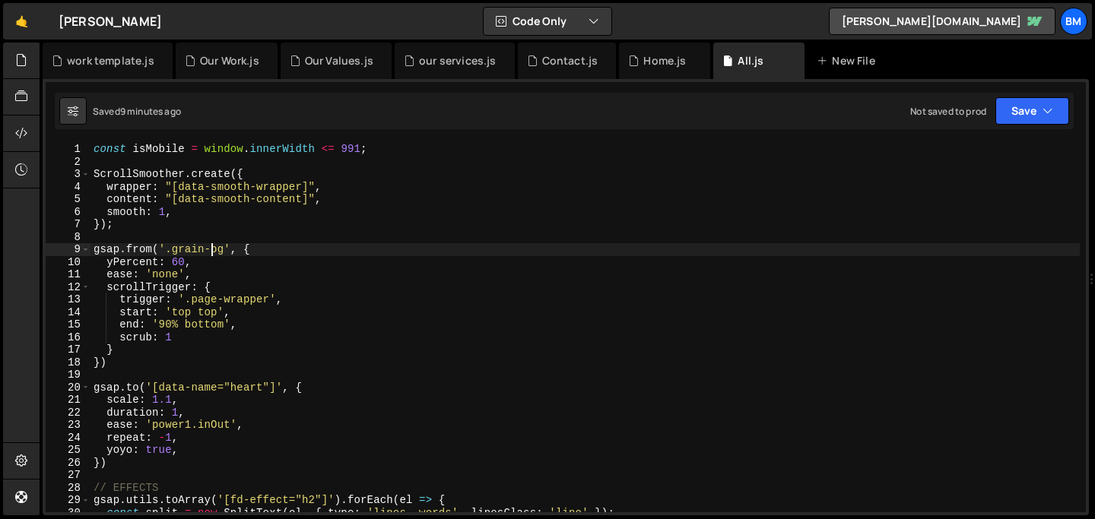
click at [173, 264] on div "const isMobile = window . innerWidth <= 991 ; ScrollSmoother . create ({ wrappe…" at bounding box center [585, 340] width 989 height 395
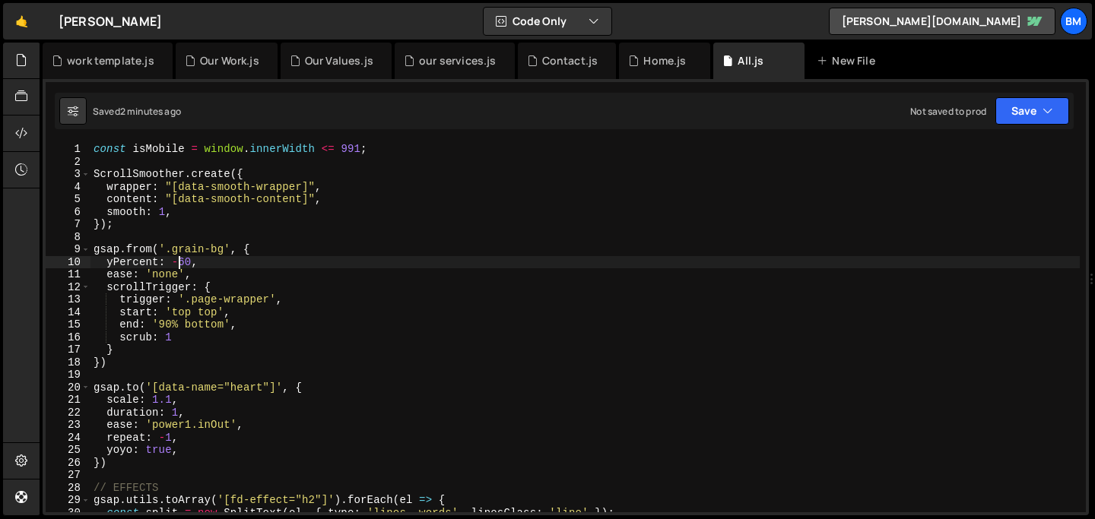
click at [183, 262] on div "const isMobile = window . innerWidth <= 991 ; ScrollSmoother . create ({ wrappe…" at bounding box center [585, 340] width 989 height 395
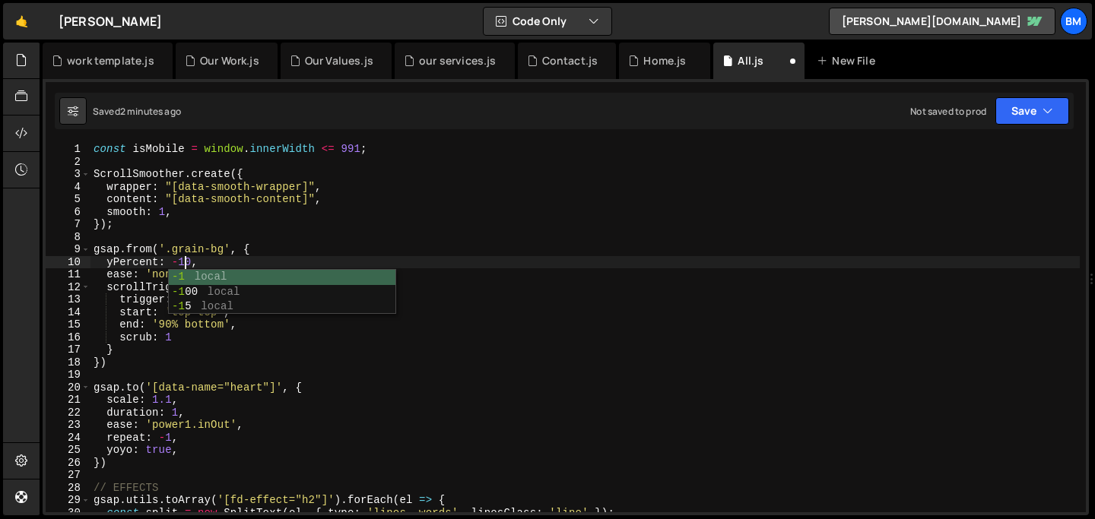
scroll to position [0, 6]
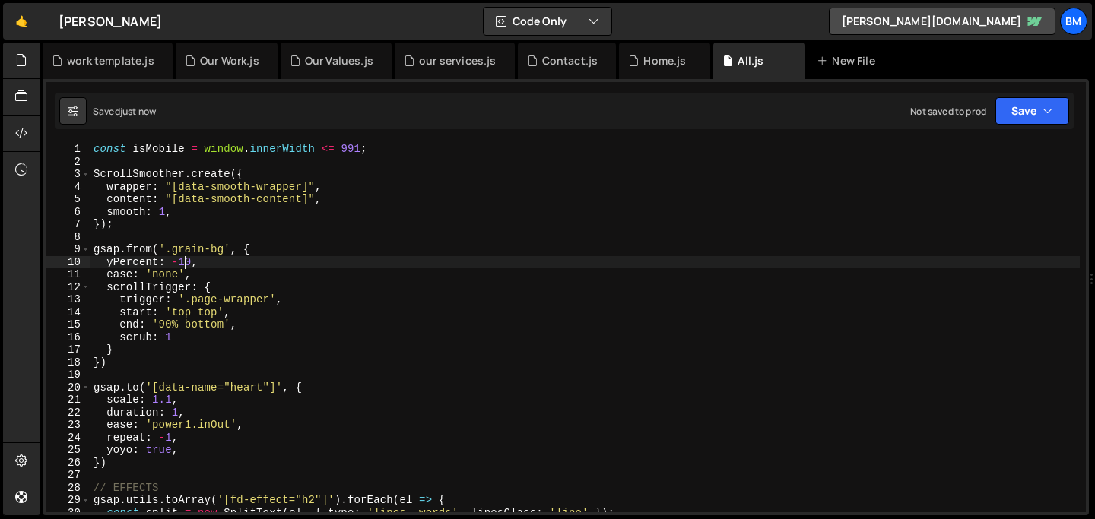
type textarea "yPercent: -10,"
